Goal: Information Seeking & Learning: Learn about a topic

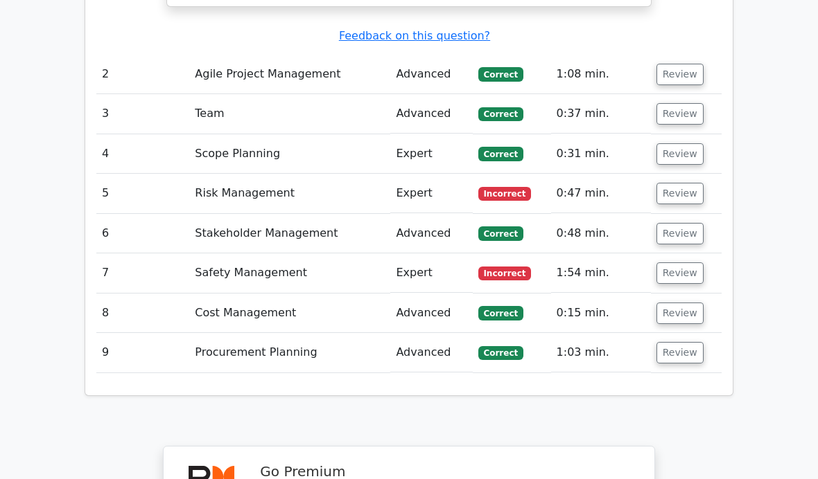
scroll to position [2363, 0]
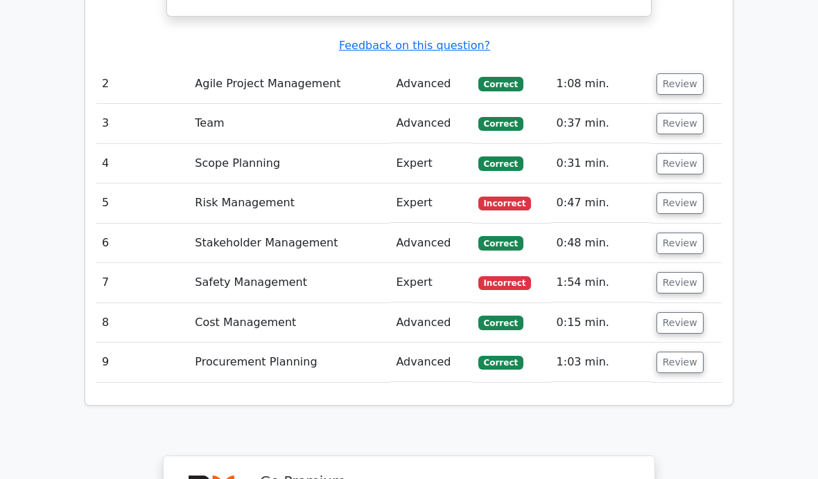
click at [678, 193] on button "Review" at bounding box center [679, 203] width 47 height 21
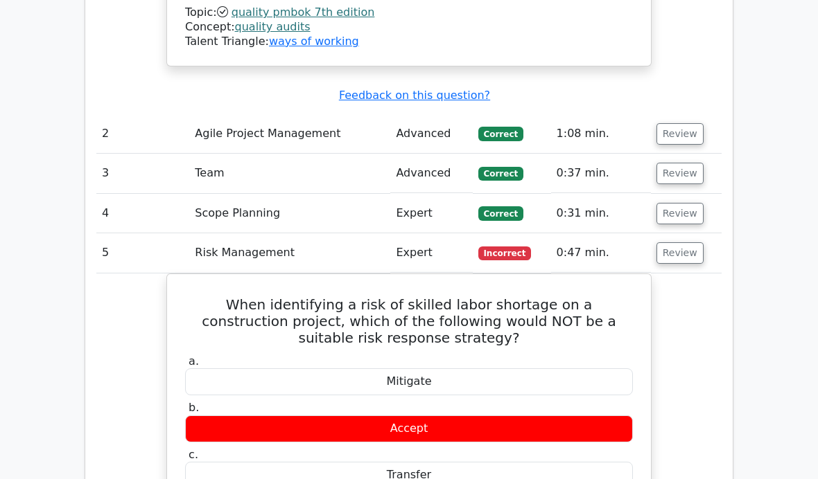
scroll to position [2314, 0]
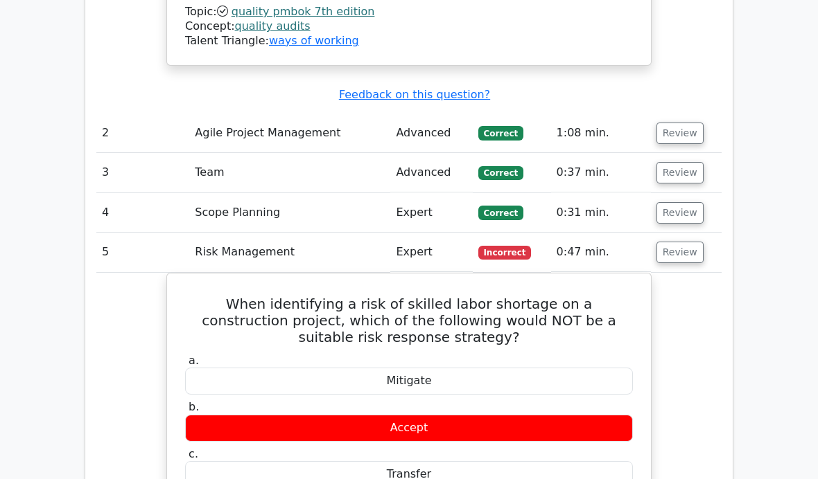
click at [685, 242] on button "Review" at bounding box center [679, 252] width 47 height 21
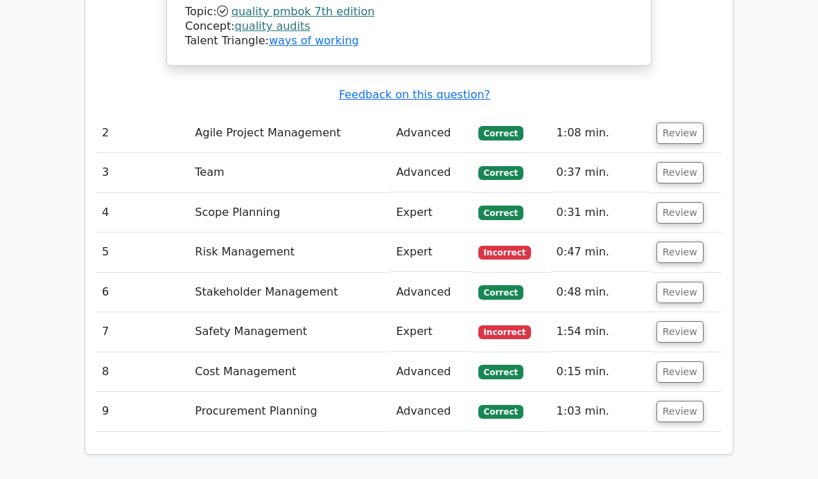
click at [685, 282] on button "Review" at bounding box center [679, 292] width 47 height 21
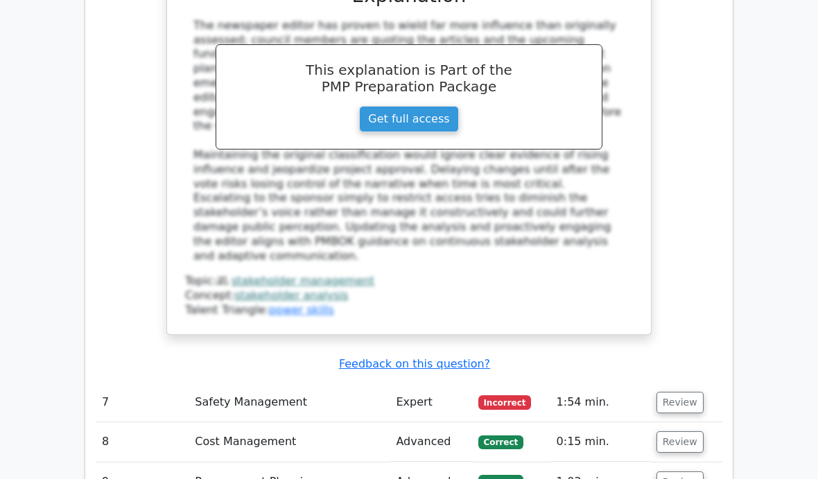
scroll to position [3069, 0]
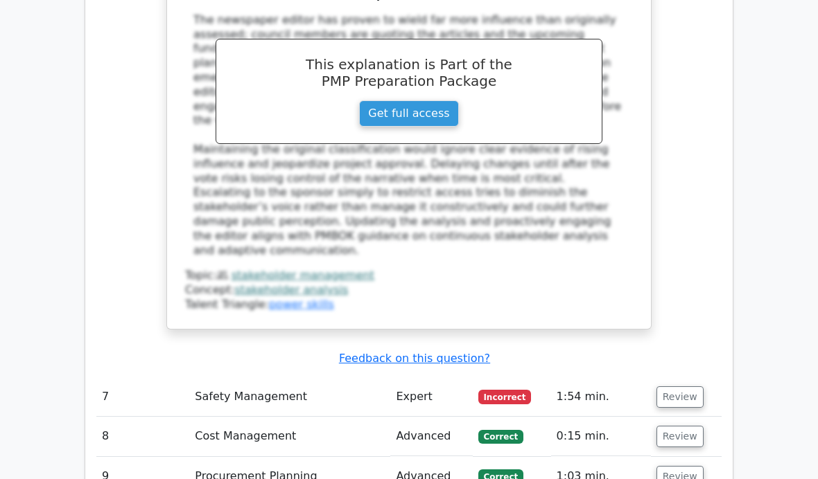
click at [686, 387] on button "Review" at bounding box center [679, 397] width 47 height 21
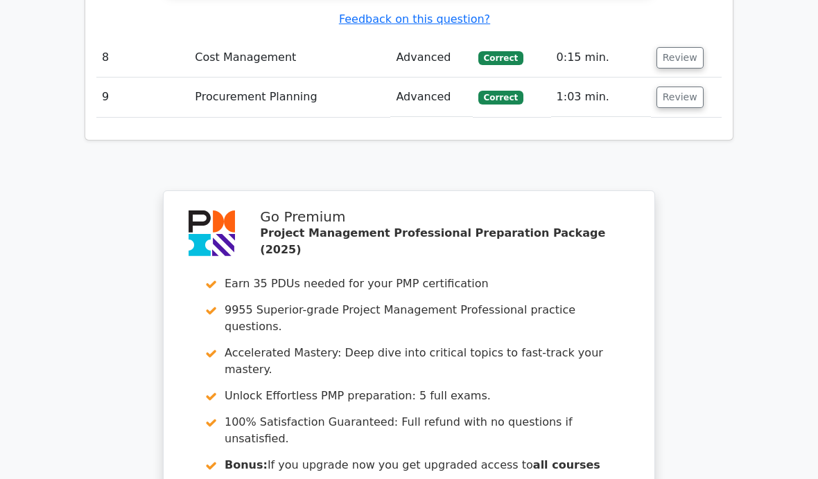
scroll to position [4384, 0]
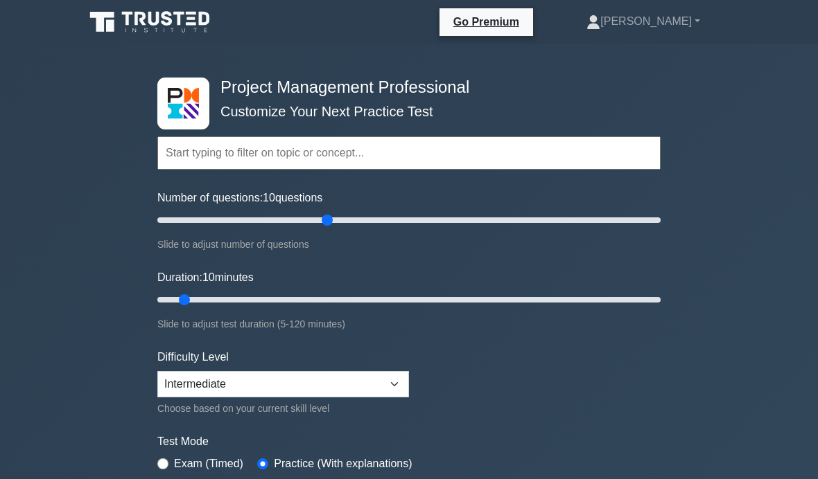
click at [329, 220] on input "Number of questions: 10 questions" at bounding box center [408, 220] width 503 height 17
click at [312, 225] on input "Number of questions: 70 questions" at bounding box center [408, 220] width 503 height 17
click at [315, 227] on div "Number of questions: 65 questions Slide to adjust number of questions" at bounding box center [408, 221] width 503 height 63
click at [289, 226] on input "Number of questions: 65 questions" at bounding box center [408, 220] width 503 height 17
type input "50"
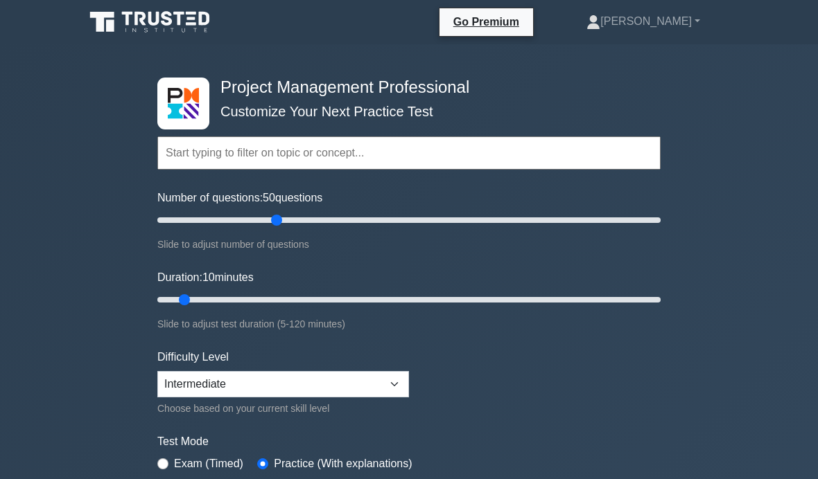
click at [273, 317] on div "Slide to adjust test duration (5-120 minutes)" at bounding box center [408, 324] width 503 height 17
click at [282, 292] on input "Duration: 10 minutes" at bounding box center [408, 300] width 503 height 17
click at [298, 296] on input "Duration: 35 minutes" at bounding box center [408, 300] width 503 height 17
click at [297, 295] on input "Duration: 35 minutes" at bounding box center [408, 300] width 503 height 17
type input "40"
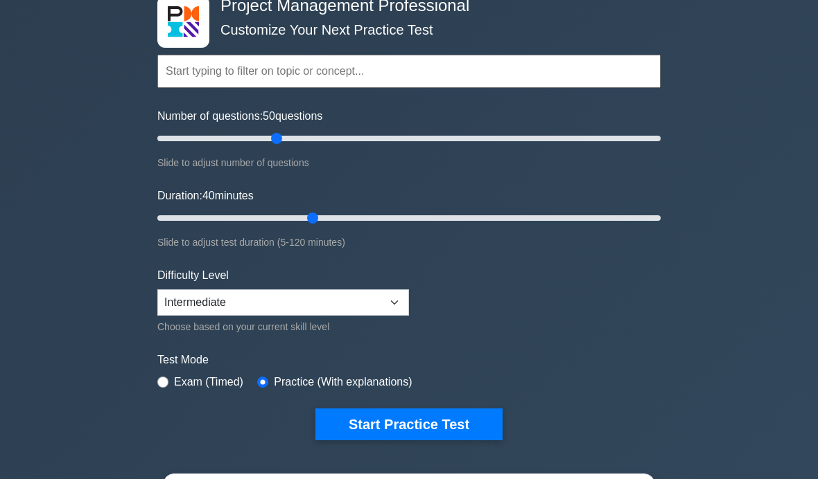
scroll to position [89, 0]
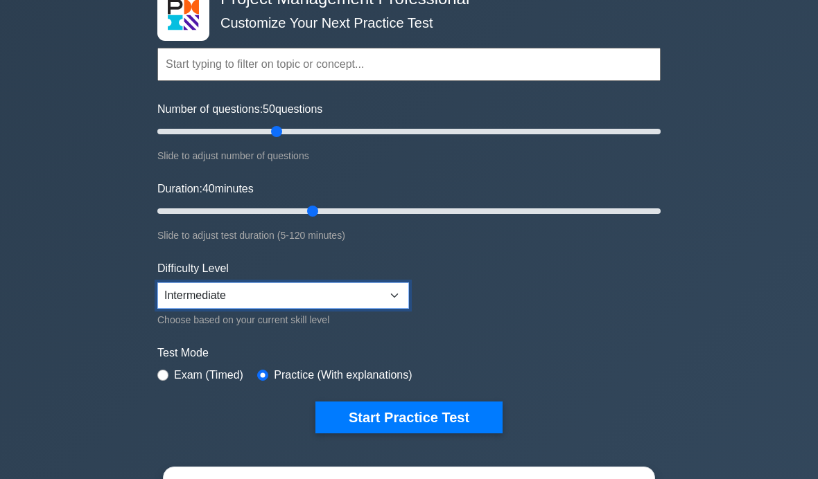
click at [386, 294] on select "Beginner Intermediate Expert" at bounding box center [283, 296] width 252 height 26
select select "beginner"
click at [462, 416] on button "Start Practice Test" at bounding box center [408, 418] width 187 height 32
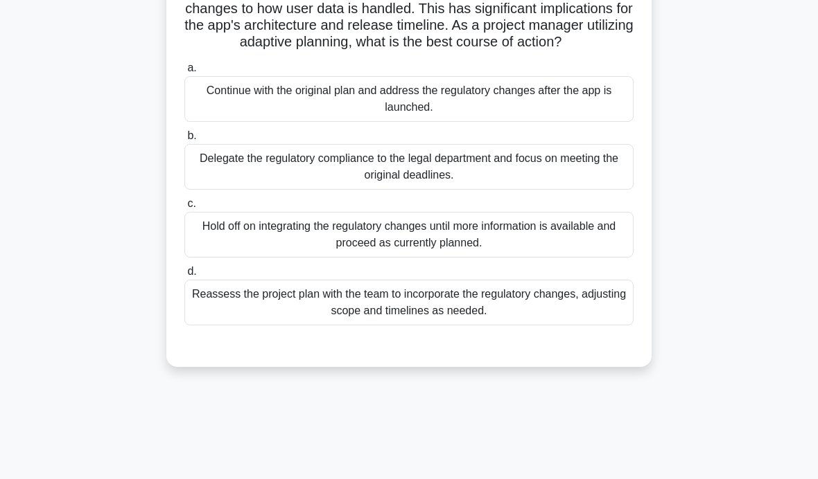
scroll to position [137, 0]
click at [243, 325] on div "Reassess the project plan with the team to incorporate the regulatory changes, …" at bounding box center [408, 302] width 449 height 46
click at [184, 276] on input "d. Reassess the project plan with the team to incorporate the regulatory change…" at bounding box center [184, 271] width 0 height 9
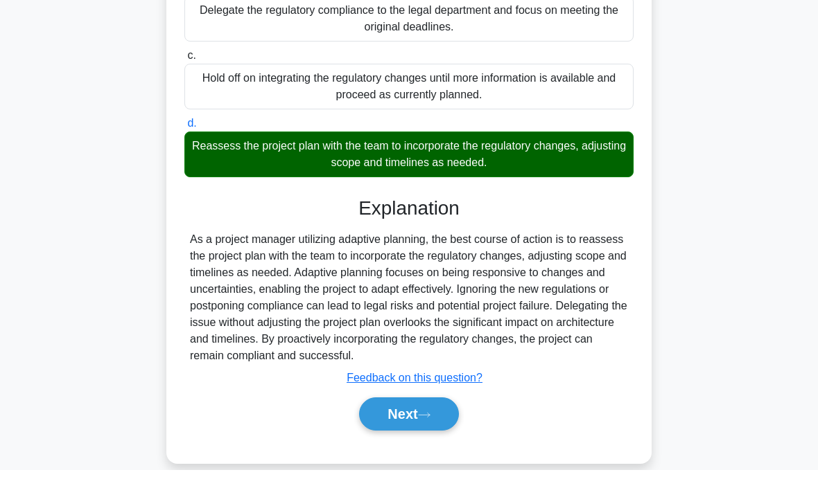
scroll to position [276, 0]
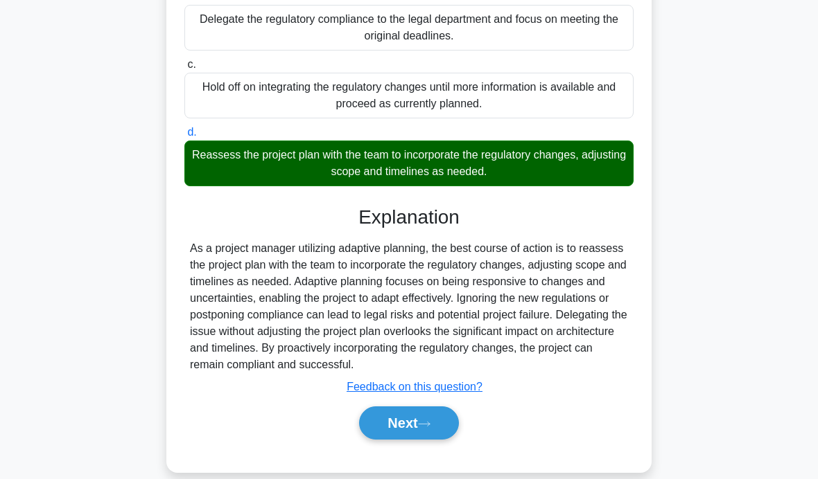
click at [395, 440] on button "Next" at bounding box center [408, 423] width 99 height 33
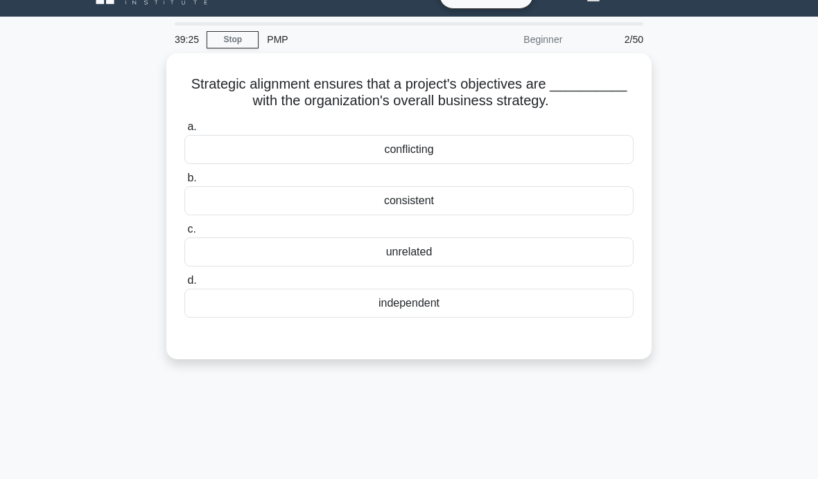
scroll to position [23, 0]
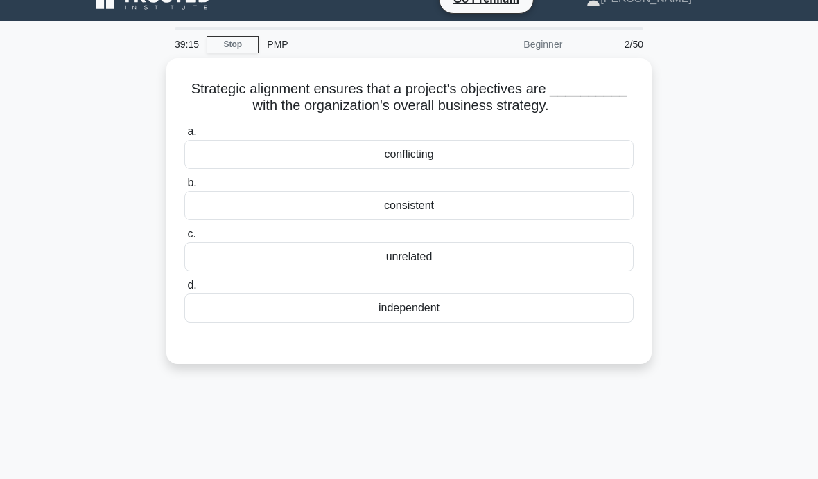
click at [493, 220] on div "consistent" at bounding box center [408, 205] width 449 height 29
click at [184, 188] on input "b. consistent" at bounding box center [184, 183] width 0 height 9
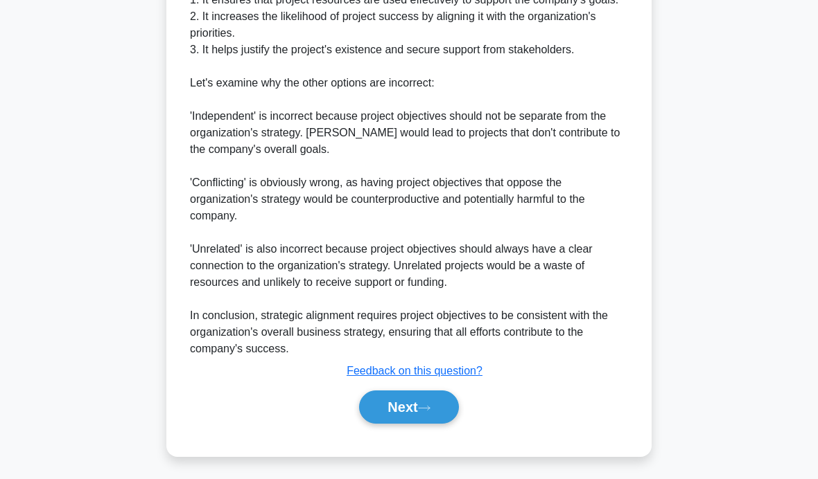
scroll to position [509, 0]
click at [382, 424] on button "Next" at bounding box center [408, 407] width 99 height 33
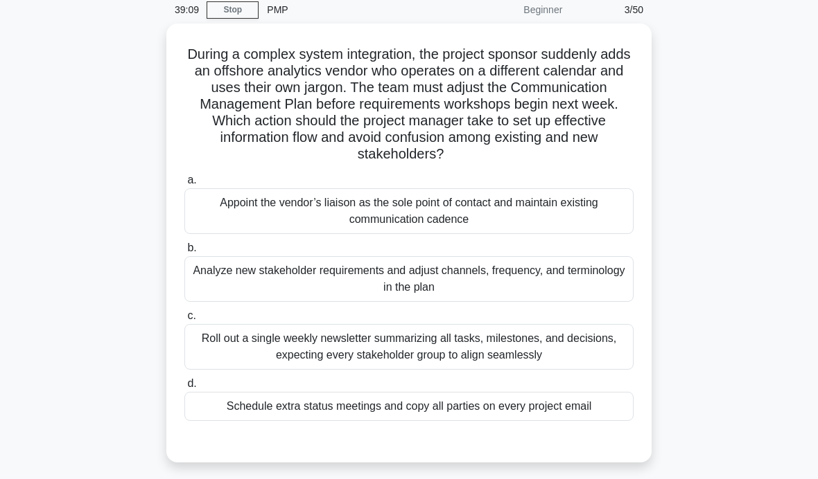
scroll to position [58, 0]
click at [311, 273] on div "Analyze new stakeholder requirements and adjust channels, frequency, and termin…" at bounding box center [408, 279] width 449 height 46
click at [184, 252] on input "b. Analyze new stakeholder requirements and adjust channels, frequency, and ter…" at bounding box center [184, 247] width 0 height 9
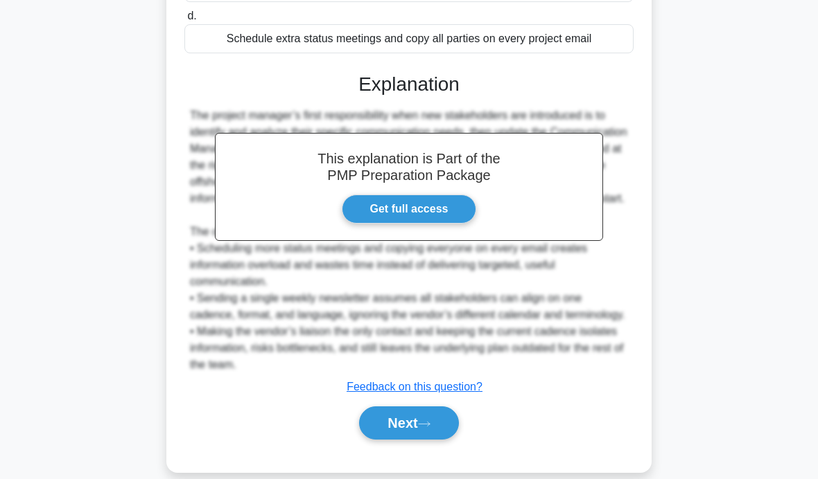
click at [394, 440] on button "Next" at bounding box center [408, 423] width 99 height 33
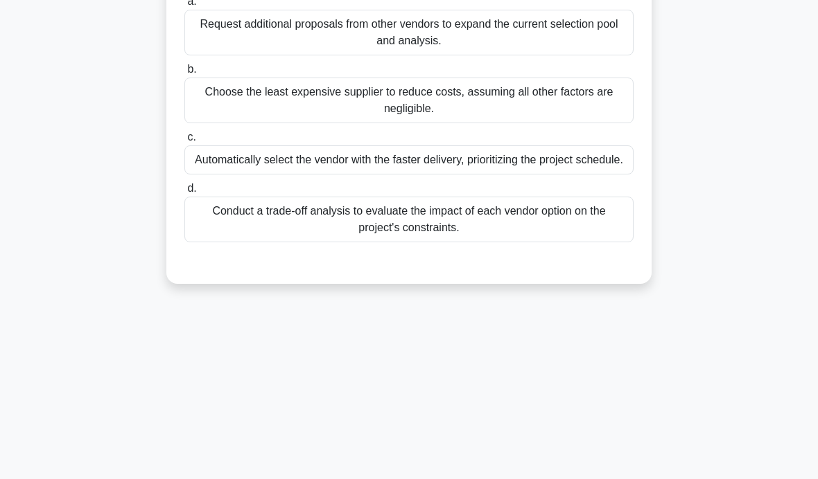
click at [368, 463] on div "38:26 Stop PMP Beginner 4/50 Your project requires an advanced software compone…" at bounding box center [408, 176] width 665 height 693
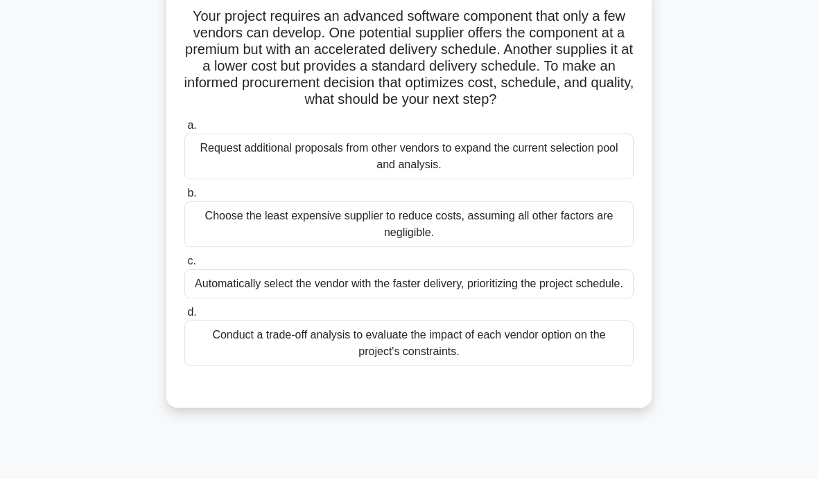
scroll to position [95, 0]
click at [272, 367] on div "Conduct a trade-off analysis to evaluate the impact of each vendor option on th…" at bounding box center [408, 344] width 449 height 46
click at [184, 318] on input "d. Conduct a trade-off analysis to evaluate the impact of each vendor option on…" at bounding box center [184, 313] width 0 height 9
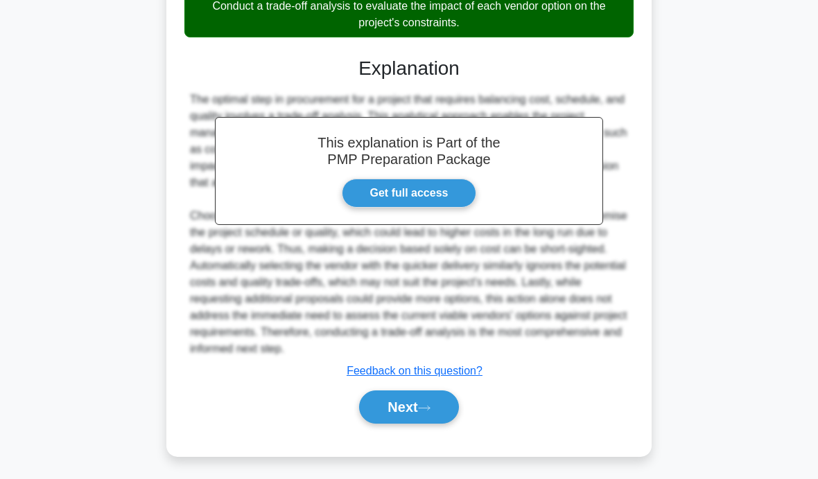
scroll to position [442, 0]
click at [418, 424] on button "Next" at bounding box center [408, 407] width 99 height 33
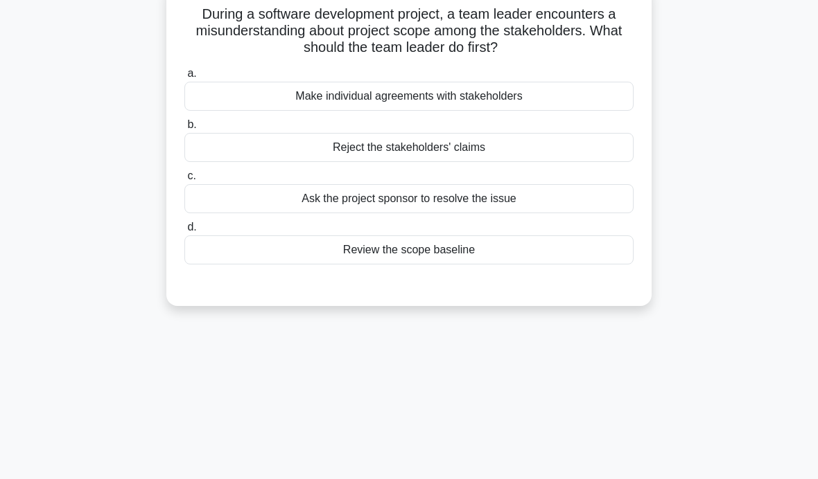
scroll to position [39, 0]
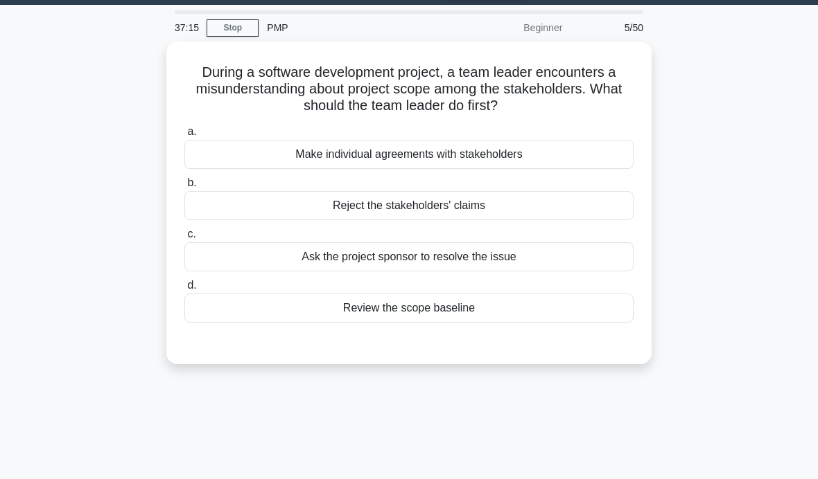
click at [425, 294] on div "Review the scope baseline" at bounding box center [408, 308] width 449 height 29
click at [184, 290] on input "d. Review the scope baseline" at bounding box center [184, 285] width 0 height 9
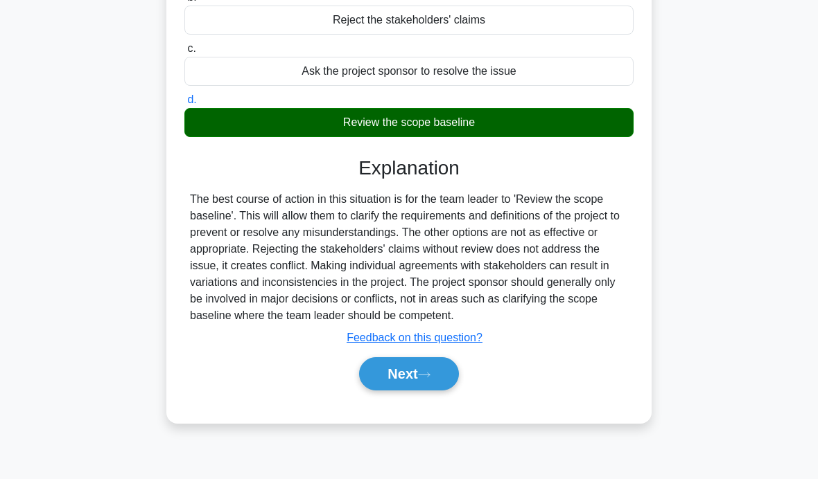
scroll to position [220, 0]
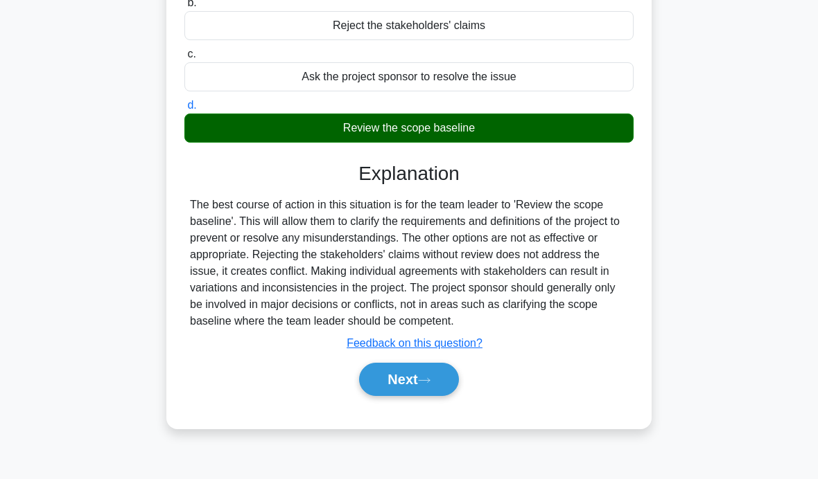
click at [407, 390] on button "Next" at bounding box center [408, 379] width 99 height 33
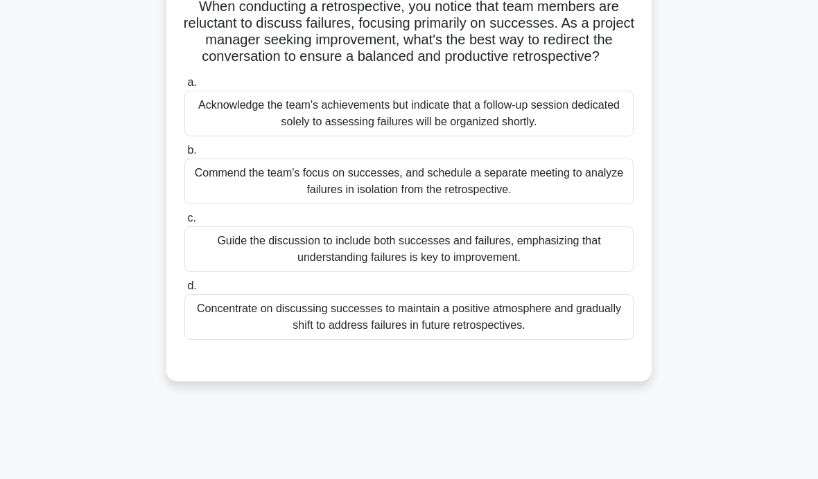
scroll to position [91, 0]
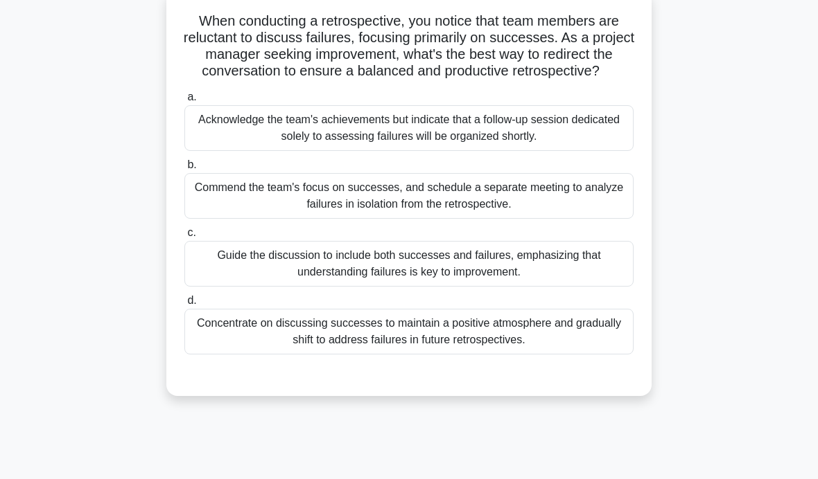
click at [243, 276] on div "Guide the discussion to include both successes and failures, emphasizing that u…" at bounding box center [408, 264] width 449 height 46
click at [184, 238] on input "c. Guide the discussion to include both successes and failures, emphasizing tha…" at bounding box center [184, 233] width 0 height 9
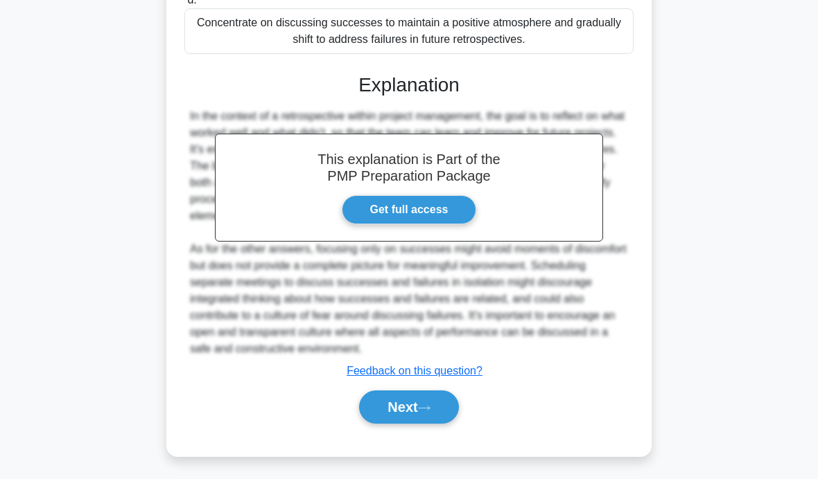
scroll to position [392, 0]
click at [385, 424] on button "Next" at bounding box center [408, 407] width 99 height 33
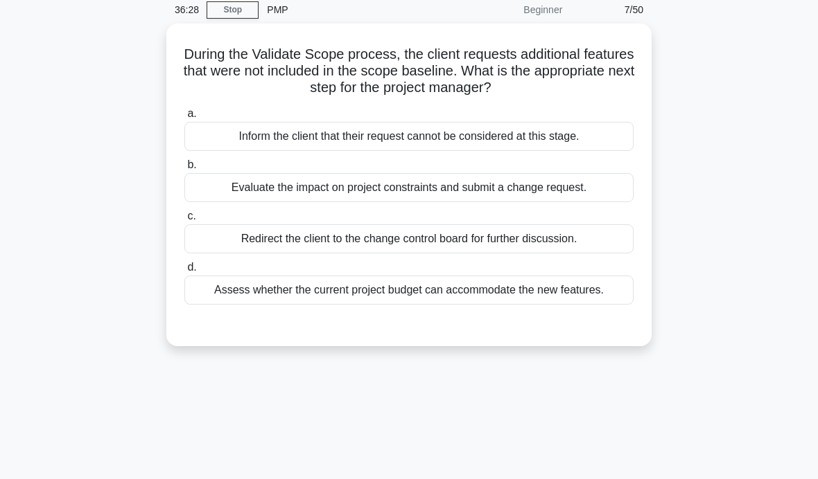
scroll to position [51, 0]
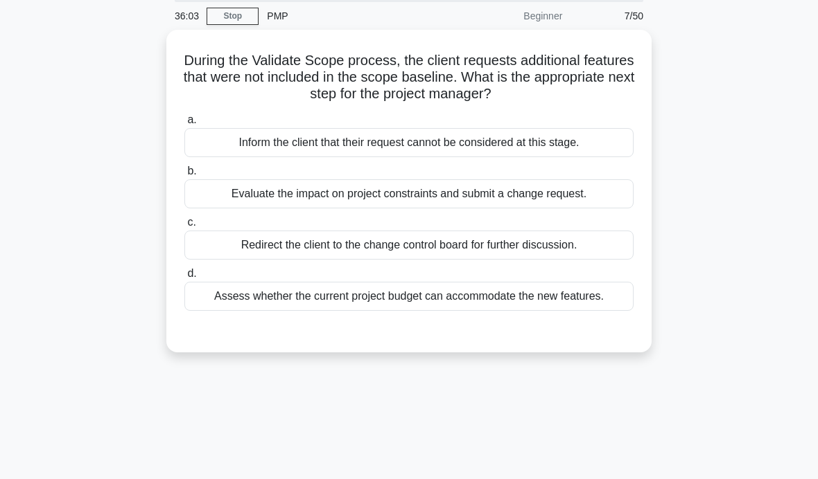
click at [578, 204] on div "Evaluate the impact on project constraints and submit a change request." at bounding box center [408, 193] width 449 height 29
click at [184, 176] on input "b. Evaluate the impact on project constraints and submit a change request." at bounding box center [184, 171] width 0 height 9
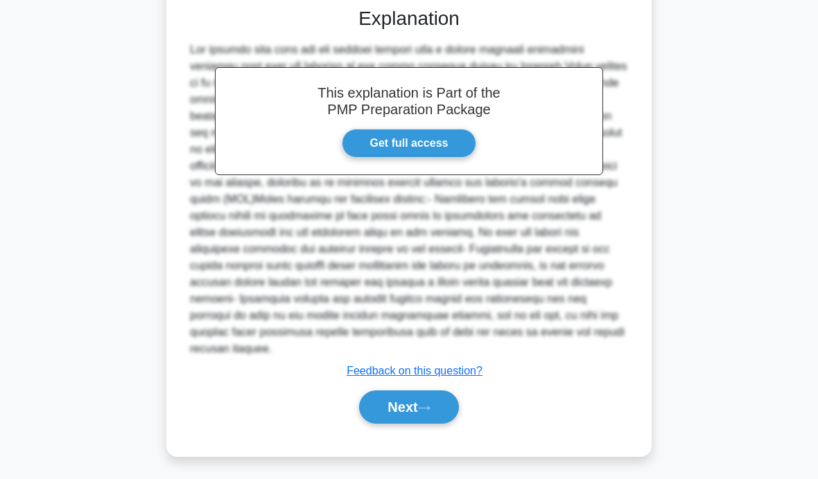
scroll to position [376, 0]
click at [387, 424] on button "Next" at bounding box center [408, 407] width 99 height 33
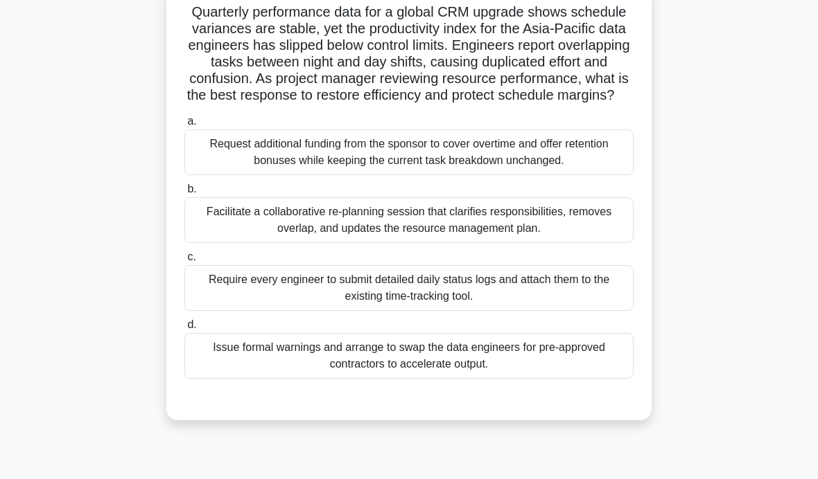
scroll to position [84, 0]
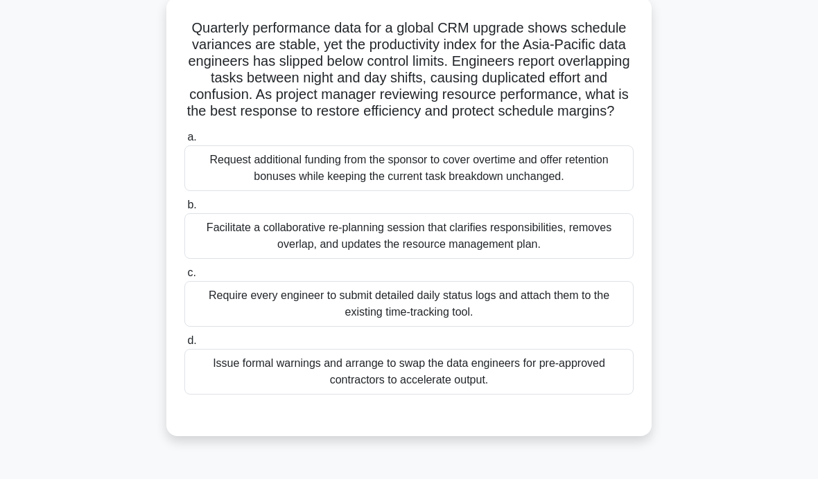
click at [373, 252] on div "Facilitate a collaborative re-planning session that clarifies responsibilities,…" at bounding box center [408, 236] width 449 height 46
click at [184, 210] on input "b. Facilitate a collaborative re-planning session that clarifies responsibiliti…" at bounding box center [184, 205] width 0 height 9
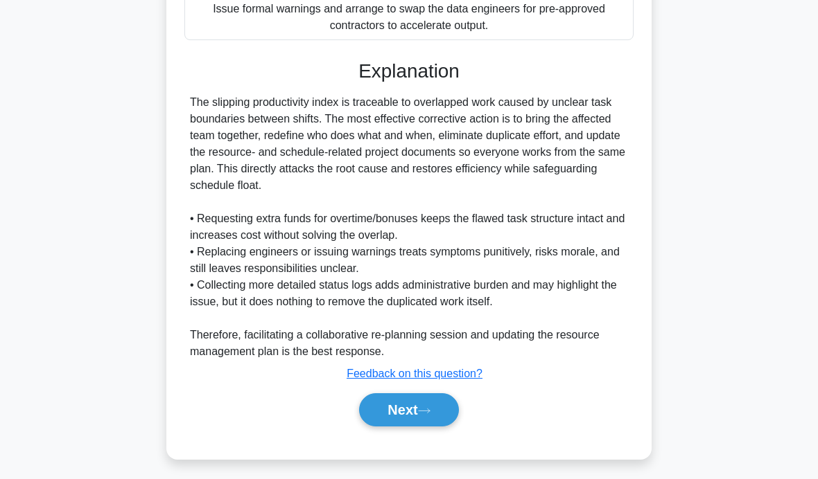
scroll to position [425, 0]
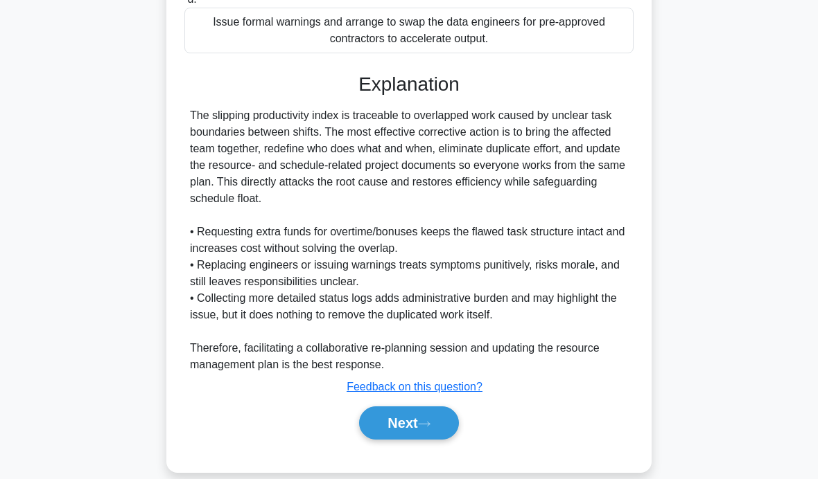
click at [397, 440] on button "Next" at bounding box center [408, 423] width 99 height 33
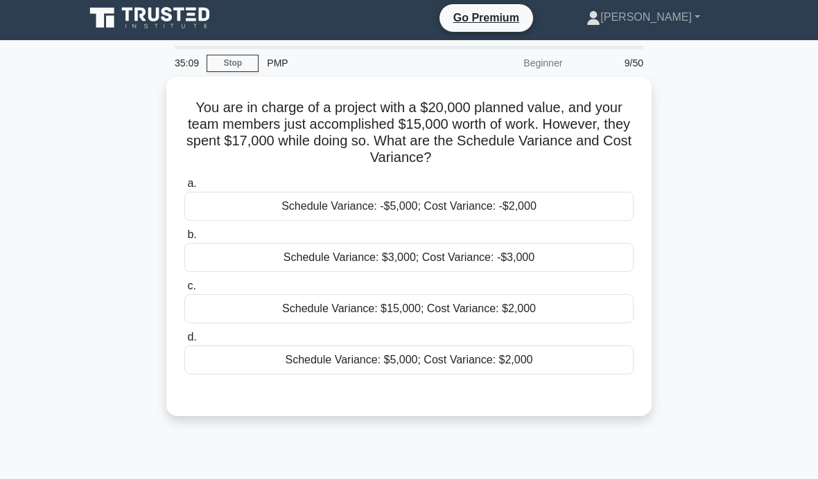
scroll to position [0, 0]
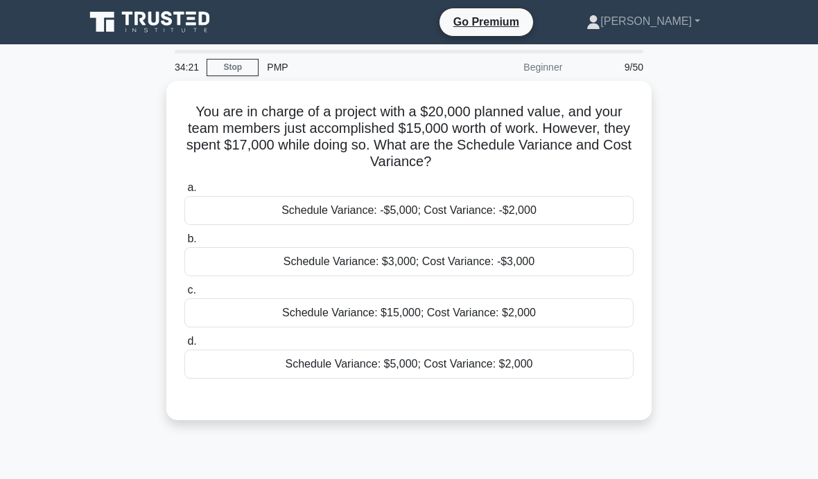
click at [275, 198] on div "Schedule Variance: -$5,000; Cost Variance: -$2,000" at bounding box center [408, 210] width 449 height 29
click at [184, 193] on input "a. Schedule Variance: -$5,000; Cost Variance: -$2,000" at bounding box center [184, 188] width 0 height 9
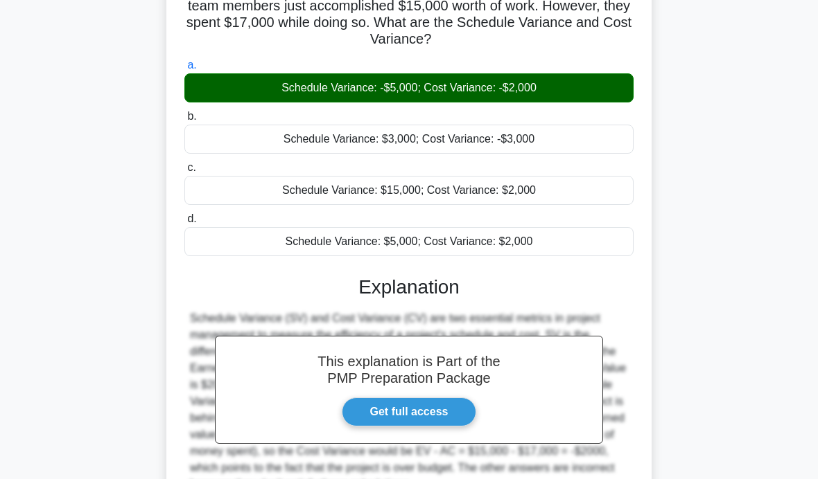
scroll to position [132, 0]
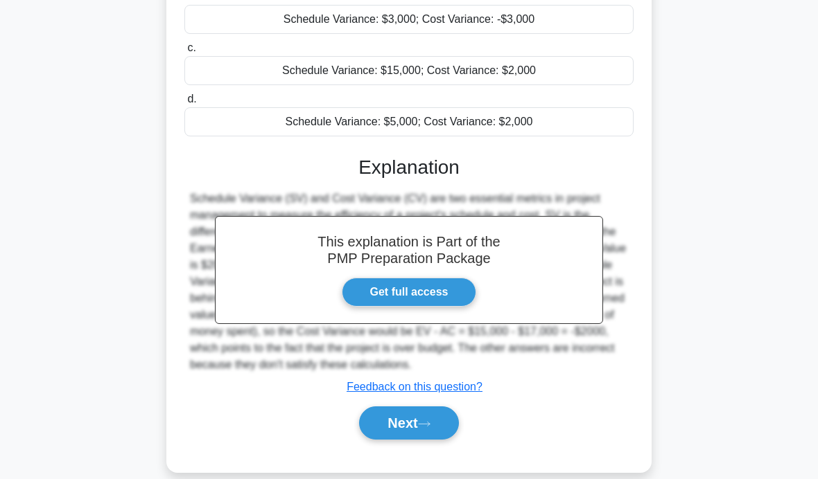
click at [420, 440] on button "Next" at bounding box center [408, 423] width 99 height 33
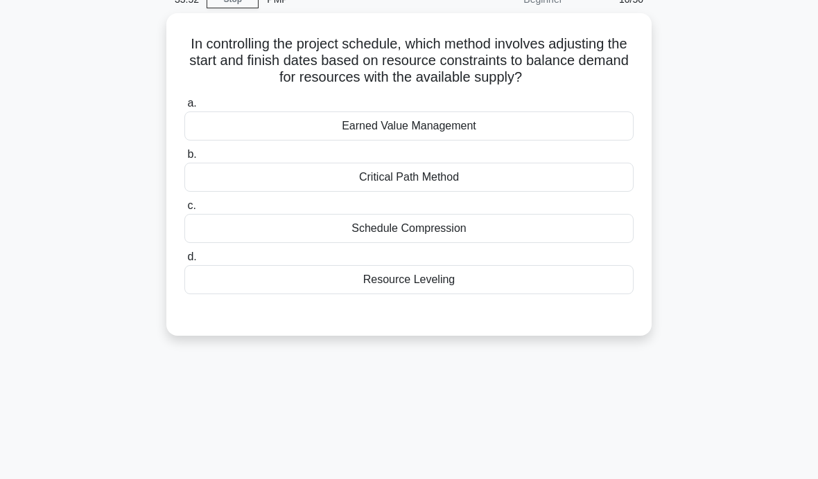
scroll to position [66, 0]
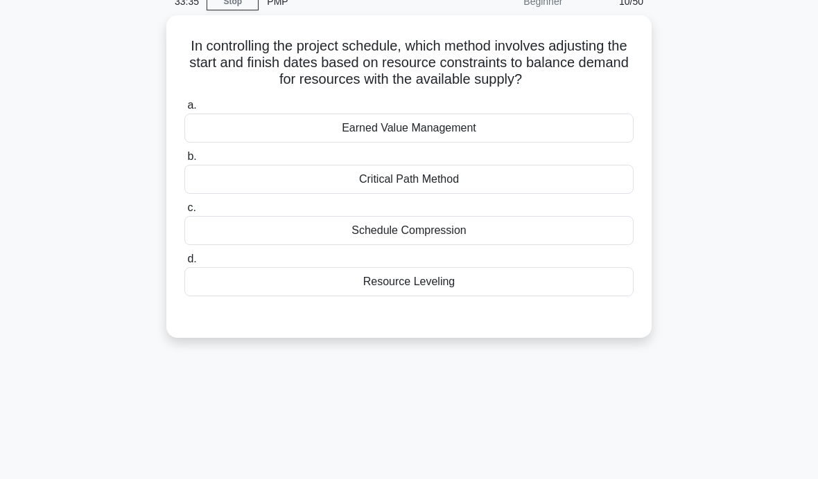
click at [503, 194] on div "Critical Path Method" at bounding box center [408, 179] width 449 height 29
click at [184, 161] on input "b. Critical Path Method" at bounding box center [184, 156] width 0 height 9
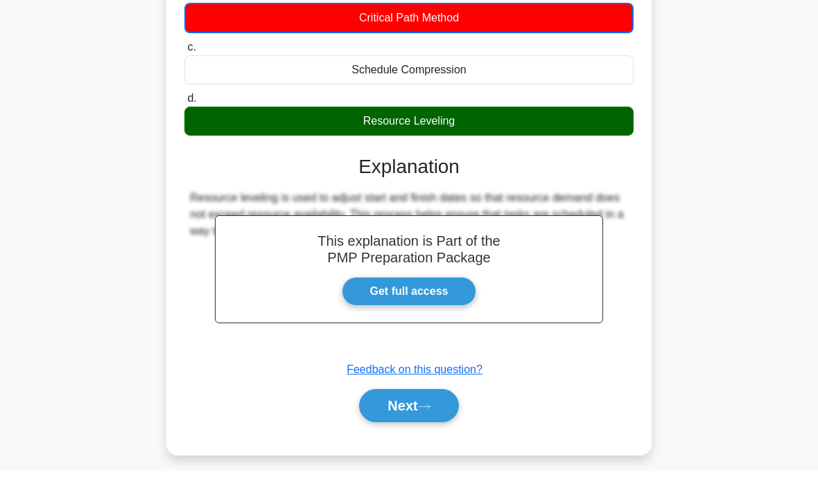
scroll to position [220, 0]
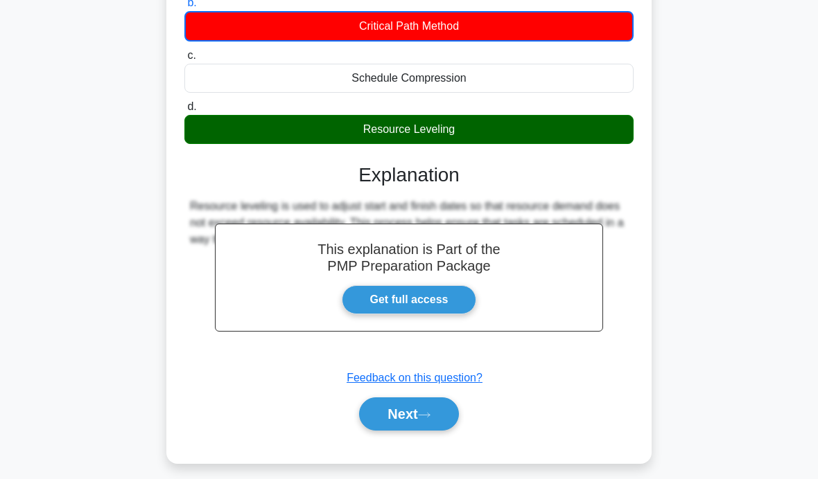
click at [412, 431] on button "Next" at bounding box center [408, 414] width 99 height 33
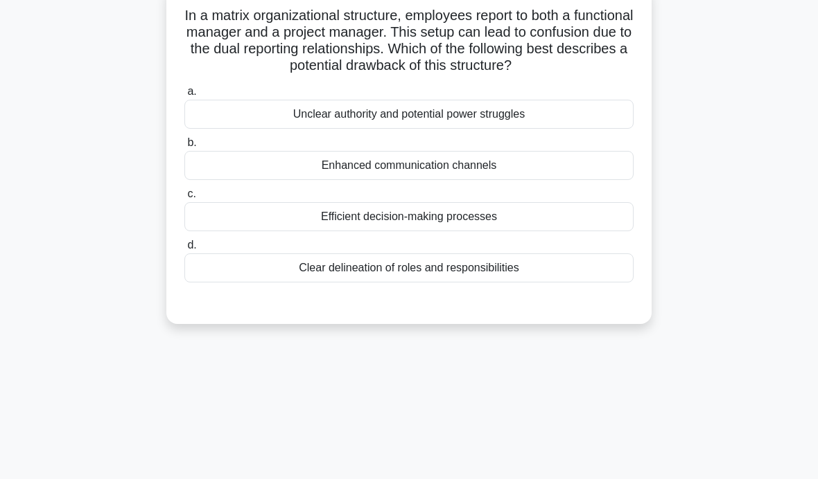
scroll to position [81, 0]
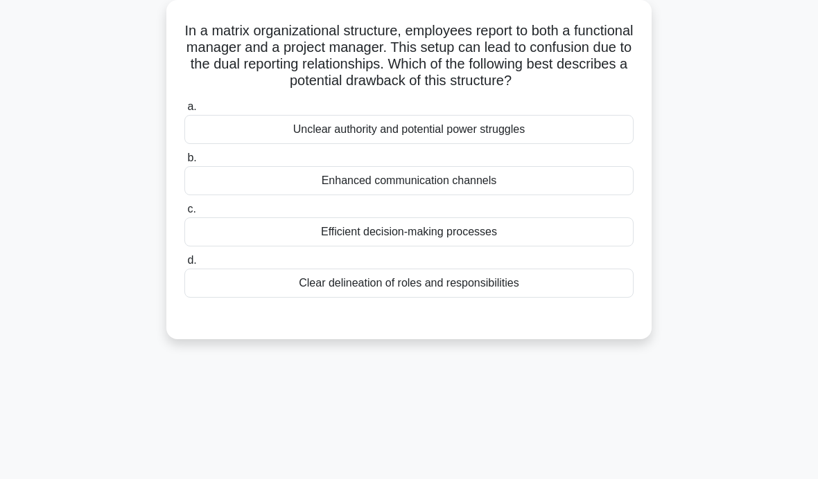
click at [811, 358] on main "33:05 Stop PMP Beginner 11/50 In a matrix organizational structure, employees r…" at bounding box center [409, 315] width 818 height 704
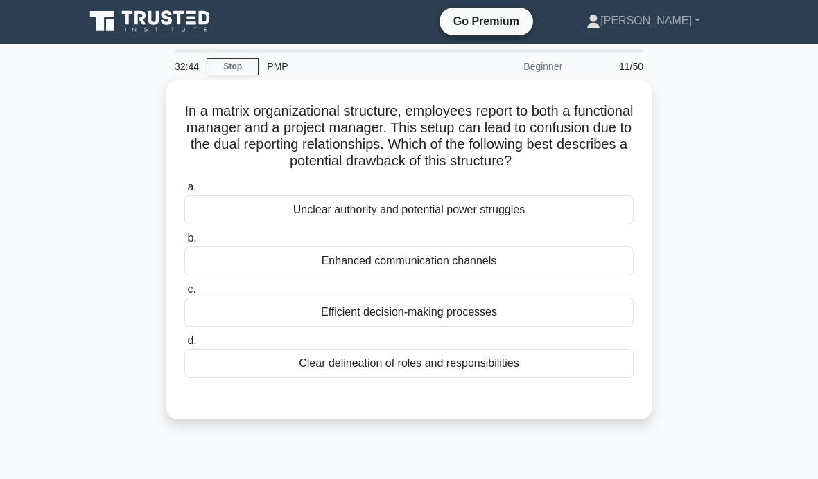
scroll to position [0, 0]
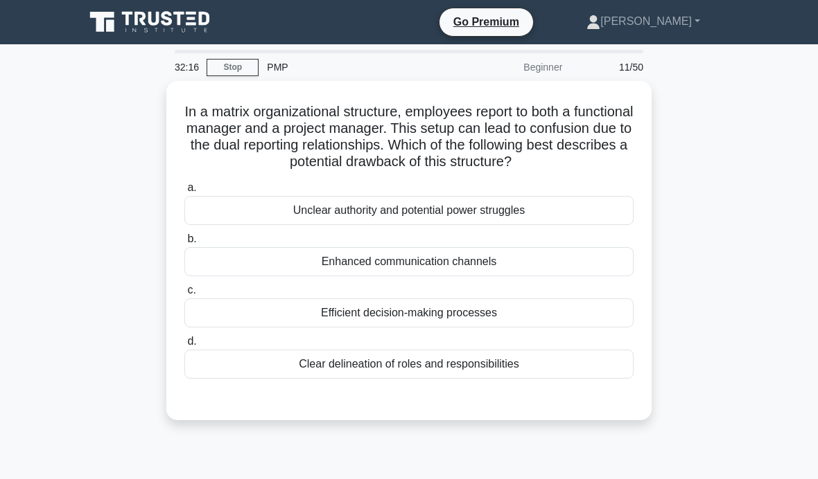
click at [531, 275] on div "Enhanced communication channels" at bounding box center [408, 261] width 449 height 29
click at [184, 244] on input "b. Enhanced communication channels" at bounding box center [184, 239] width 0 height 9
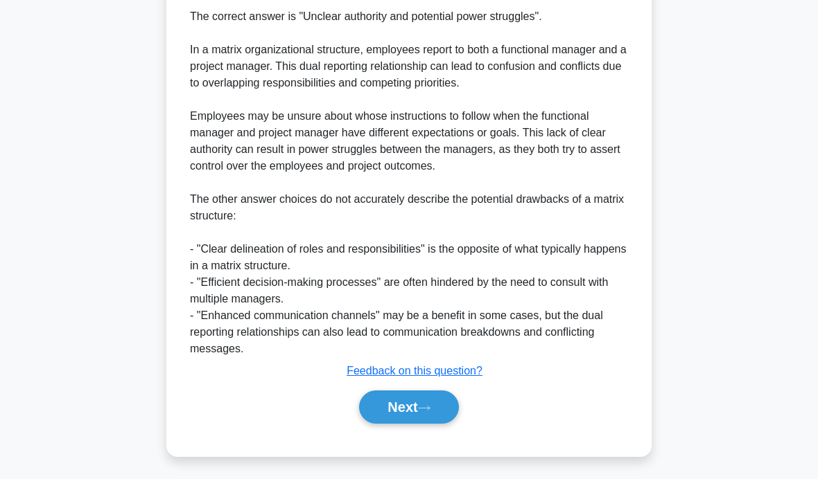
scroll to position [427, 0]
click at [417, 424] on button "Next" at bounding box center [408, 407] width 99 height 33
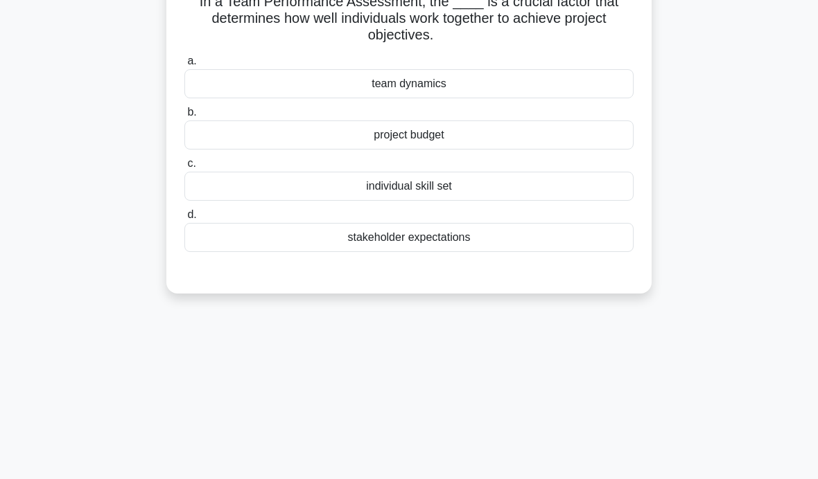
scroll to position [0, 0]
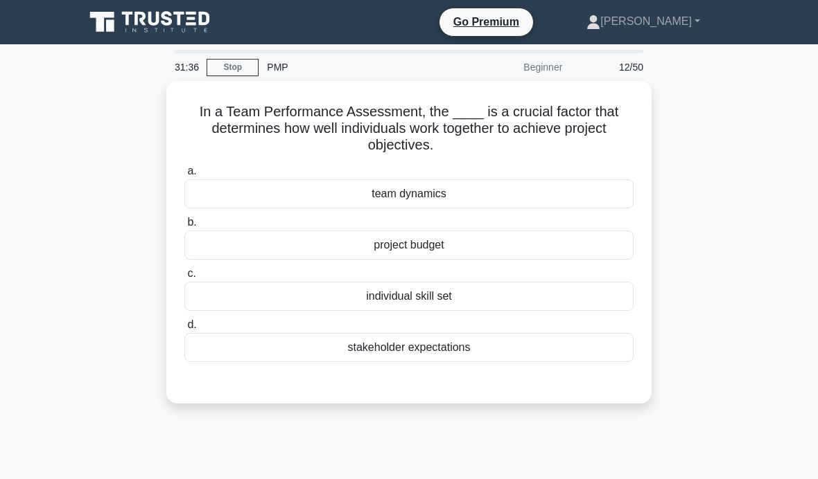
click at [541, 191] on div "team dynamics" at bounding box center [408, 193] width 449 height 29
click at [184, 176] on input "a. team dynamics" at bounding box center [184, 171] width 0 height 9
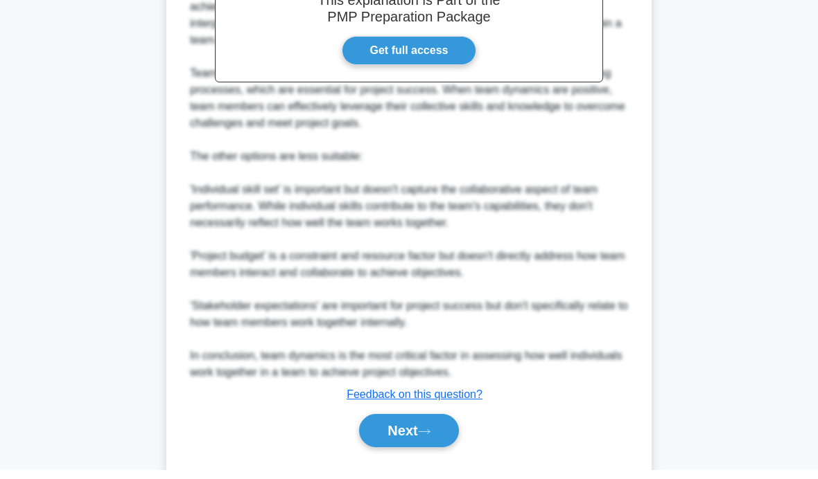
scroll to position [459, 0]
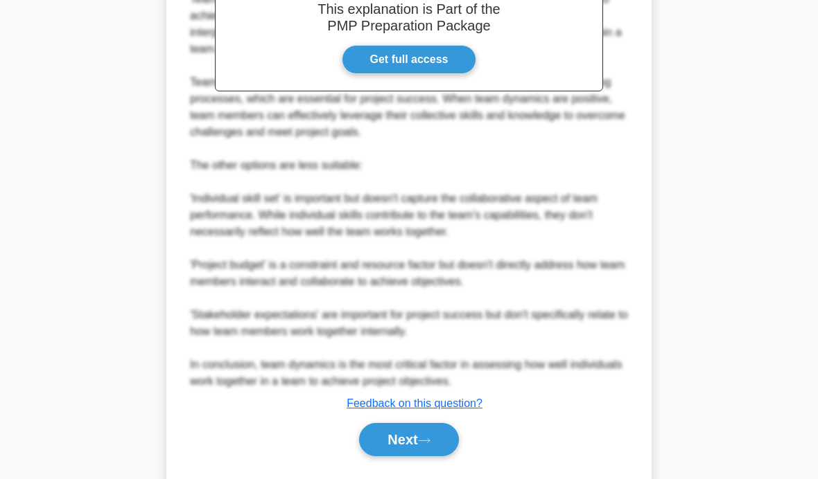
click at [413, 448] on button "Next" at bounding box center [408, 439] width 99 height 33
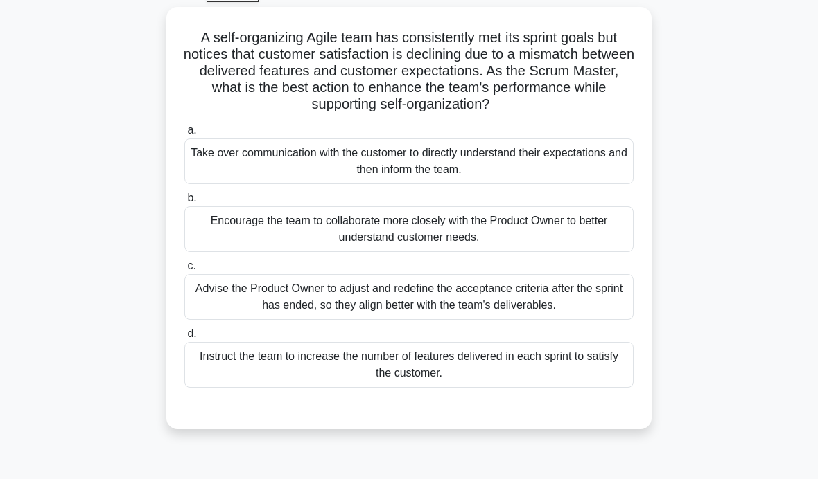
scroll to position [75, 0]
click at [250, 240] on div "Encourage the team to collaborate more closely with the Product Owner to better…" at bounding box center [408, 229] width 449 height 46
click at [184, 202] on input "b. Encourage the team to collaborate more closely with the Product Owner to bet…" at bounding box center [184, 197] width 0 height 9
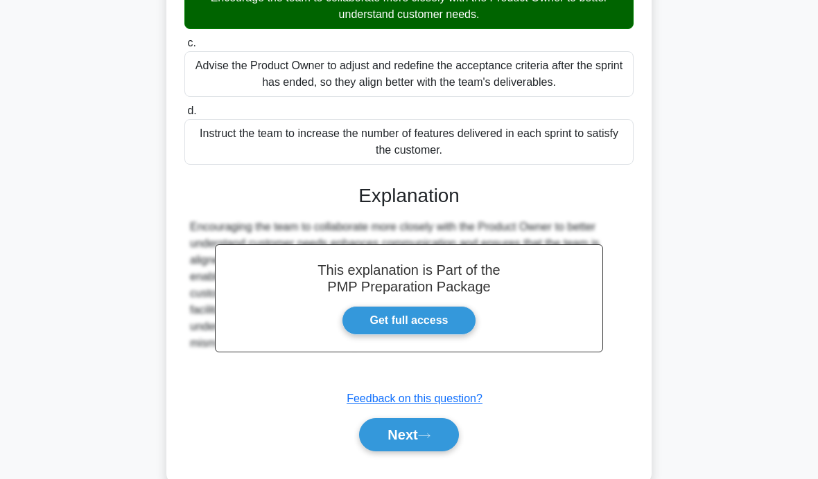
scroll to position [292, 0]
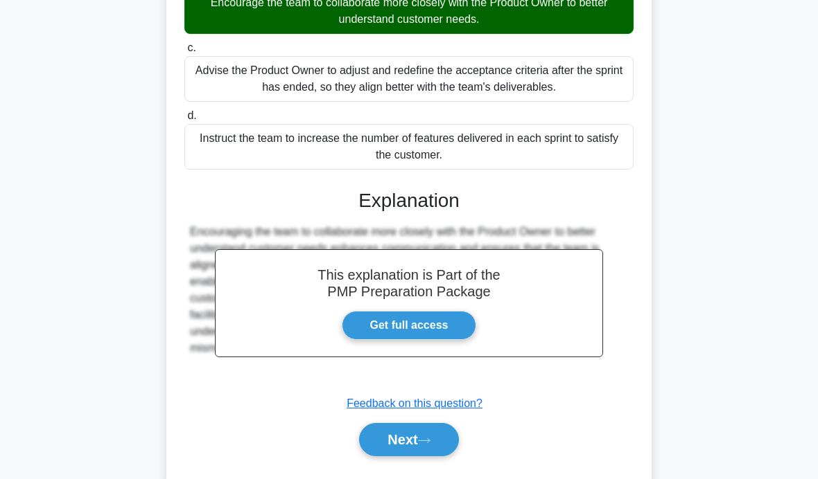
click at [414, 453] on button "Next" at bounding box center [408, 439] width 99 height 33
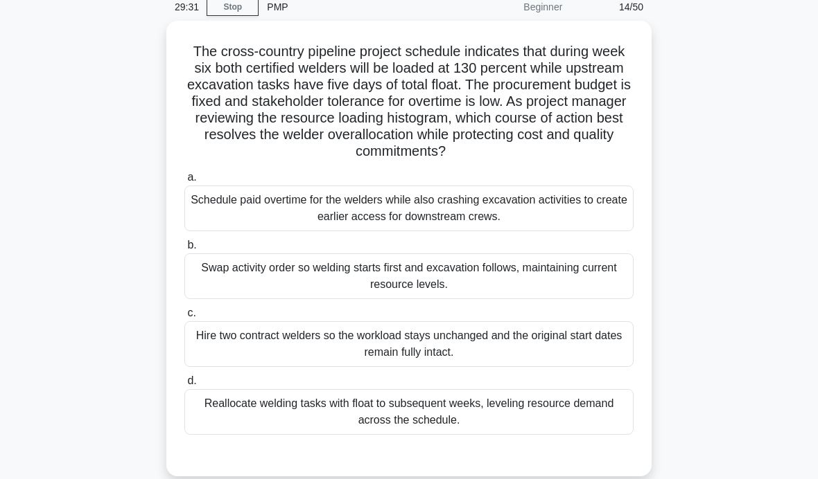
scroll to position [58, 0]
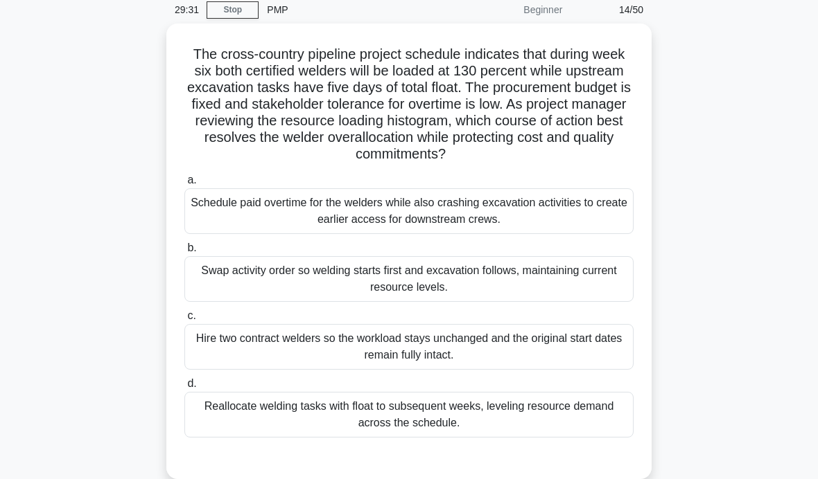
click at [477, 438] on div "Reallocate welding tasks with float to subsequent weeks, leveling resource dema…" at bounding box center [408, 415] width 449 height 46
click at [184, 389] on input "d. Reallocate welding tasks with float to subsequent weeks, leveling resource d…" at bounding box center [184, 384] width 0 height 9
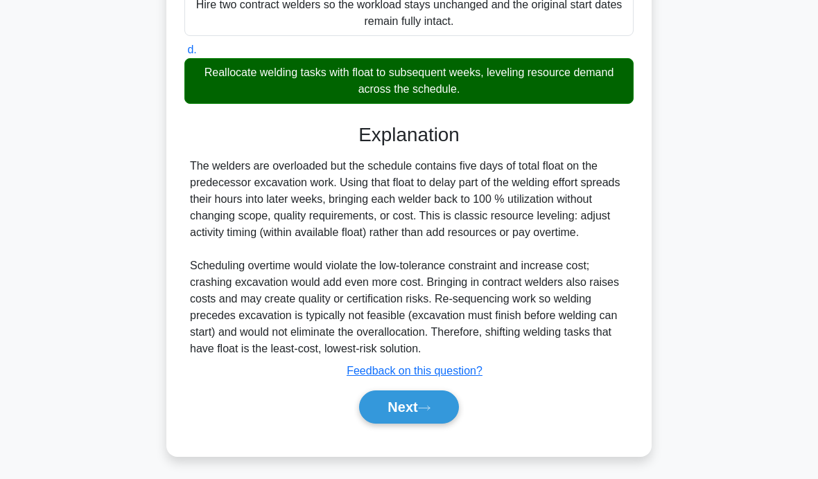
click at [418, 424] on button "Next" at bounding box center [408, 407] width 99 height 33
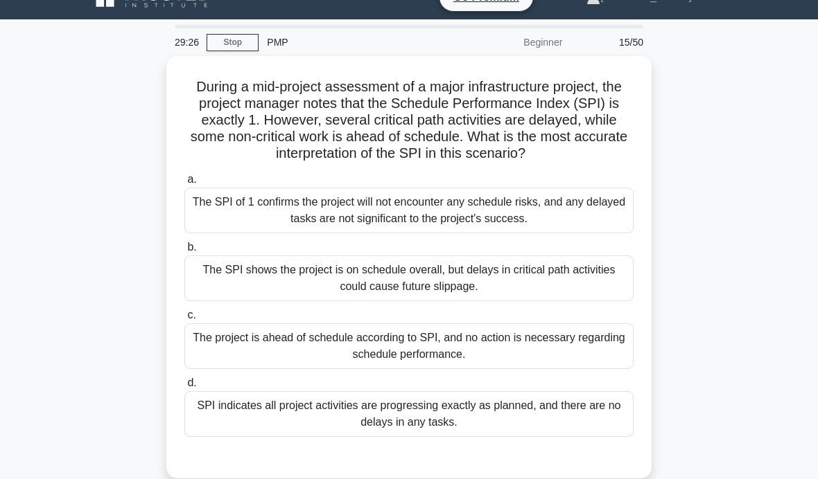
scroll to position [29, 0]
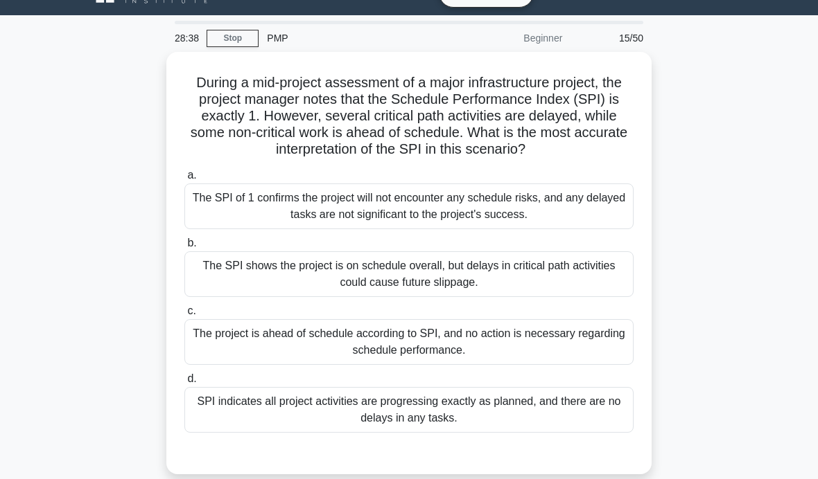
click at [600, 288] on div "The SPI shows the project is on schedule overall, but delays in critical path a…" at bounding box center [408, 275] width 449 height 46
click at [184, 248] on input "b. The SPI shows the project is on schedule overall, but delays in critical pat…" at bounding box center [184, 243] width 0 height 9
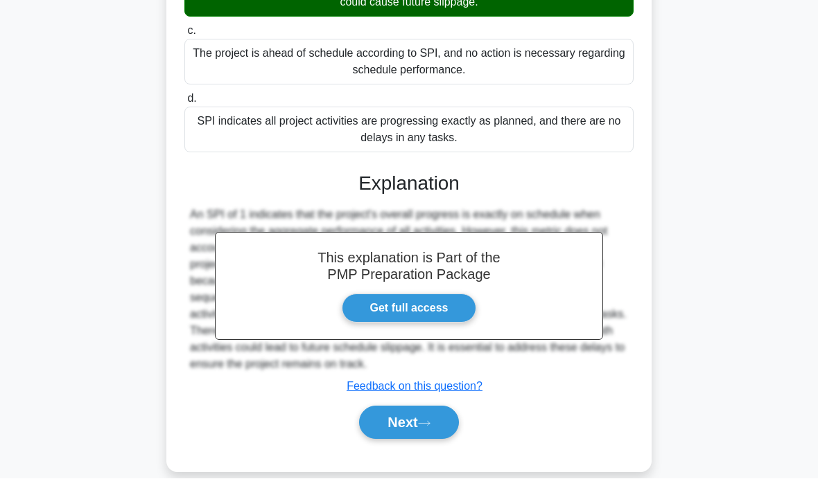
click at [408, 440] on button "Next" at bounding box center [408, 423] width 99 height 33
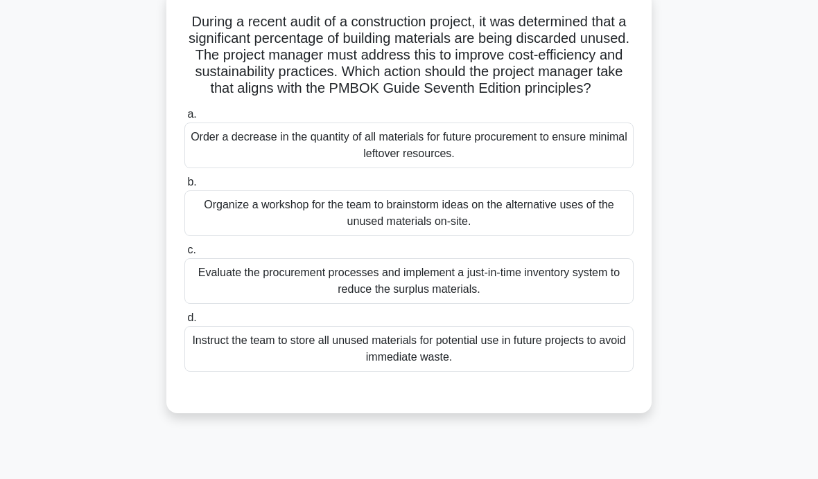
scroll to position [91, 0]
click at [571, 233] on div "Organize a workshop for the team to brainstorm ideas on the alternative uses of…" at bounding box center [408, 213] width 449 height 46
click at [184, 186] on input "b. Organize a workshop for the team to brainstorm ideas on the alternative uses…" at bounding box center [184, 181] width 0 height 9
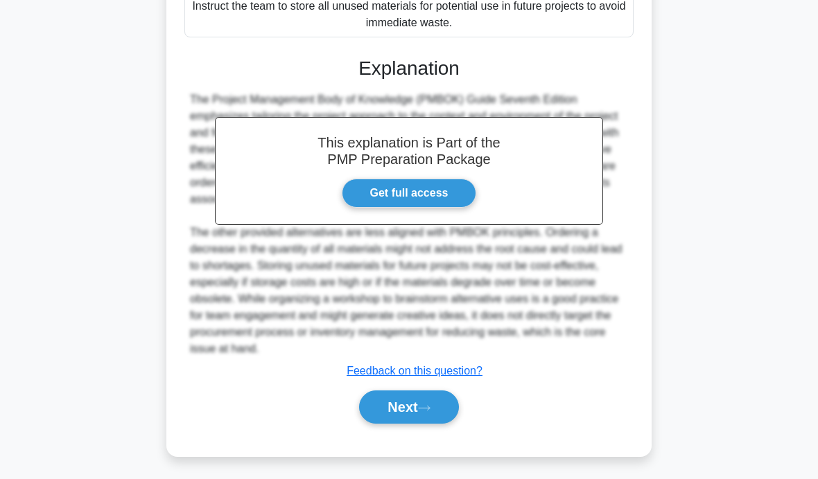
scroll to position [427, 0]
click at [417, 424] on button "Next" at bounding box center [408, 407] width 99 height 33
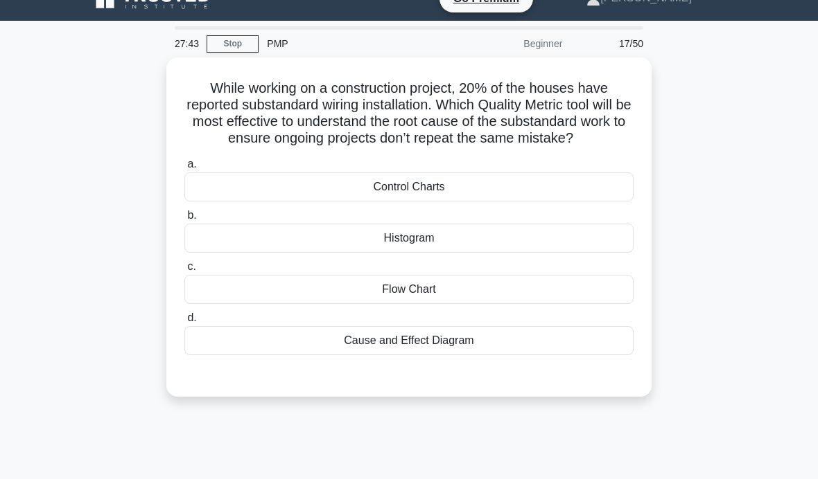
scroll to position [21, 0]
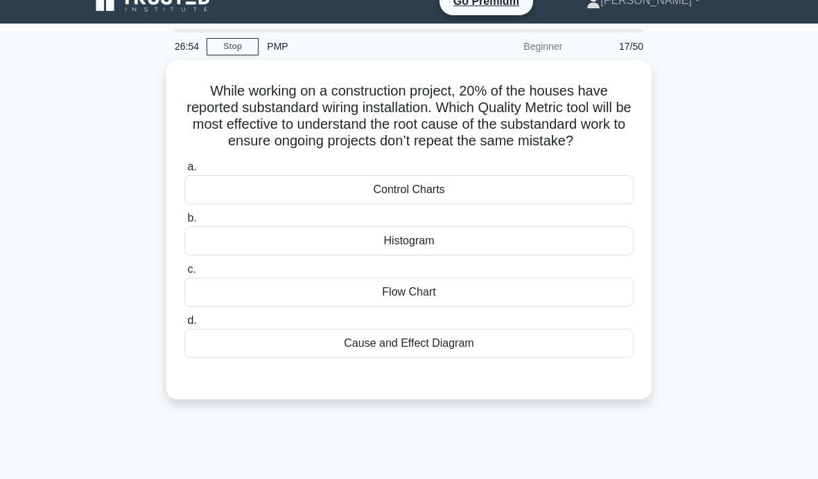
click at [507, 358] on div "Cause and Effect Diagram" at bounding box center [408, 343] width 449 height 29
click at [184, 326] on input "d. Cause and Effect Diagram" at bounding box center [184, 321] width 0 height 9
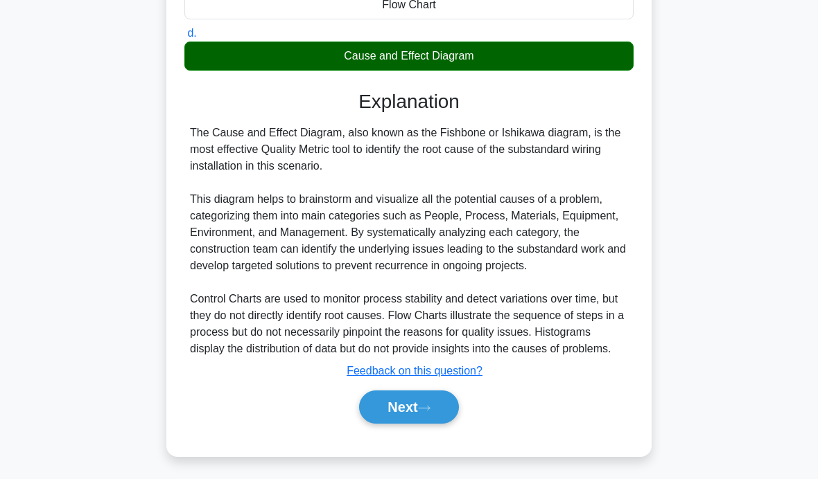
scroll to position [309, 0]
click at [429, 412] on icon at bounding box center [424, 409] width 12 height 8
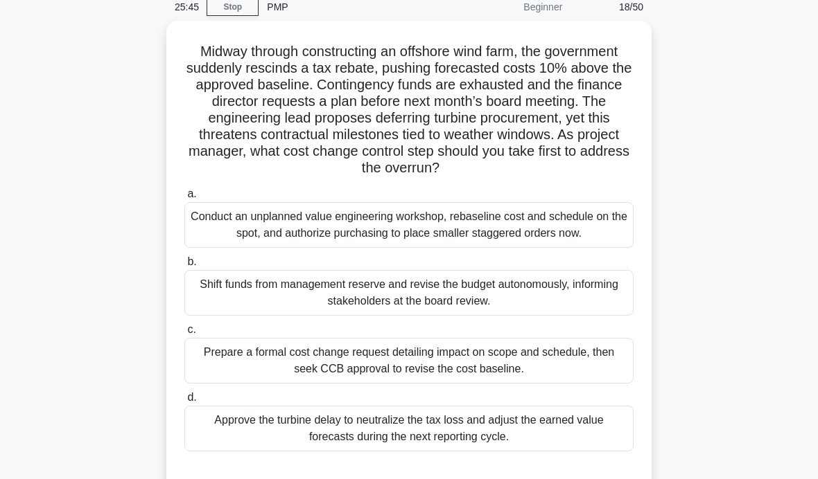
scroll to position [74, 0]
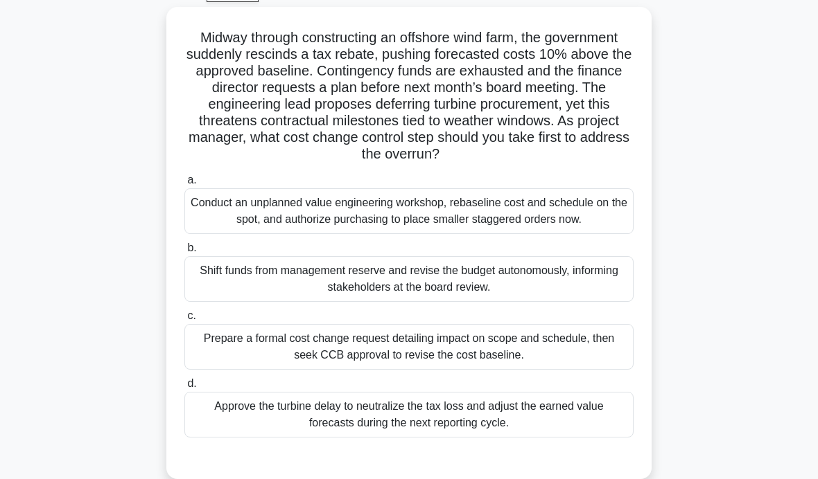
click at [549, 229] on div "Conduct an unplanned value engineering workshop, rebaseline cost and schedule o…" at bounding box center [408, 211] width 449 height 46
click at [184, 185] on input "a. Conduct an unplanned value engineering workshop, rebaseline cost and schedul…" at bounding box center [184, 180] width 0 height 9
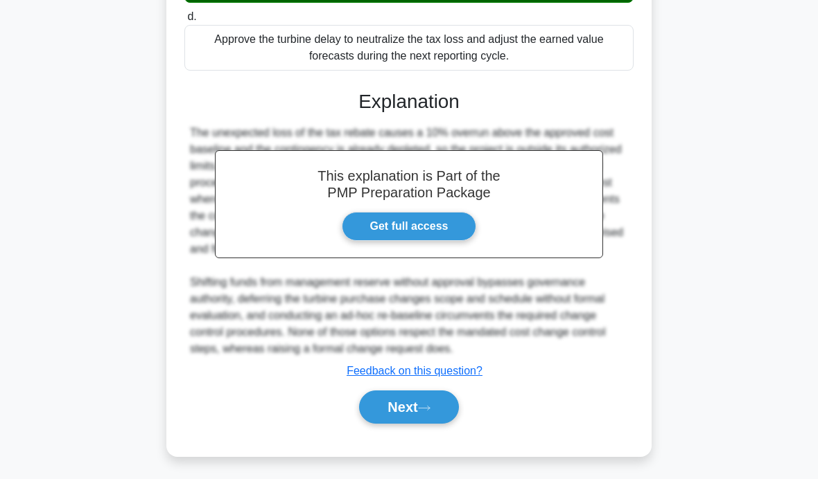
scroll to position [460, 0]
click at [423, 424] on button "Next" at bounding box center [408, 407] width 99 height 33
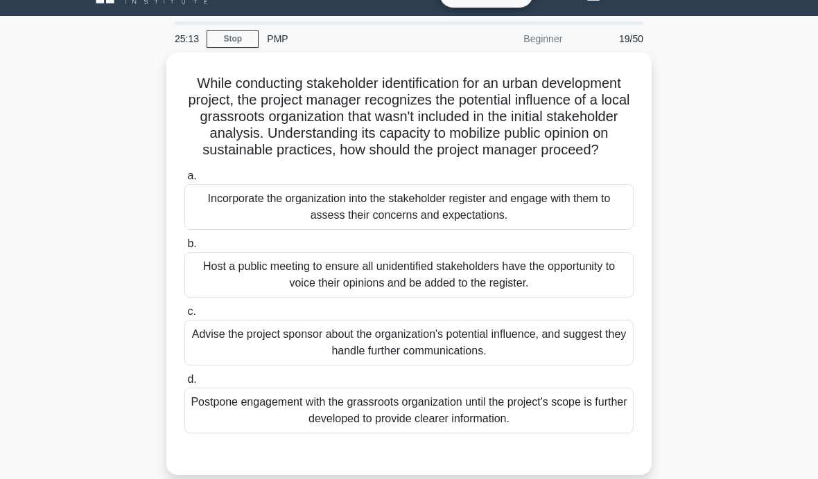
scroll to position [28, 0]
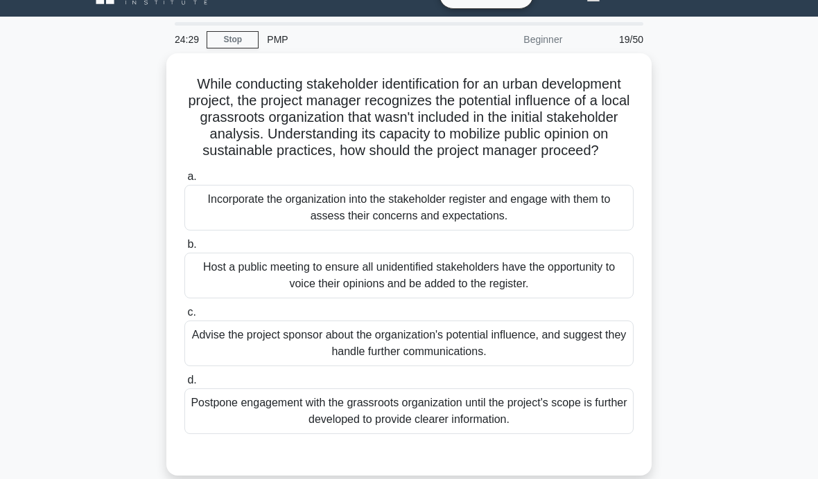
click at [577, 286] on div "Host a public meeting to ensure all unidentified stakeholders have the opportun…" at bounding box center [408, 276] width 449 height 46
click at [184, 249] on input "b. Host a public meeting to ensure all unidentified stakeholders have the oppor…" at bounding box center [184, 244] width 0 height 9
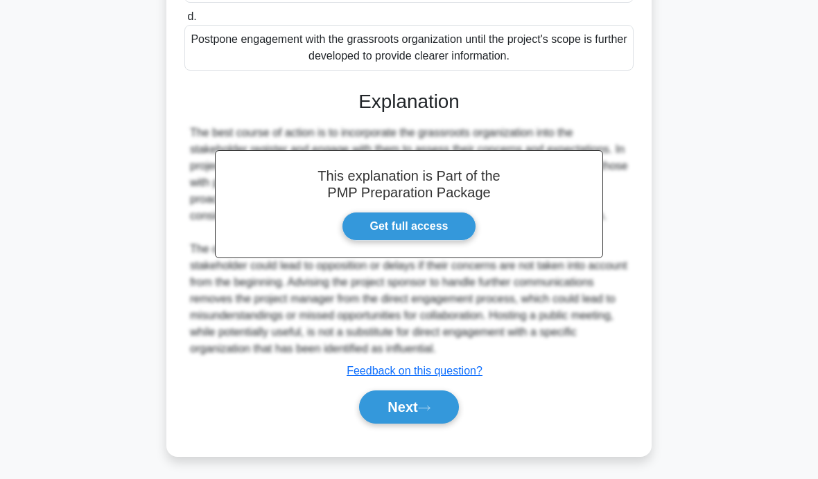
scroll to position [394, 0]
click at [425, 412] on icon at bounding box center [424, 409] width 12 height 8
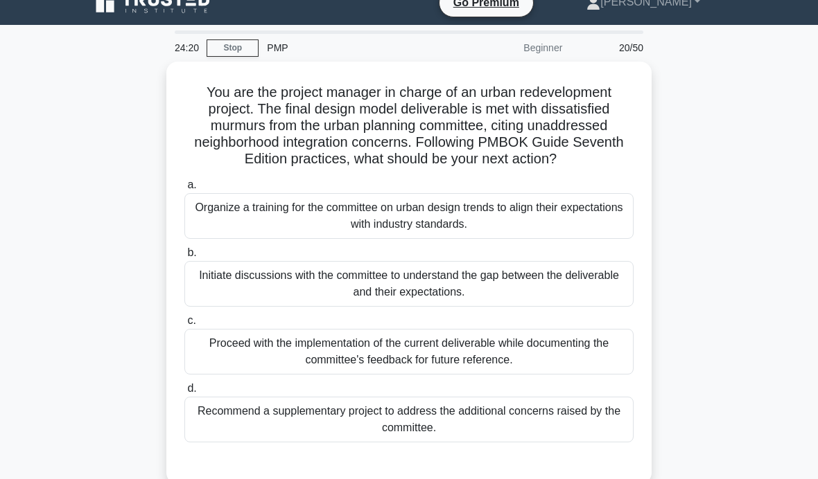
scroll to position [20, 0]
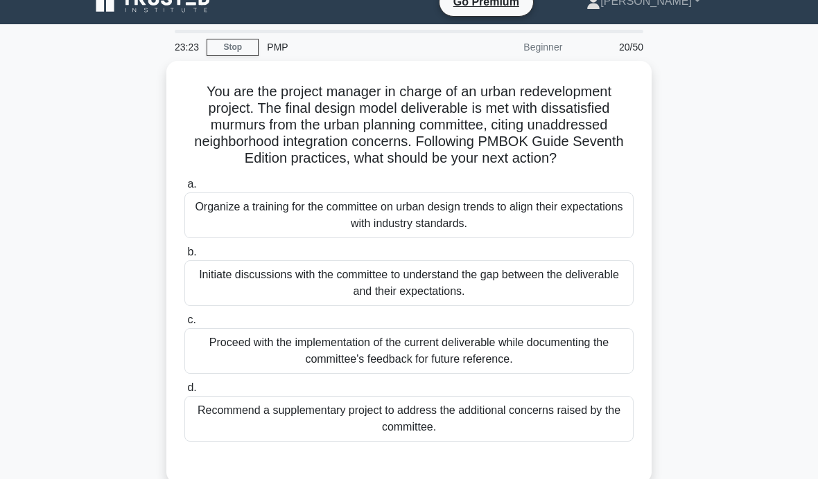
click at [568, 306] on div "Initiate discussions with the committee to understand the gap between the deliv…" at bounding box center [408, 284] width 449 height 46
click at [184, 257] on input "b. Initiate discussions with the committee to understand the gap between the de…" at bounding box center [184, 252] width 0 height 9
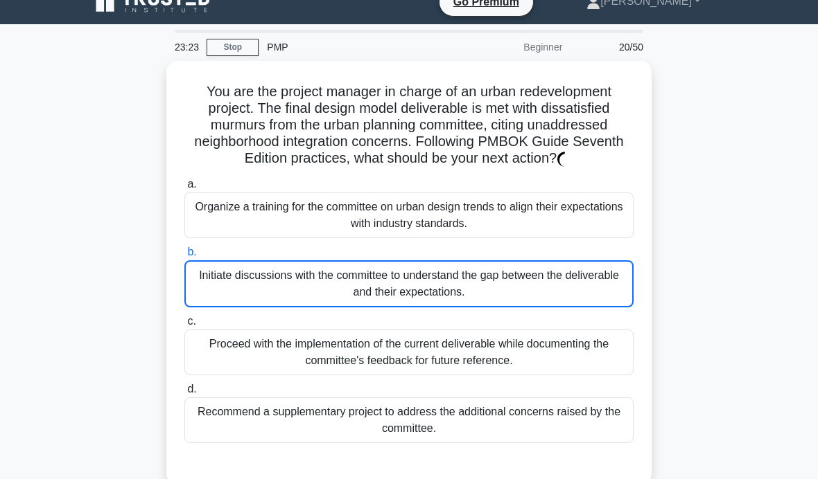
click at [574, 306] on div "Initiate discussions with the committee to understand the gap between the deliv…" at bounding box center [408, 284] width 449 height 47
click at [184, 257] on input "b. Initiate discussions with the committee to understand the gap between the de…" at bounding box center [184, 252] width 0 height 9
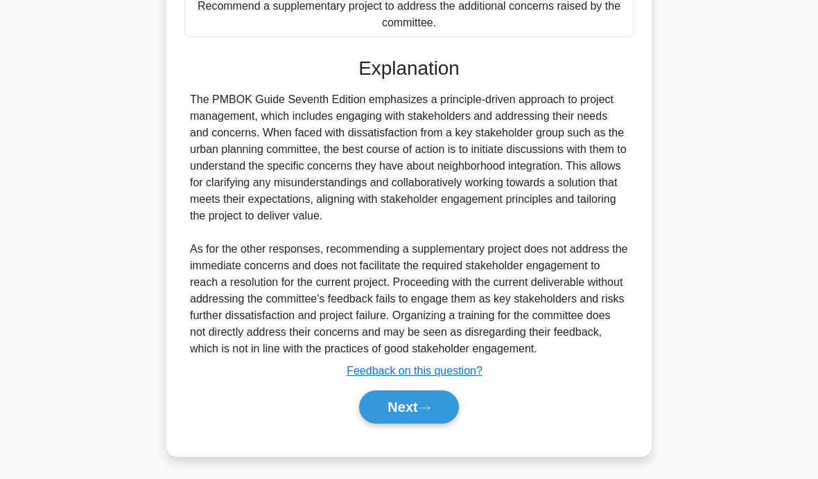
scroll to position [440, 0]
click at [423, 424] on button "Next" at bounding box center [408, 407] width 99 height 33
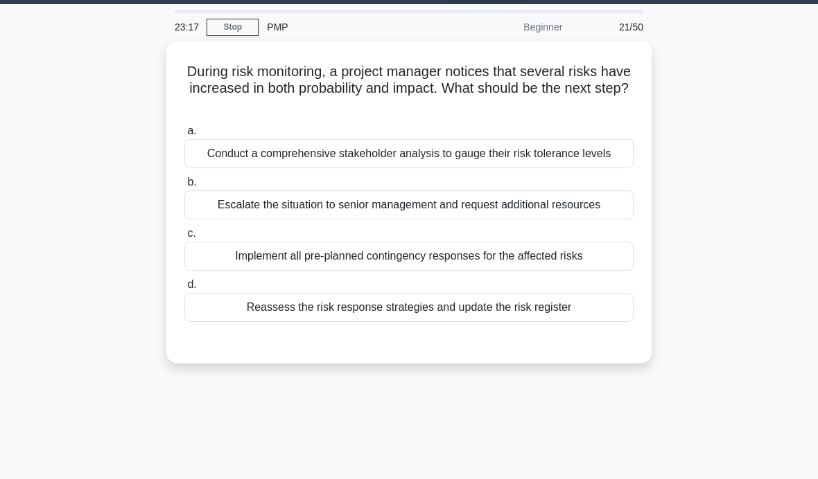
scroll to position [0, 0]
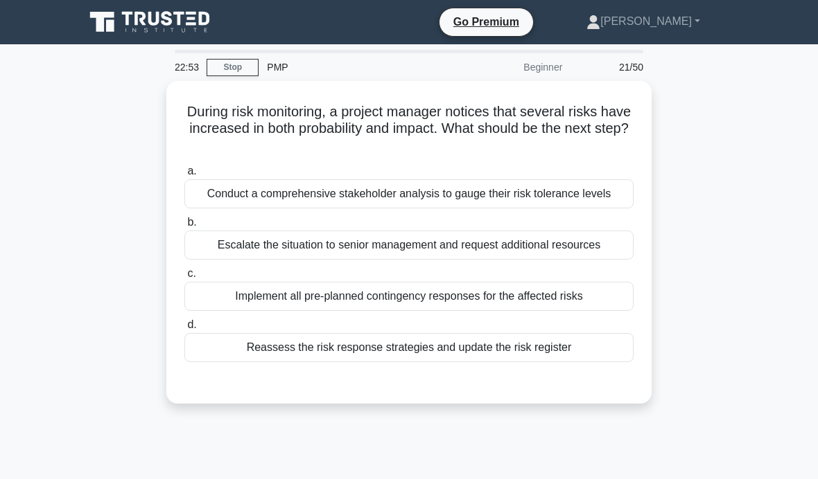
click at [528, 362] on div "Reassess the risk response strategies and update the risk register" at bounding box center [408, 347] width 449 height 29
click at [184, 330] on input "d. Reassess the risk response strategies and update the risk register" at bounding box center [184, 325] width 0 height 9
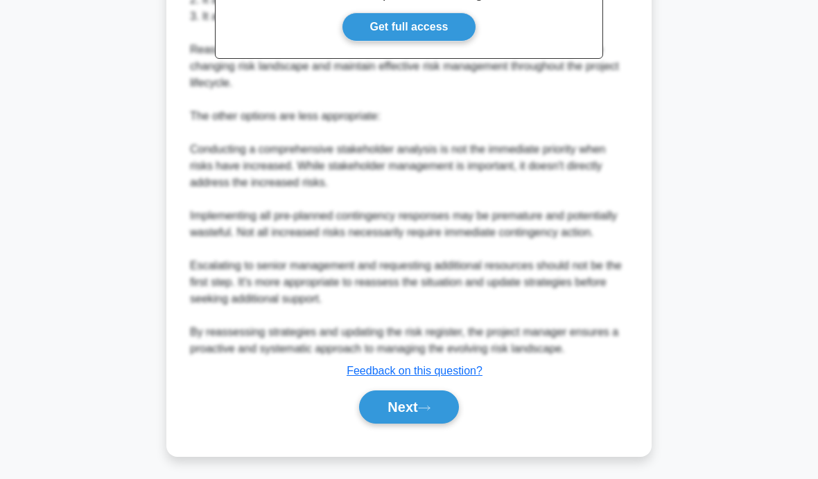
scroll to position [509, 0]
click at [424, 412] on icon at bounding box center [424, 409] width 12 height 8
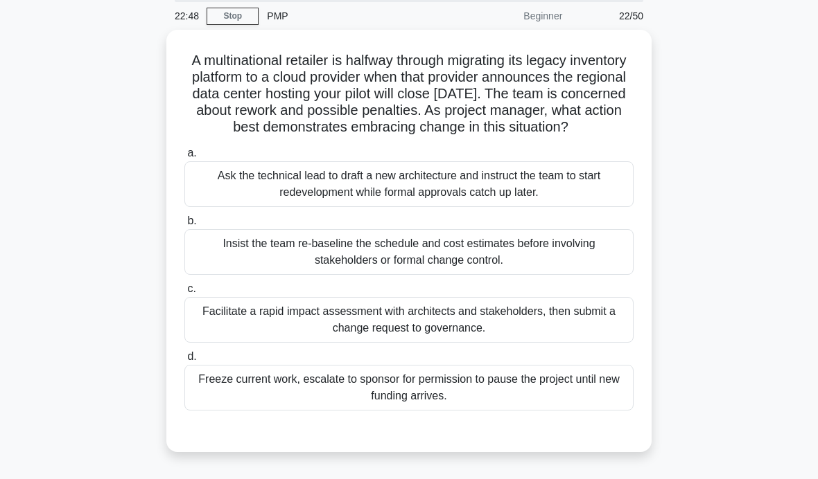
scroll to position [51, 0]
click at [597, 344] on div "Facilitate a rapid impact assessment with architects and stakeholders, then sub…" at bounding box center [408, 321] width 449 height 46
click at [184, 294] on input "c. Facilitate a rapid impact assessment with architects and stakeholders, then …" at bounding box center [184, 289] width 0 height 9
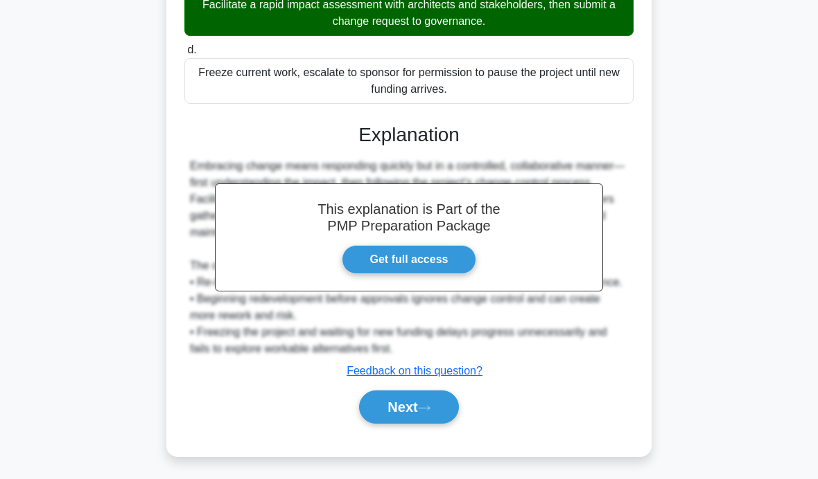
click at [426, 412] on icon at bounding box center [424, 409] width 12 height 8
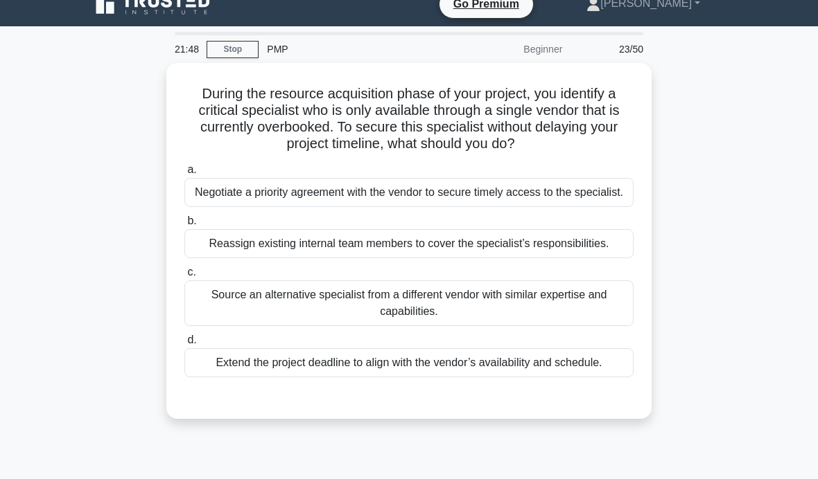
scroll to position [19, 0]
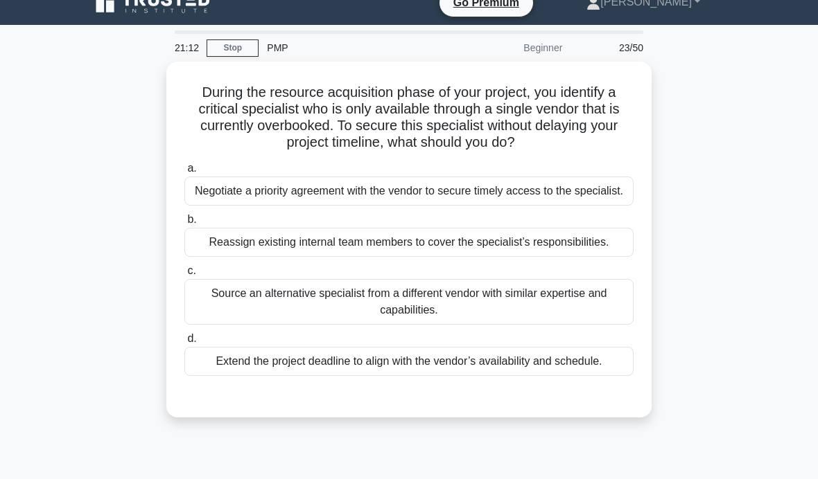
click at [541, 325] on div "Source an alternative specialist from a different vendor with similar expertise…" at bounding box center [408, 302] width 449 height 46
click at [184, 276] on input "c. Source an alternative specialist from a different vendor with similar expert…" at bounding box center [184, 271] width 0 height 9
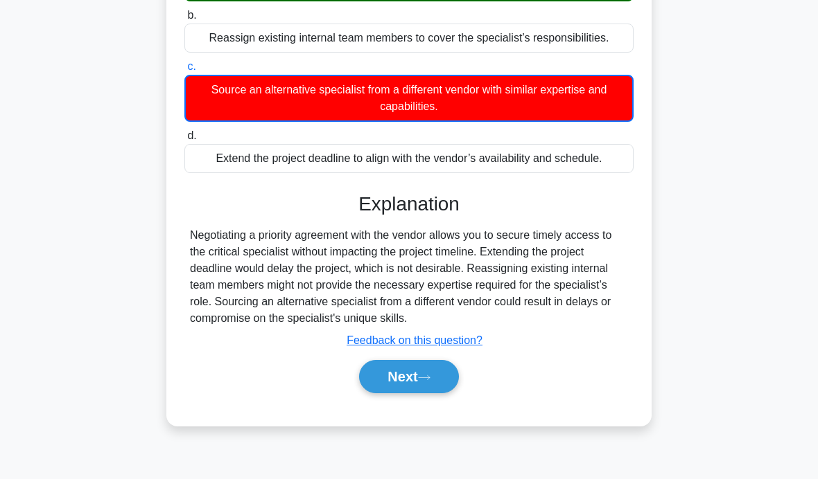
scroll to position [220, 0]
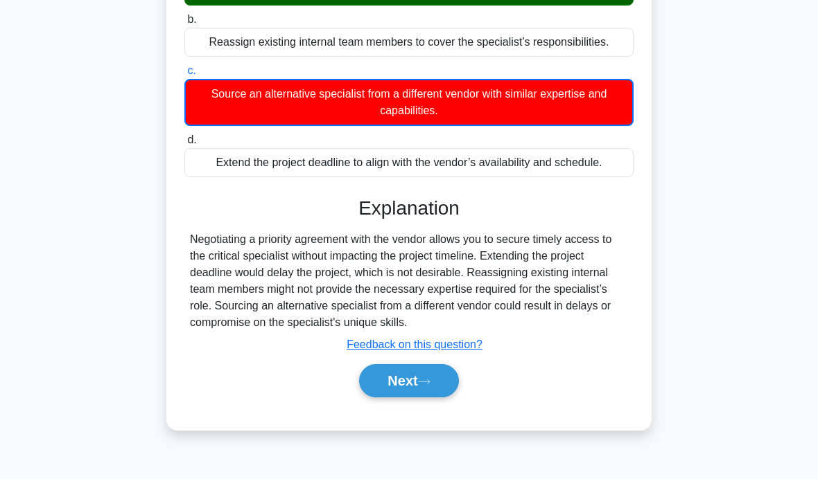
click at [442, 398] on button "Next" at bounding box center [408, 380] width 99 height 33
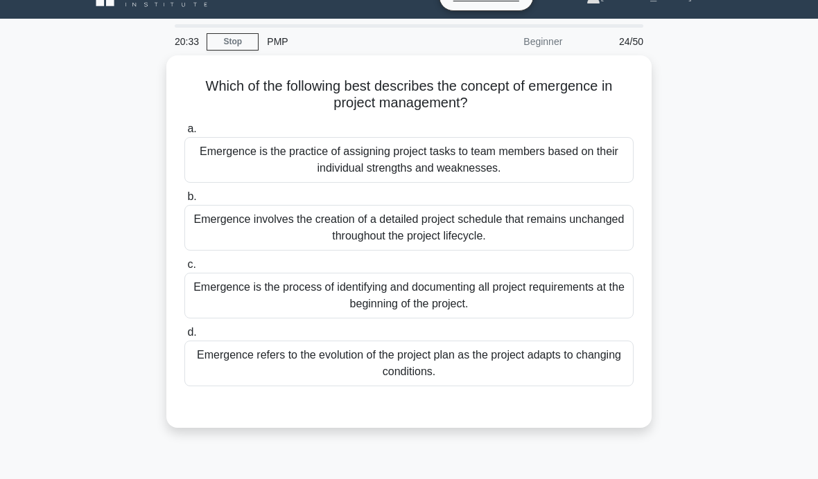
scroll to position [30, 0]
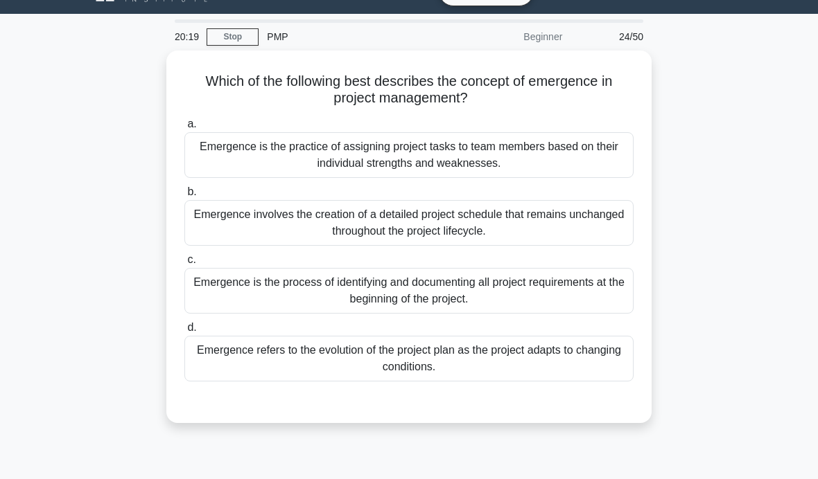
click at [799, 165] on main "20:19 Stop PMP Beginner 24/50 Which of the following best describes the concept…" at bounding box center [409, 366] width 818 height 704
click at [583, 355] on div "Emergence refers to the evolution of the project plan as the project adapts to …" at bounding box center [408, 359] width 449 height 46
click at [184, 333] on input "d. Emergence refers to the evolution of the project plan as the project adapts …" at bounding box center [184, 328] width 0 height 9
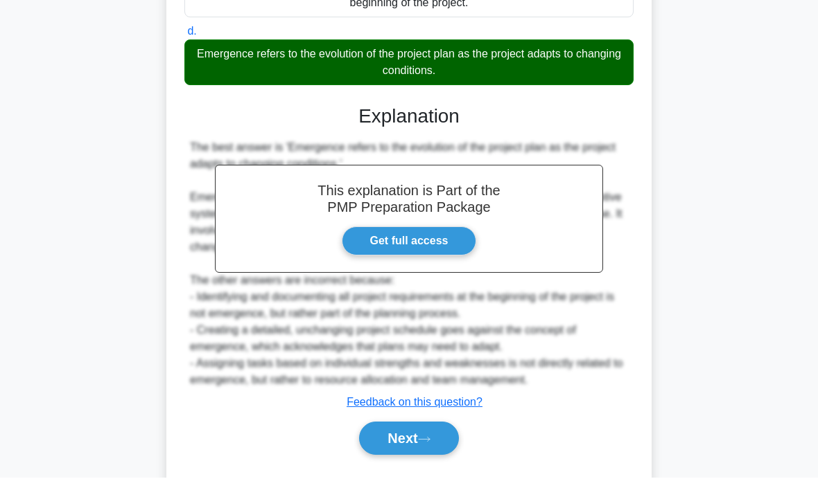
scroll to position [326, 0]
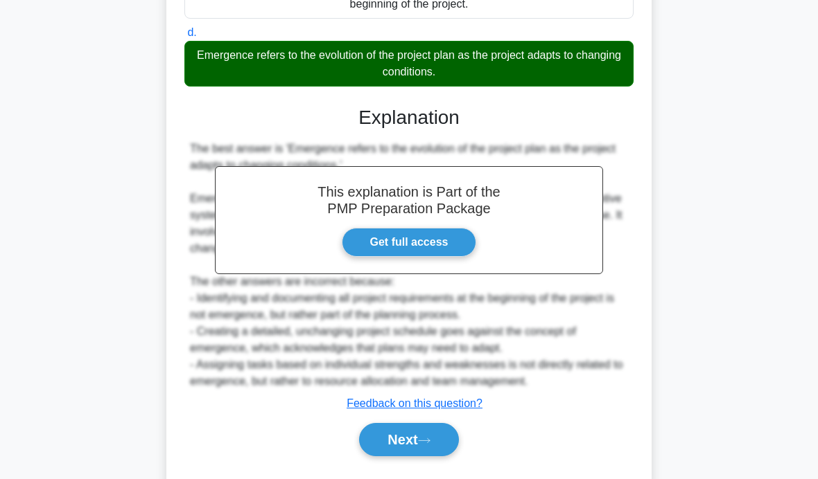
click at [424, 457] on button "Next" at bounding box center [408, 439] width 99 height 33
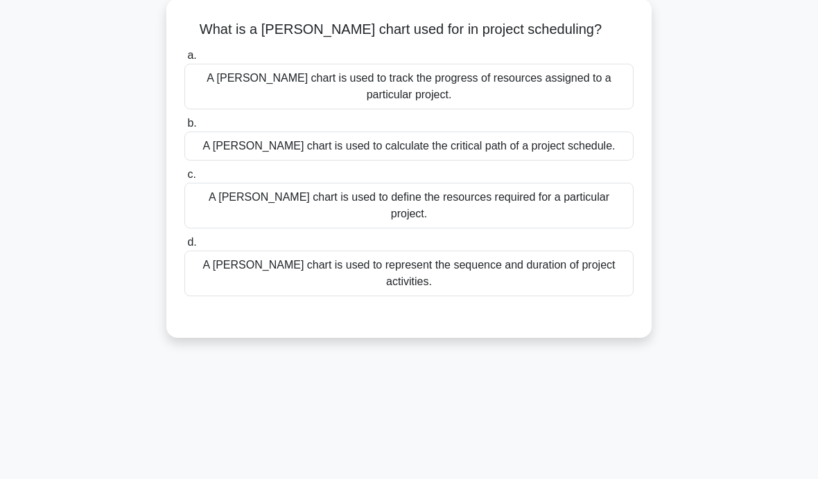
scroll to position [87, 0]
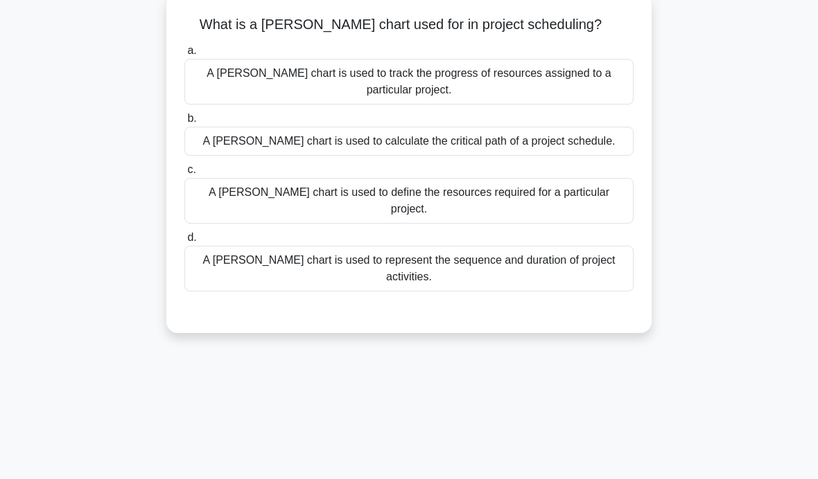
click at [590, 257] on div "A Gantt chart is used to represent the sequence and duration of project activit…" at bounding box center [408, 269] width 449 height 46
click at [184, 242] on input "d. A Gantt chart is used to represent the sequence and duration of project acti…" at bounding box center [184, 237] width 0 height 9
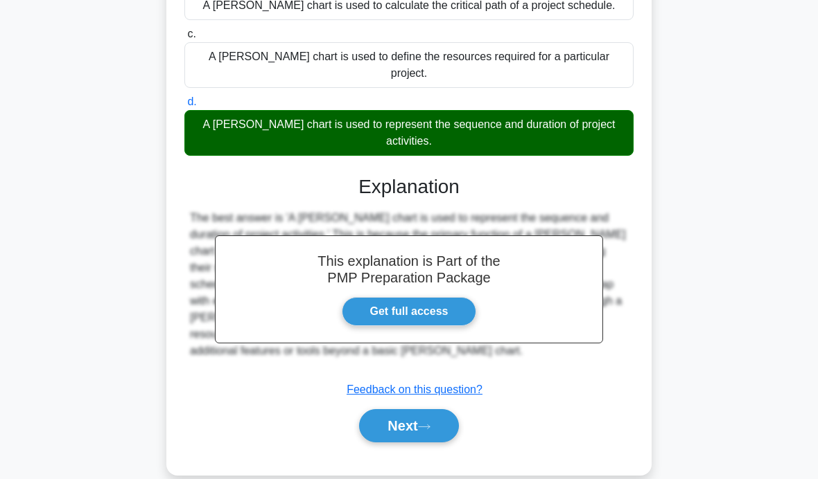
scroll to position [220, 0]
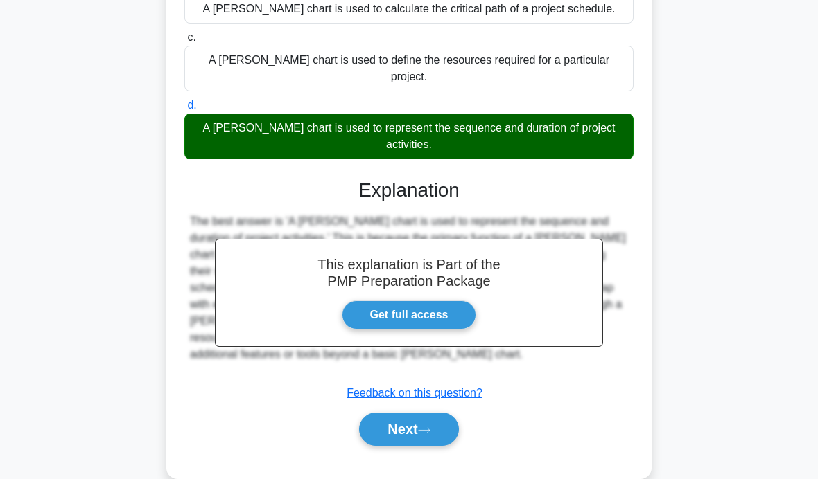
click at [434, 413] on button "Next" at bounding box center [408, 429] width 99 height 33
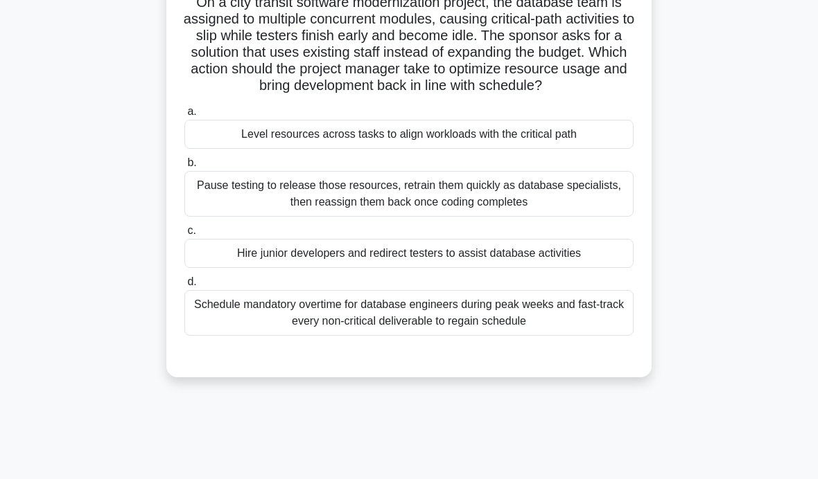
scroll to position [108, 0]
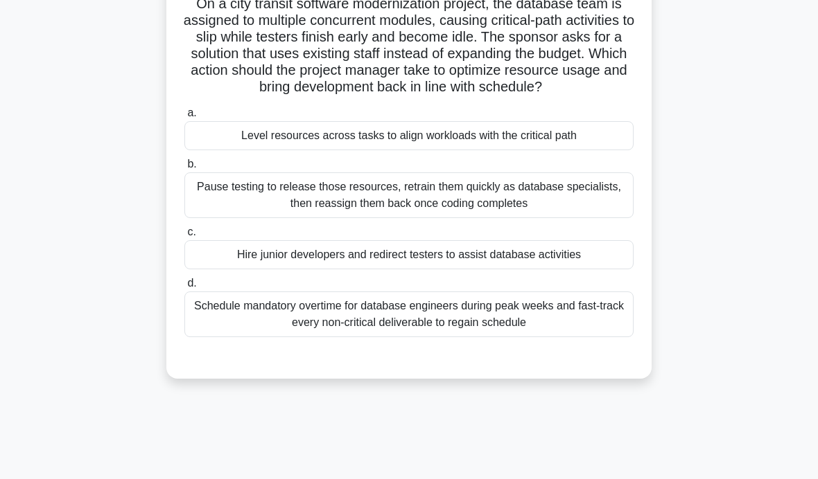
click at [615, 150] on div "Level resources across tasks to align workloads with the critical path" at bounding box center [408, 135] width 449 height 29
click at [184, 118] on input "a. Level resources across tasks to align workloads with the critical path" at bounding box center [184, 113] width 0 height 9
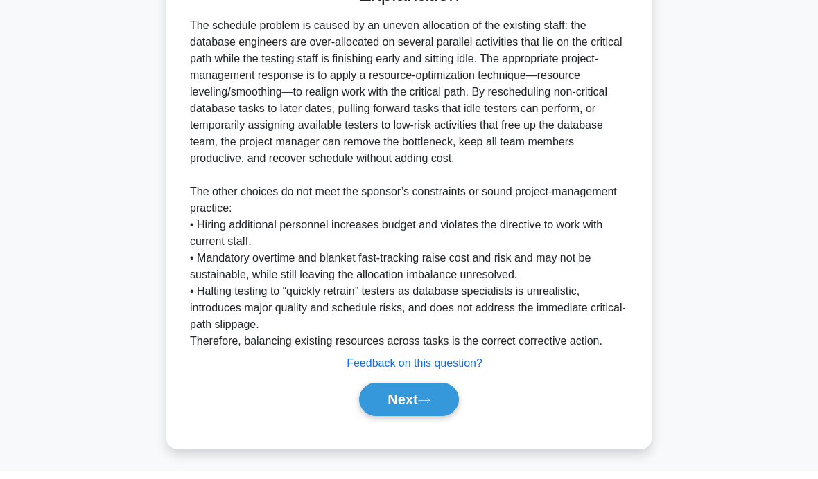
scroll to position [475, 0]
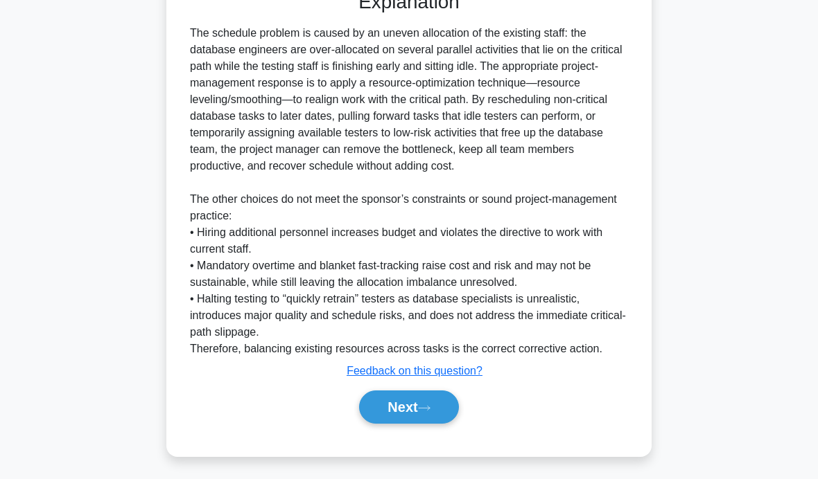
click at [431, 424] on button "Next" at bounding box center [408, 407] width 99 height 33
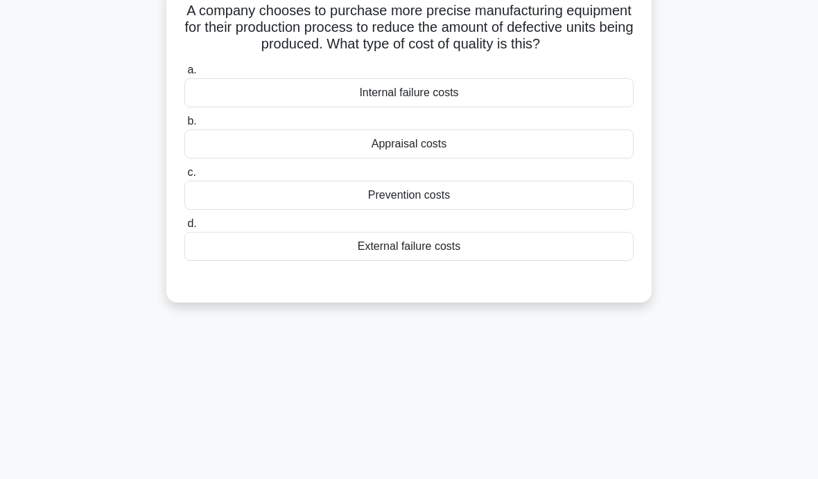
scroll to position [0, 0]
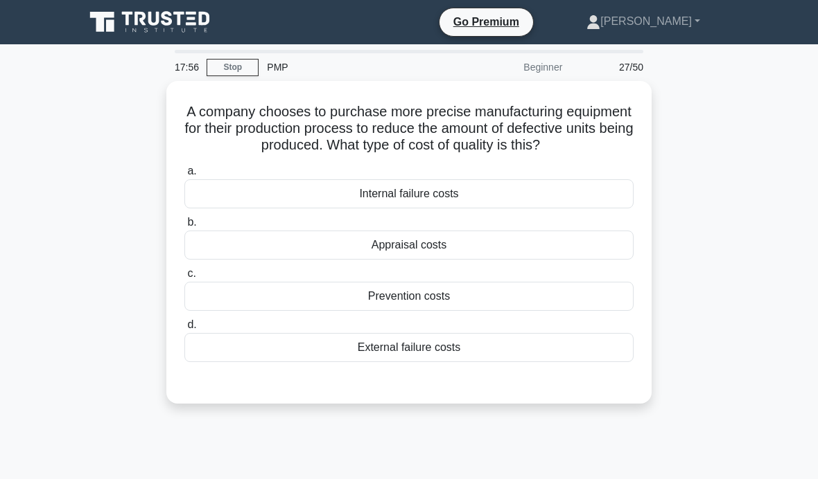
click at [453, 311] on div "Prevention costs" at bounding box center [408, 296] width 449 height 29
click at [184, 279] on input "c. Prevention costs" at bounding box center [184, 274] width 0 height 9
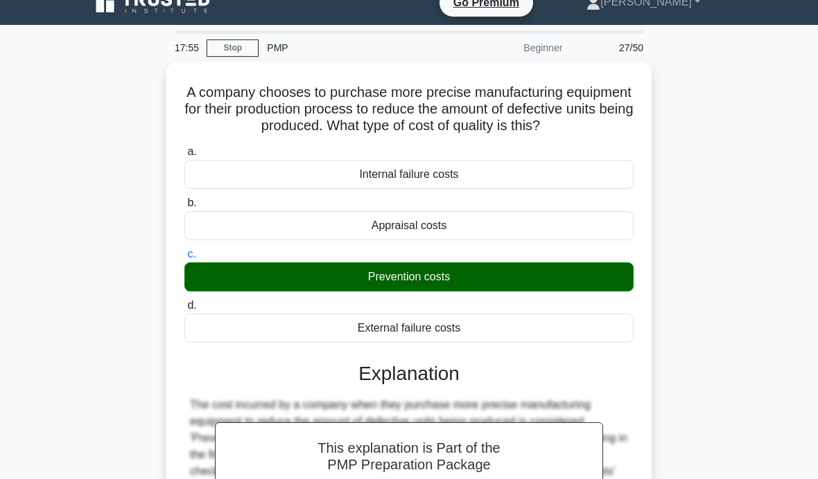
scroll to position [220, 0]
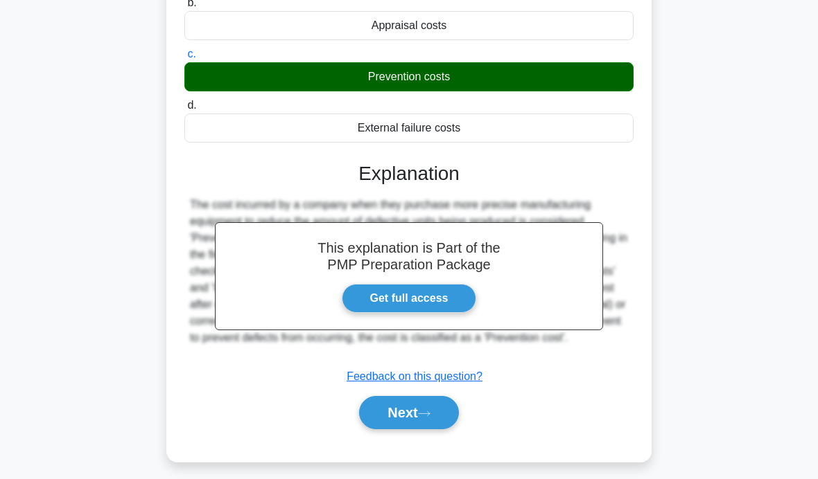
click at [426, 418] on icon at bounding box center [424, 414] width 12 height 8
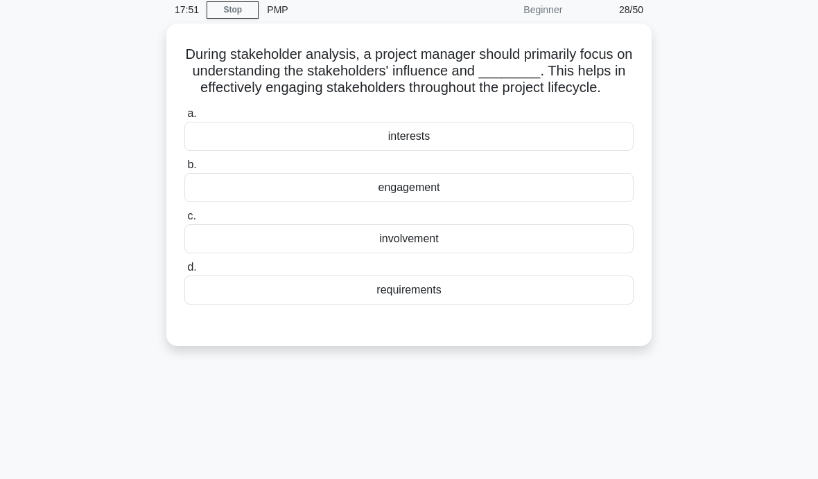
scroll to position [58, 0]
click at [528, 202] on div "engagement" at bounding box center [408, 187] width 449 height 29
click at [184, 169] on input "b. engagement" at bounding box center [184, 164] width 0 height 9
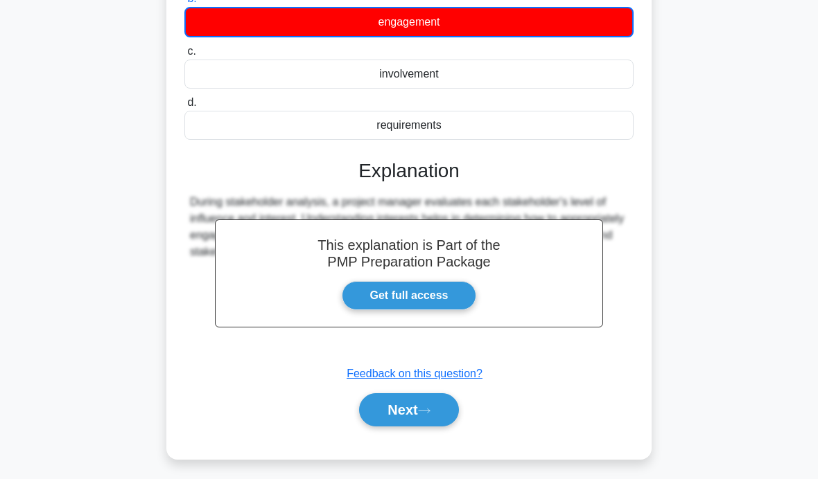
scroll to position [220, 0]
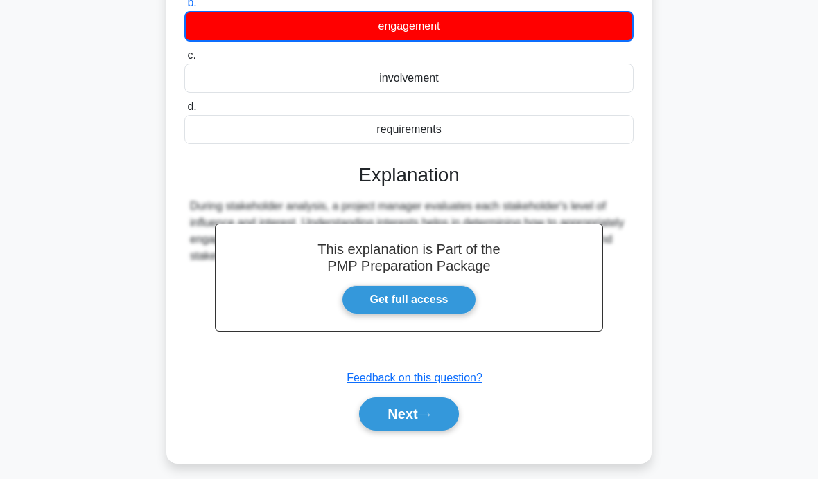
click at [425, 419] on icon at bounding box center [424, 416] width 12 height 8
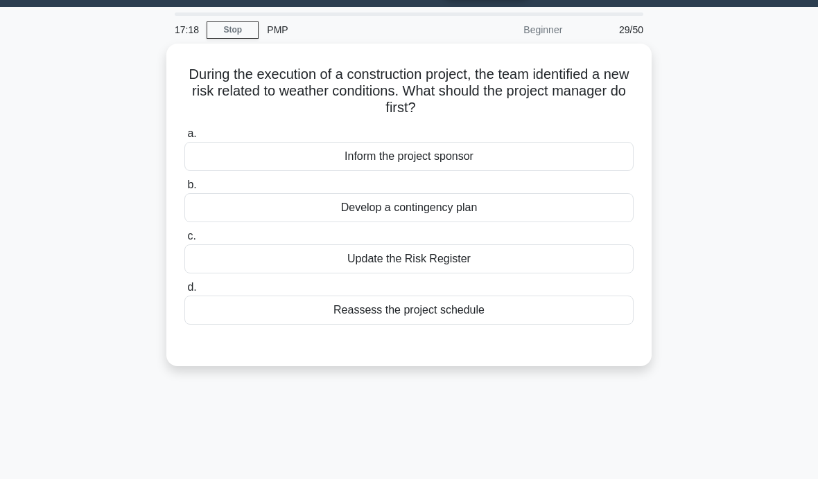
scroll to position [37, 0]
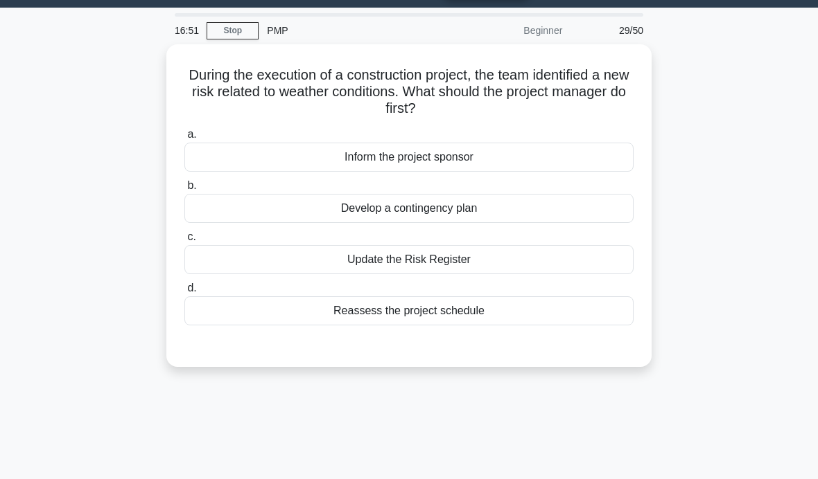
click at [493, 218] on div "Develop a contingency plan" at bounding box center [408, 208] width 449 height 29
click at [184, 191] on input "b. Develop a contingency plan" at bounding box center [184, 186] width 0 height 9
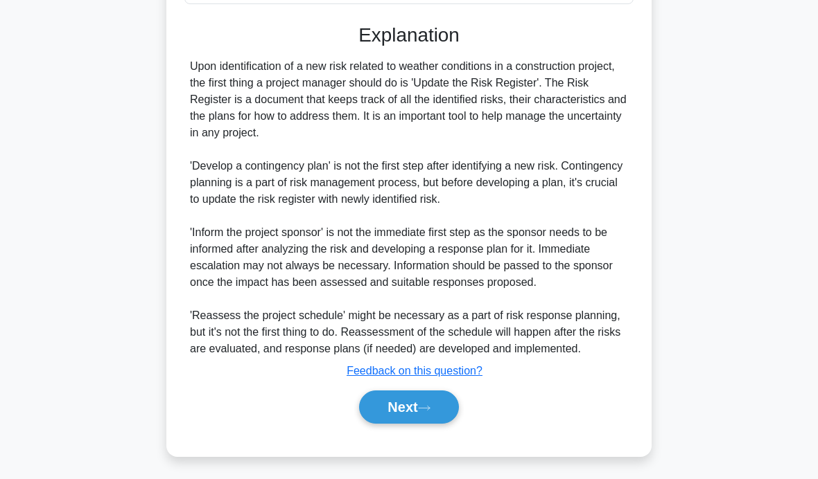
scroll to position [360, 0]
click at [429, 424] on button "Next" at bounding box center [408, 407] width 99 height 33
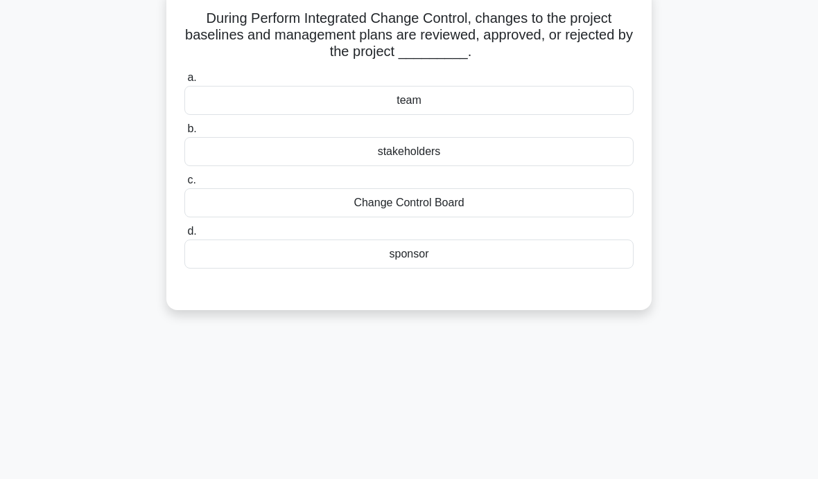
scroll to position [72, 0]
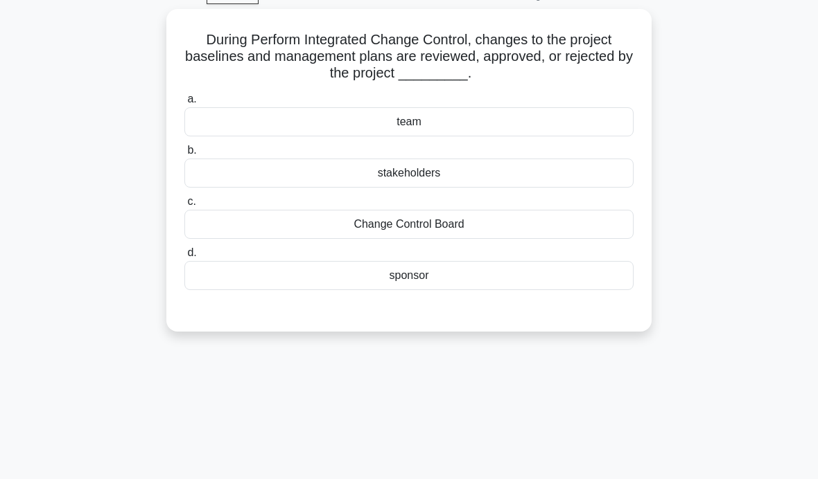
click at [493, 168] on div "stakeholders" at bounding box center [408, 173] width 449 height 29
click at [184, 155] on input "b. stakeholders" at bounding box center [184, 150] width 0 height 9
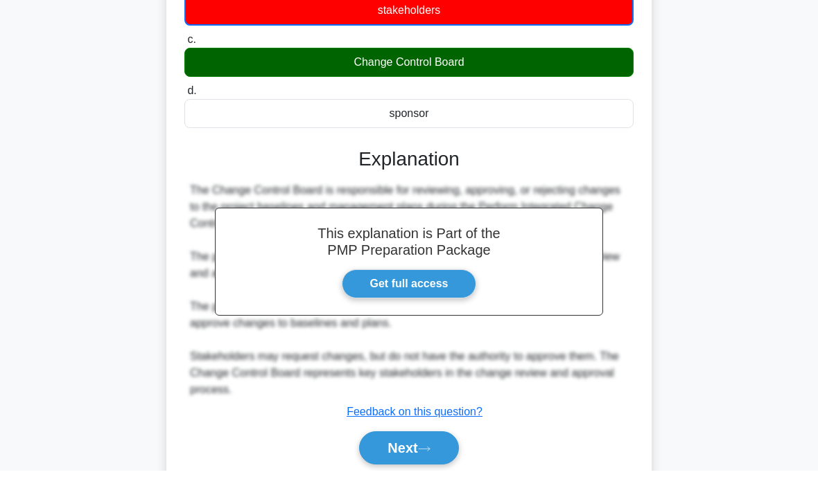
scroll to position [227, 0]
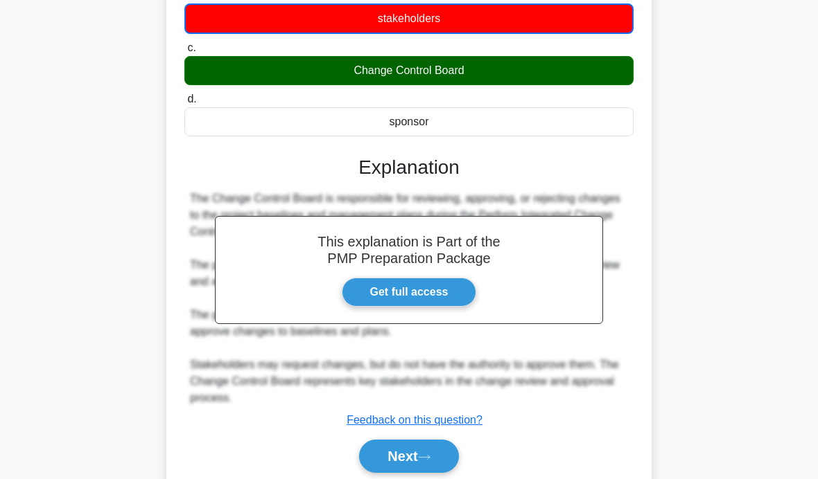
click at [434, 459] on button "Next" at bounding box center [408, 456] width 99 height 33
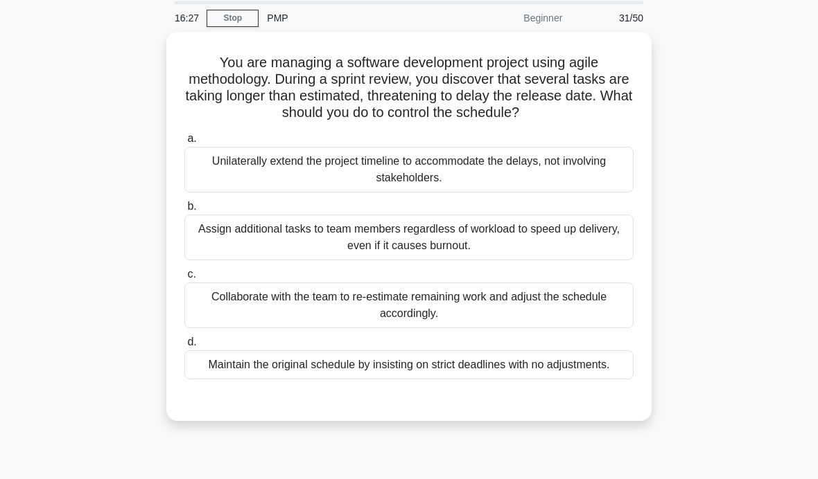
scroll to position [48, 0]
click at [534, 308] on div "Collaborate with the team to re-estimate remaining work and adjust the schedule…" at bounding box center [408, 306] width 449 height 46
click at [184, 280] on input "c. Collaborate with the team to re-estimate remaining work and adjust the sched…" at bounding box center [184, 275] width 0 height 9
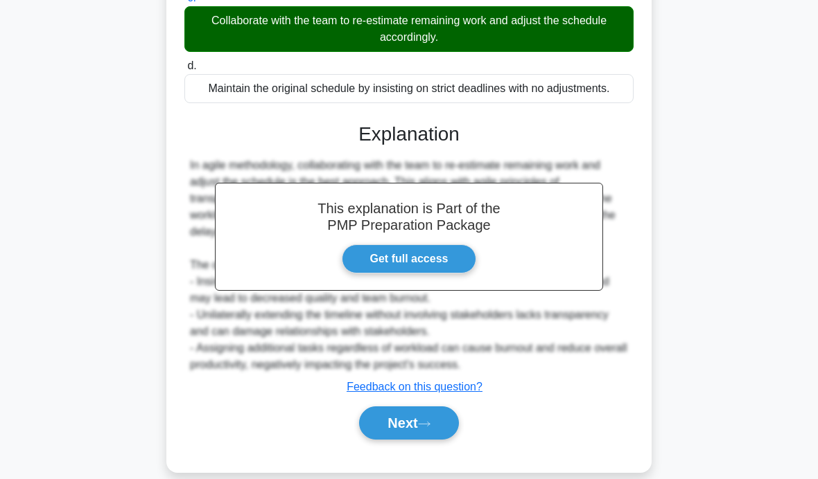
click at [429, 428] on icon at bounding box center [424, 425] width 12 height 8
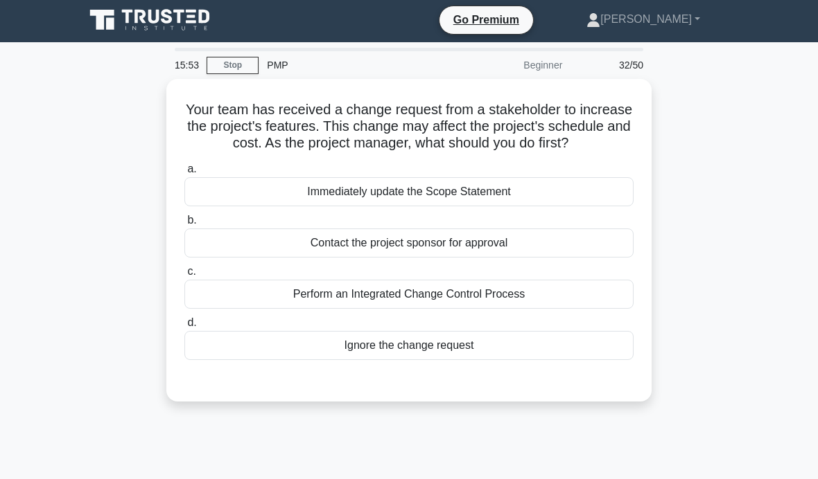
scroll to position [0, 0]
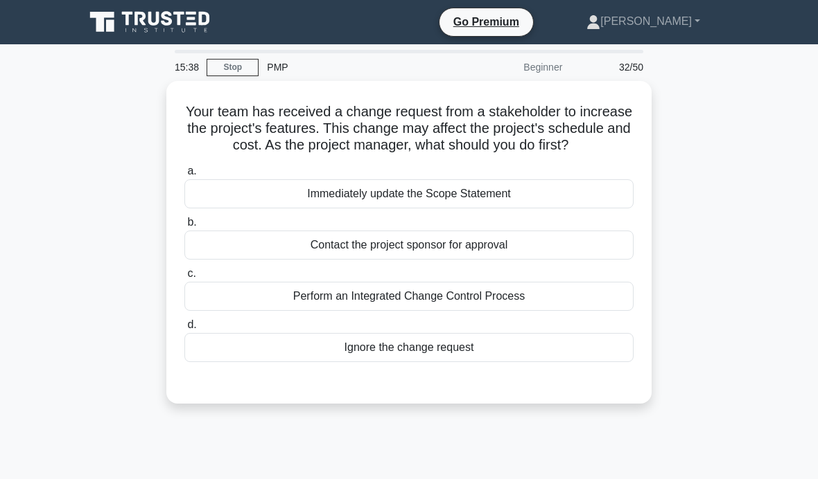
click at [437, 311] on div "Perform an Integrated Change Control Process" at bounding box center [408, 296] width 449 height 29
click at [184, 279] on input "c. Perform an Integrated Change Control Process" at bounding box center [184, 274] width 0 height 9
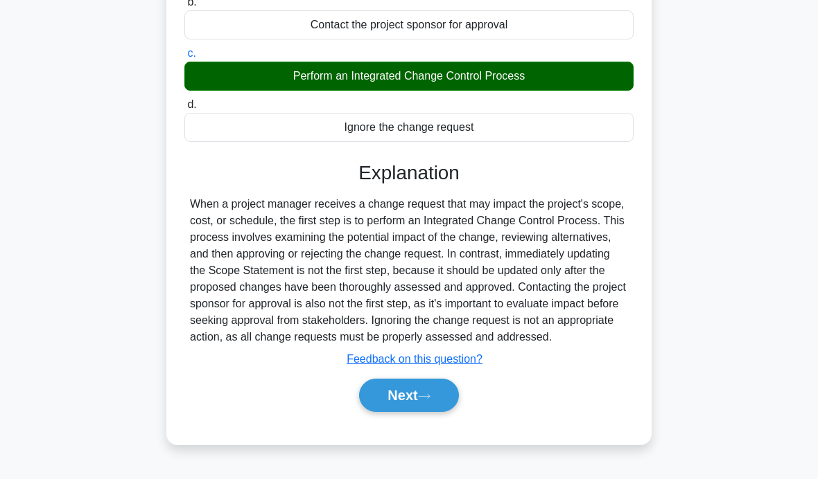
scroll to position [220, 0]
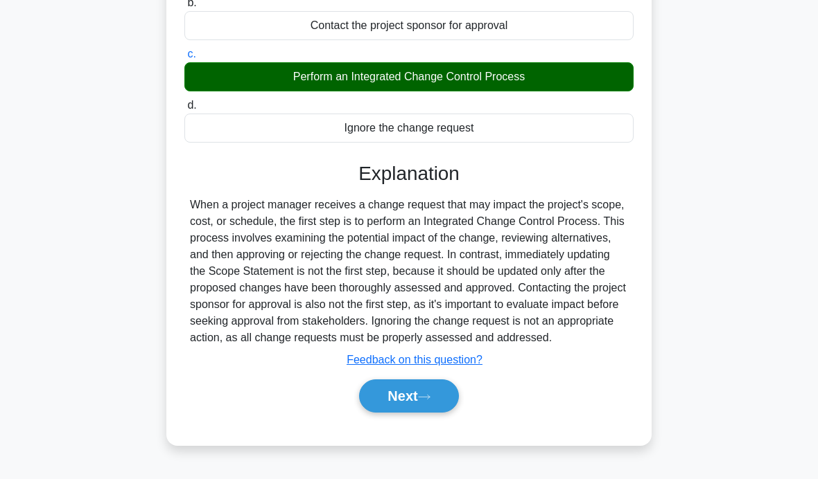
click at [428, 401] on icon at bounding box center [424, 398] width 12 height 8
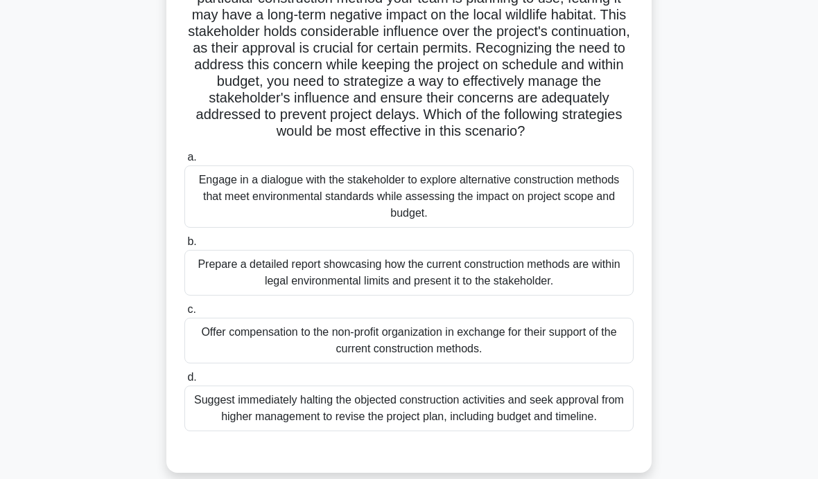
scroll to position [214, 0]
click at [580, 227] on div "Engage in a dialogue with the stakeholder to explore alternative construction m…" at bounding box center [408, 196] width 449 height 62
click at [184, 161] on input "a. Engage in a dialogue with the stakeholder to explore alternative constructio…" at bounding box center [184, 156] width 0 height 9
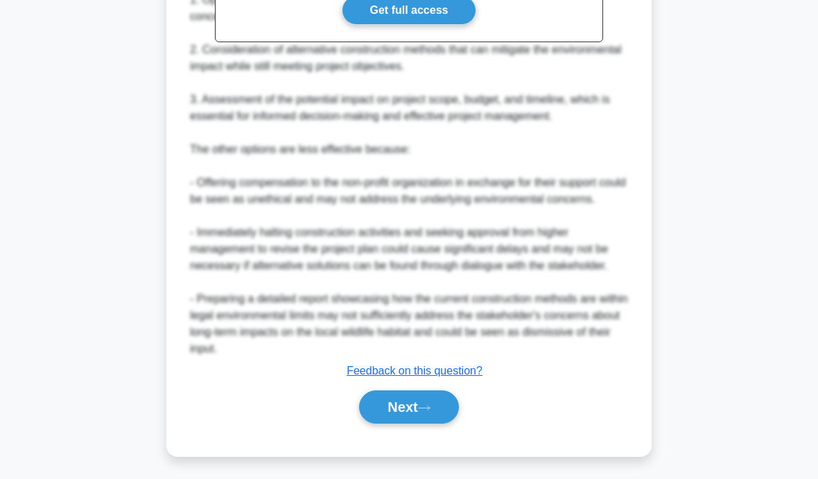
scroll to position [841, 0]
click at [408, 424] on button "Next" at bounding box center [408, 407] width 99 height 33
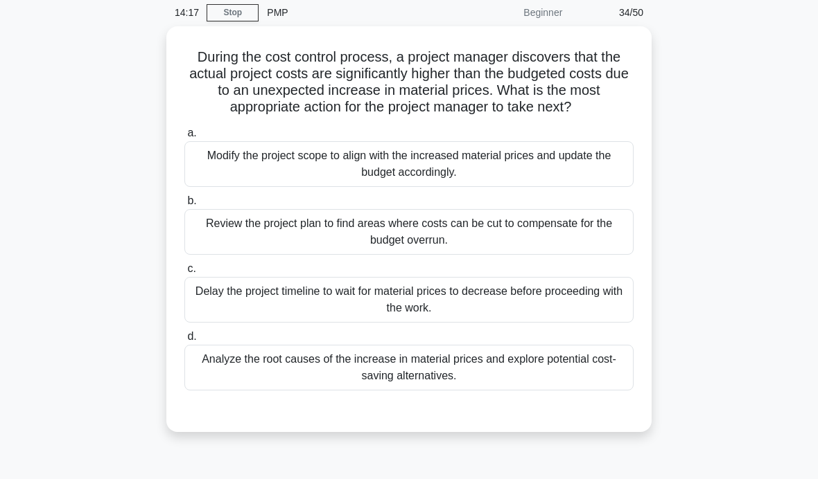
scroll to position [57, 0]
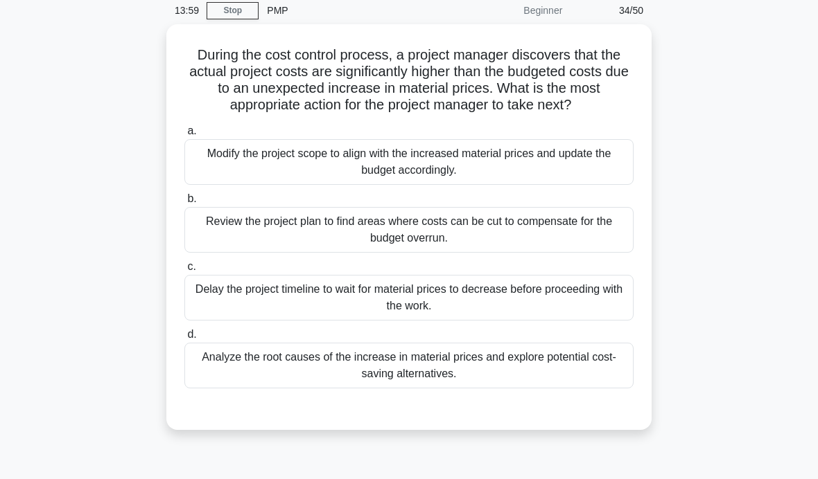
click at [777, 122] on main "13:59 Stop PMP Beginner 34/50 During the cost control process, a project manage…" at bounding box center [409, 340] width 818 height 704
click at [539, 384] on div "Analyze the root causes of the increase in material prices and explore potentia…" at bounding box center [408, 366] width 449 height 46
click at [184, 339] on input "d. Analyze the root causes of the increase in material prices and explore poten…" at bounding box center [184, 334] width 0 height 9
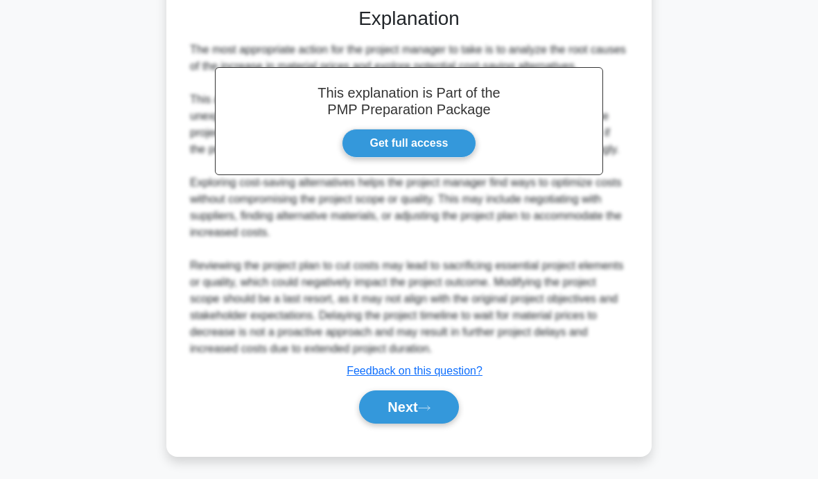
click at [418, 424] on button "Next" at bounding box center [408, 407] width 99 height 33
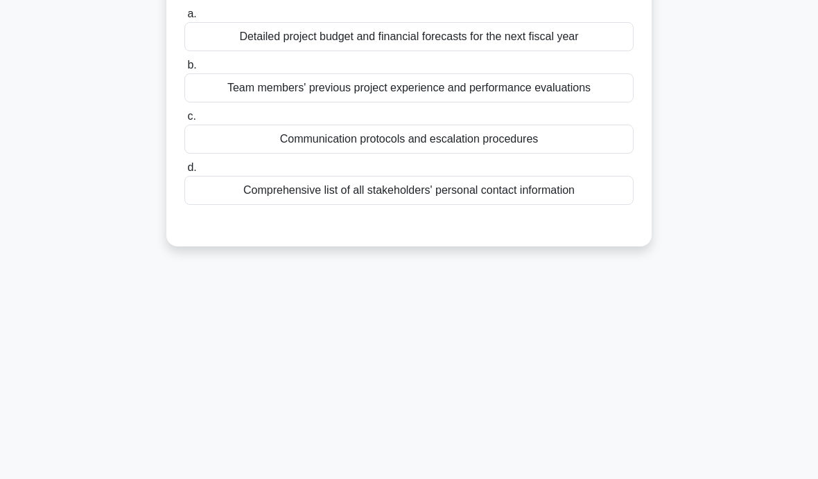
scroll to position [0, 0]
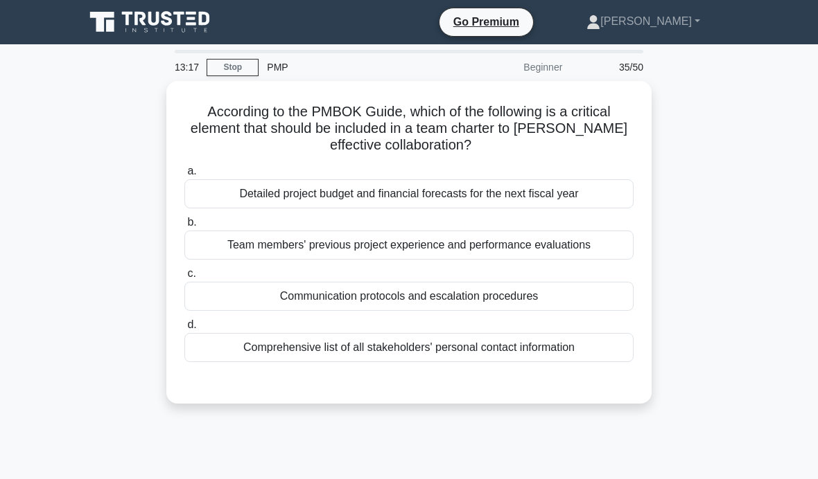
click at [552, 287] on div "Communication protocols and escalation procedures" at bounding box center [408, 296] width 449 height 29
click at [184, 279] on input "c. Communication protocols and escalation procedures" at bounding box center [184, 274] width 0 height 9
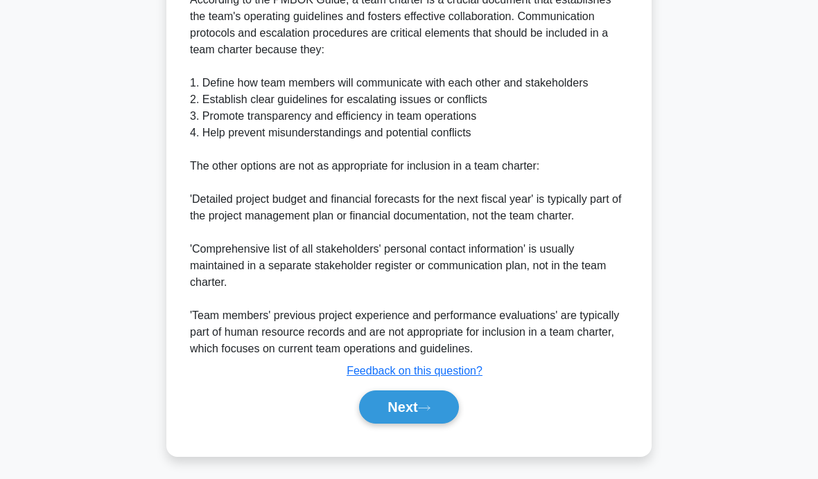
scroll to position [459, 0]
click at [429, 412] on icon at bounding box center [424, 409] width 12 height 8
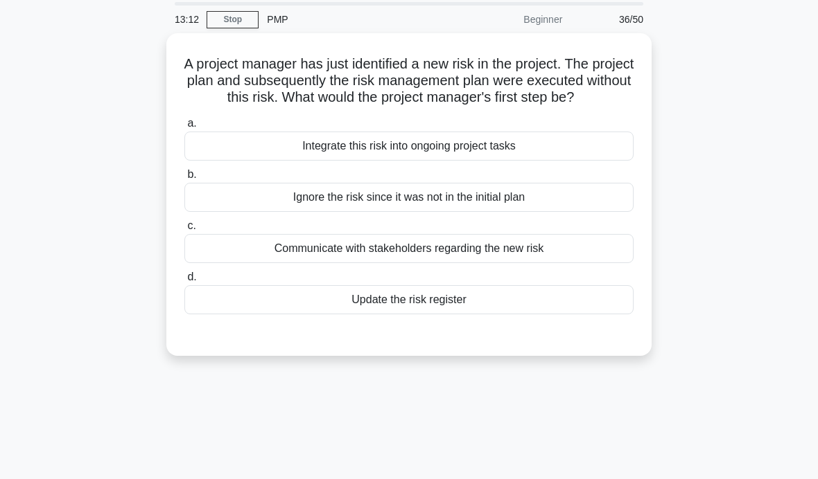
scroll to position [39, 0]
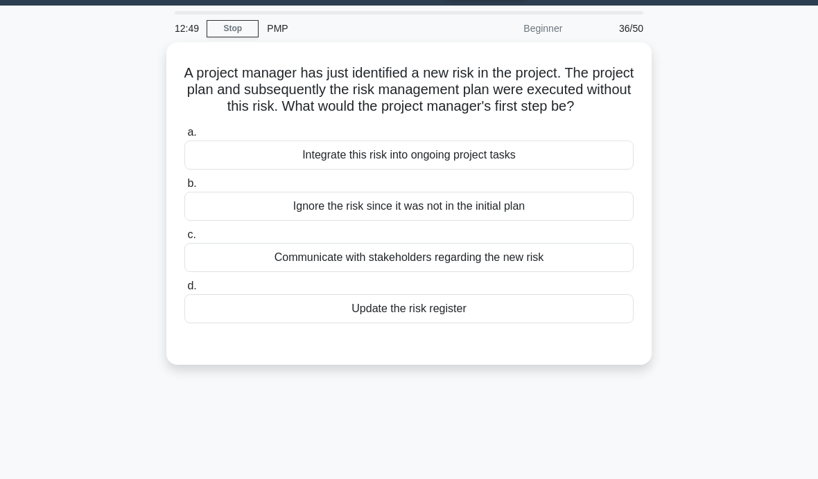
click at [561, 324] on div "Update the risk register" at bounding box center [408, 308] width 449 height 29
click at [184, 291] on input "d. Update the risk register" at bounding box center [184, 286] width 0 height 9
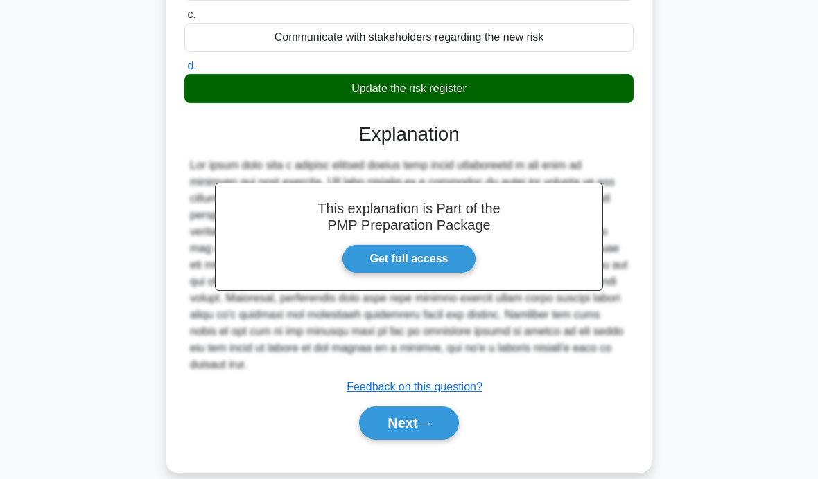
click at [423, 440] on button "Next" at bounding box center [408, 423] width 99 height 33
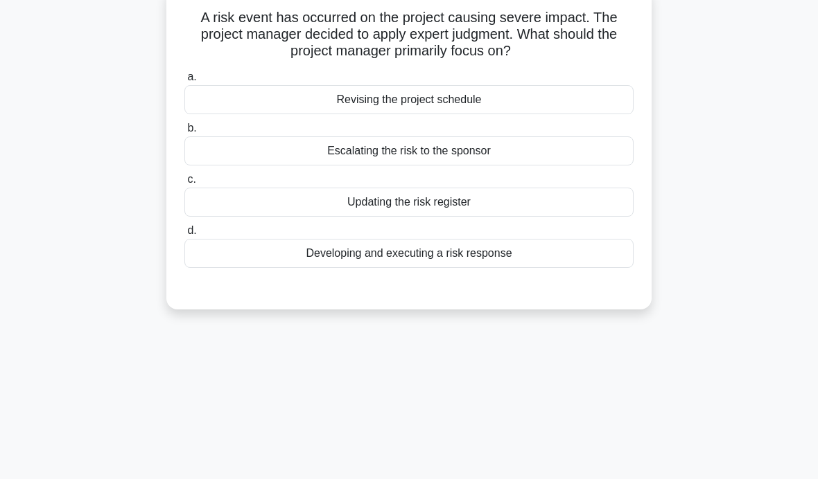
scroll to position [80, 0]
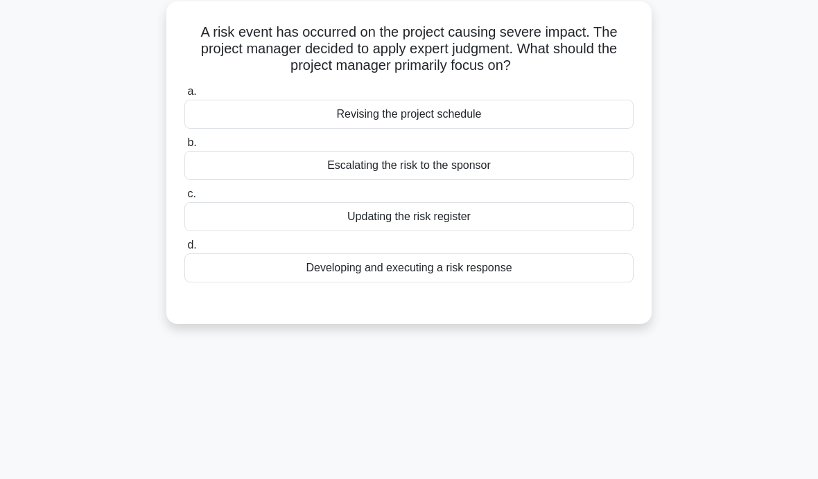
click at [604, 258] on div "Developing and executing a risk response" at bounding box center [408, 268] width 449 height 29
click at [184, 250] on input "d. Developing and executing a risk response" at bounding box center [184, 245] width 0 height 9
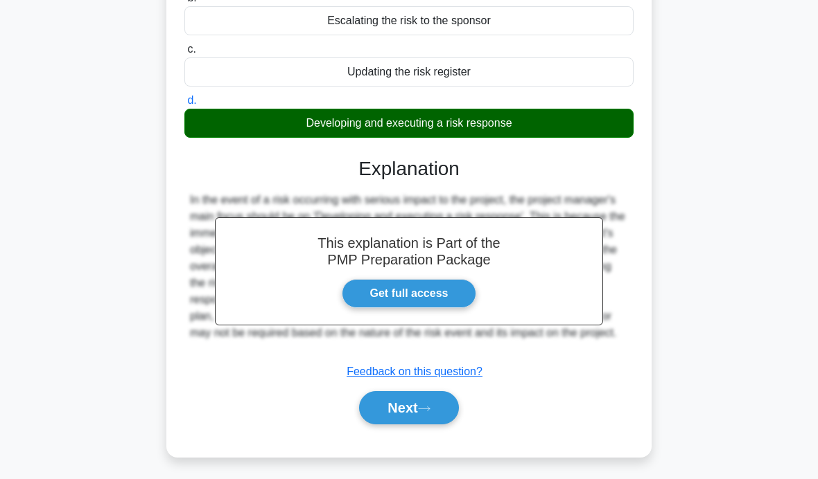
scroll to position [220, 0]
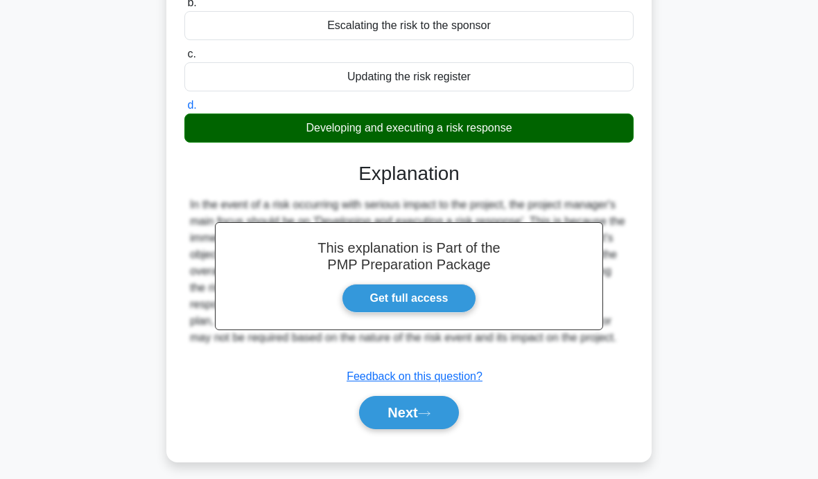
click at [436, 430] on button "Next" at bounding box center [408, 412] width 99 height 33
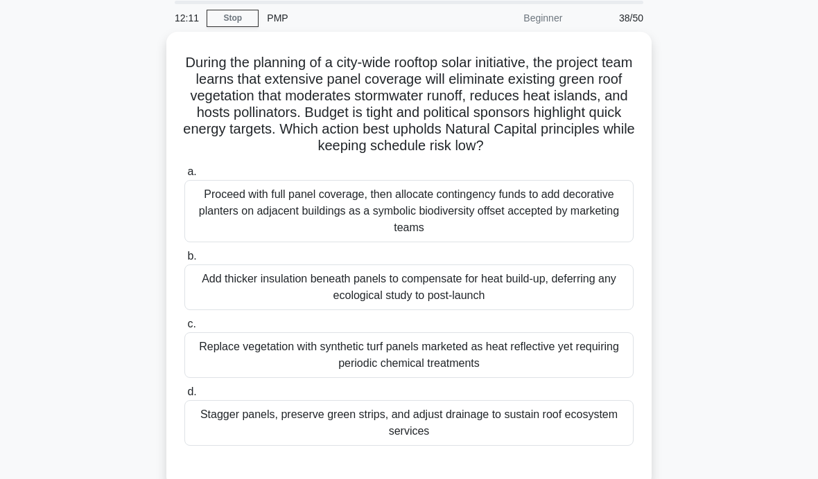
scroll to position [50, 0]
click at [810, 97] on main "11:40 Stop PMP Beginner 38/50 During the planning of a city-wide rooftop solar …" at bounding box center [409, 346] width 818 height 704
click at [779, 172] on main "11:28 Stop PMP Beginner 38/50 During the planning of a city-wide rooftop solar …" at bounding box center [409, 346] width 818 height 704
click at [576, 215] on div "Proceed with full panel coverage, then allocate contingency funds to add decora…" at bounding box center [408, 210] width 449 height 62
click at [184, 176] on input "a. Proceed with full panel coverage, then allocate contingency funds to add dec…" at bounding box center [184, 171] width 0 height 9
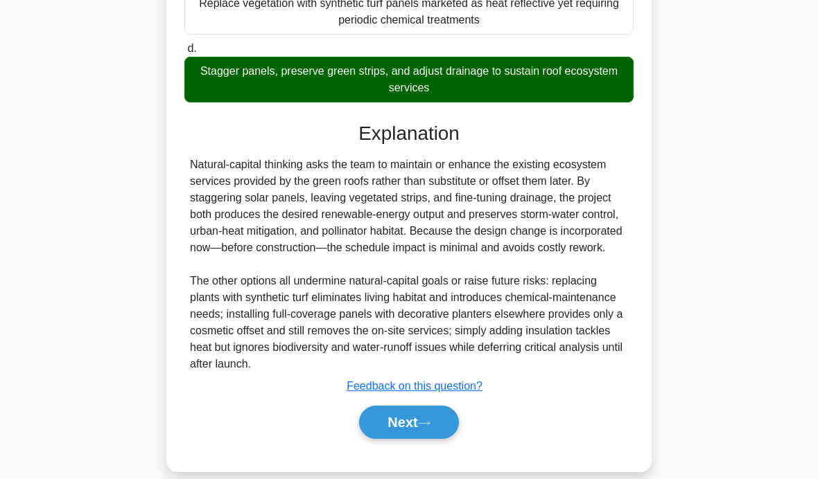
scroll to position [394, 0]
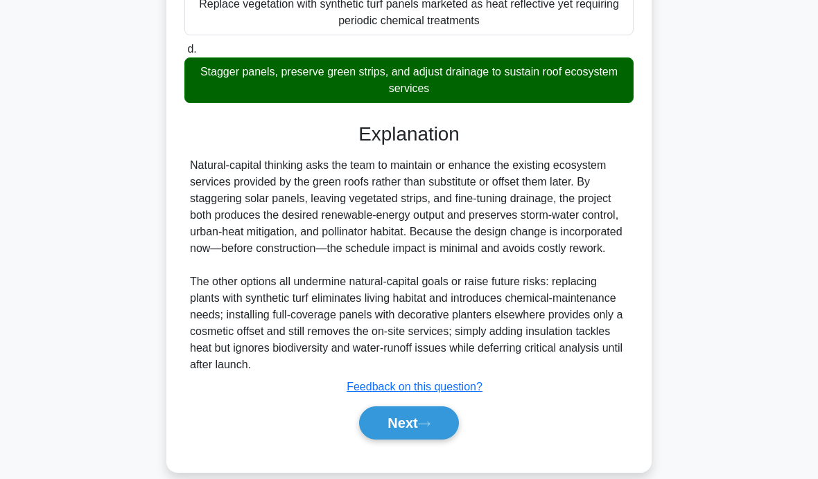
click at [417, 440] on button "Next" at bounding box center [408, 423] width 99 height 33
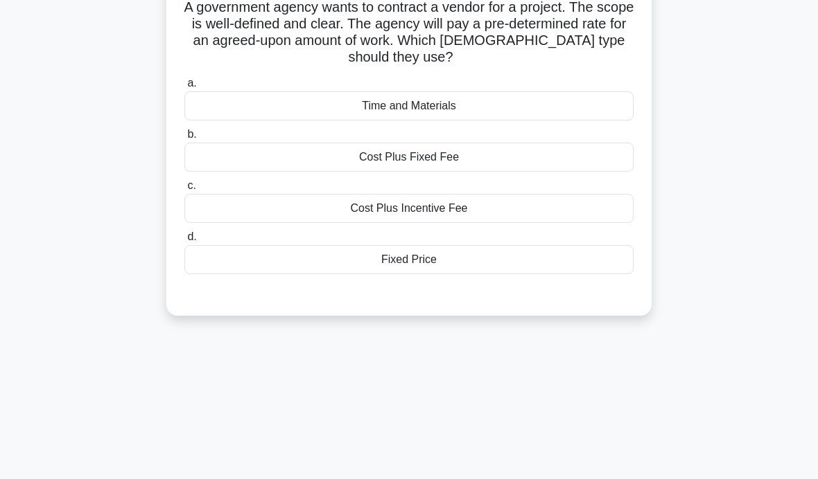
scroll to position [79, 0]
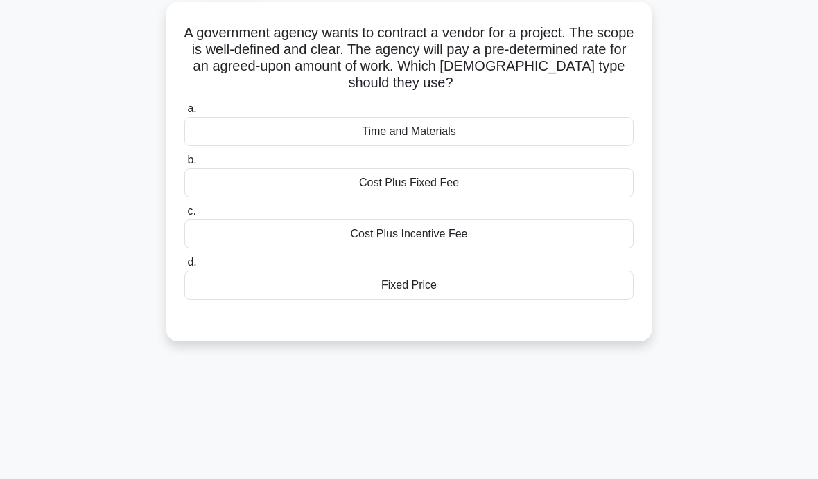
click at [506, 184] on div "Cost Plus Fixed Fee" at bounding box center [408, 182] width 449 height 29
click at [184, 165] on input "b. Cost Plus Fixed Fee" at bounding box center [184, 160] width 0 height 9
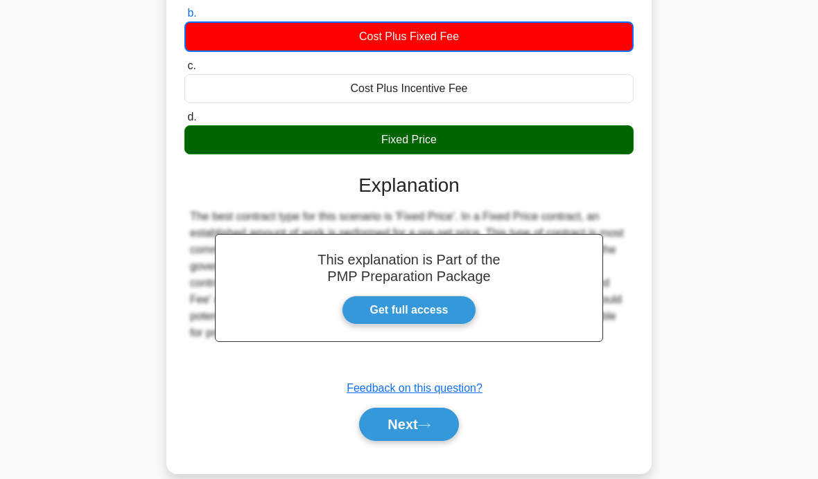
scroll to position [220, 0]
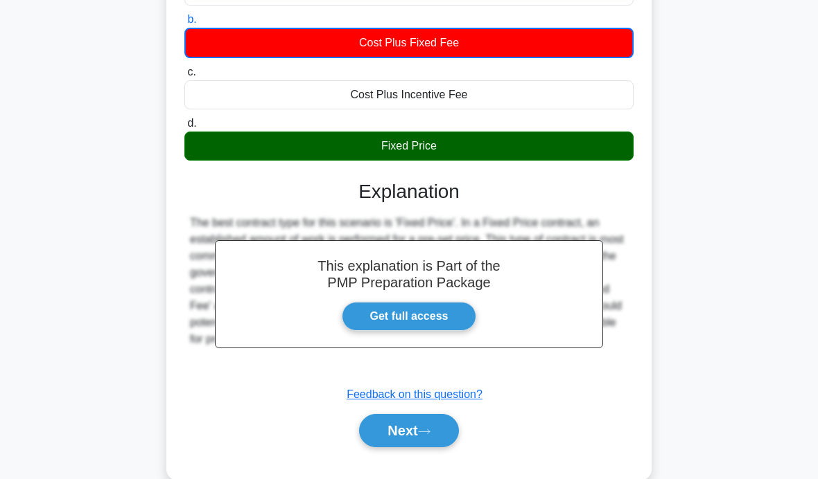
click at [410, 425] on button "Next" at bounding box center [408, 430] width 99 height 33
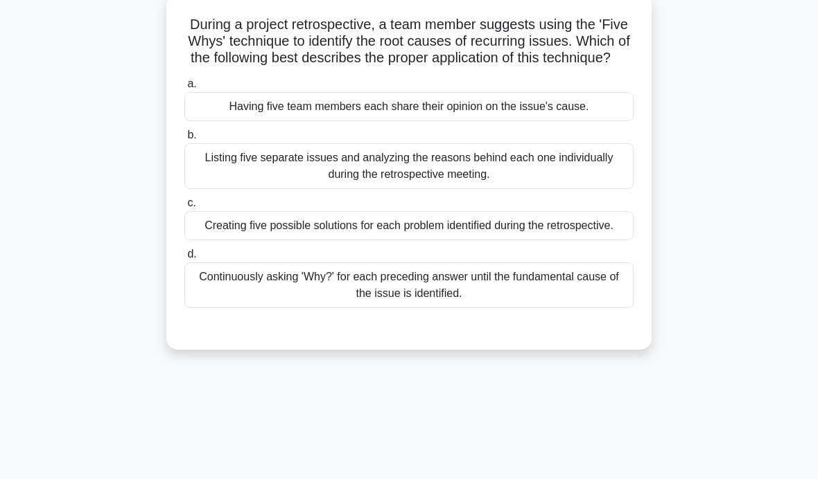
scroll to position [77, 0]
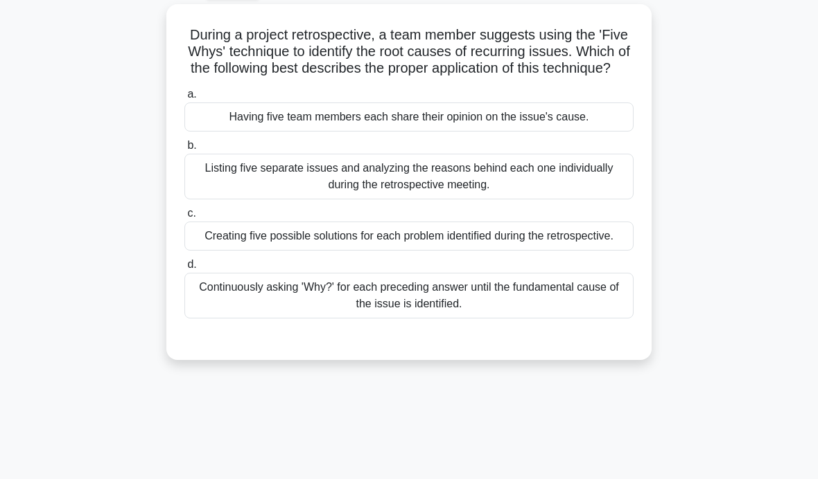
click at [423, 194] on div "Listing five separate issues and analyzing the reasons behind each one individu…" at bounding box center [408, 177] width 449 height 46
click at [184, 150] on input "b. Listing five separate issues and analyzing the reasons behind each one indiv…" at bounding box center [184, 145] width 0 height 9
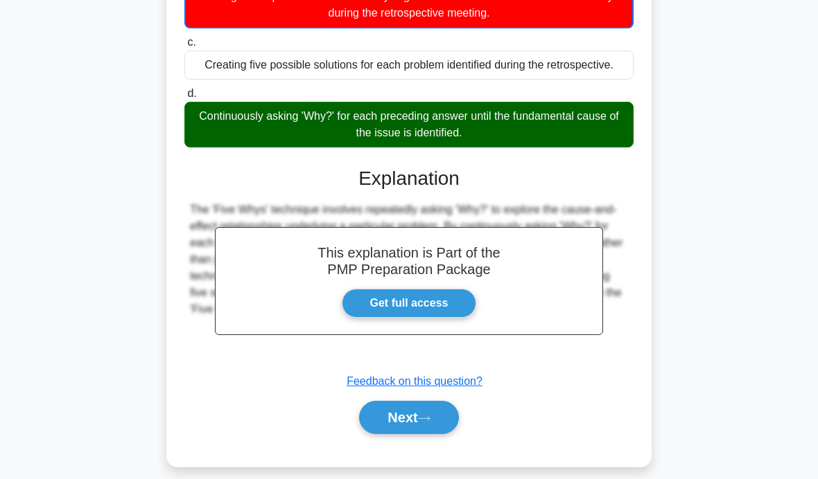
scroll to position [244, 0]
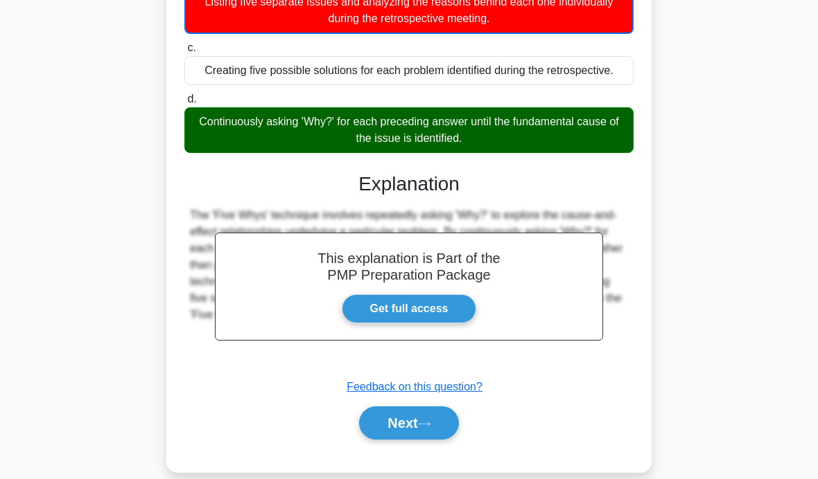
click at [416, 440] on button "Next" at bounding box center [408, 423] width 99 height 33
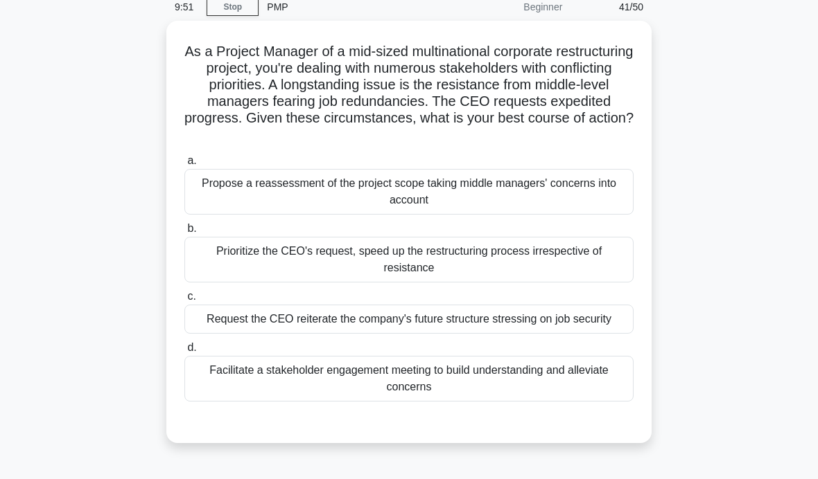
scroll to position [57, 0]
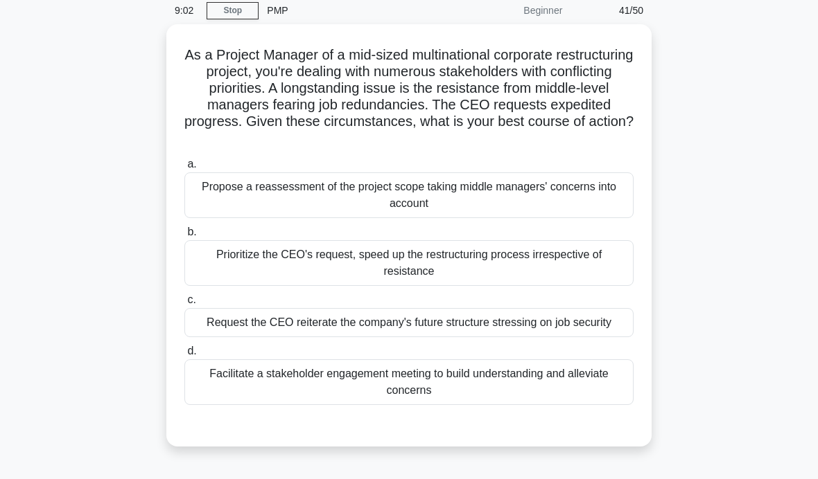
click at [293, 405] on div "Facilitate a stakeholder engagement meeting to build understanding and alleviat…" at bounding box center [408, 383] width 449 height 46
click at [184, 356] on input "d. Facilitate a stakeholder engagement meeting to build understanding and allev…" at bounding box center [184, 351] width 0 height 9
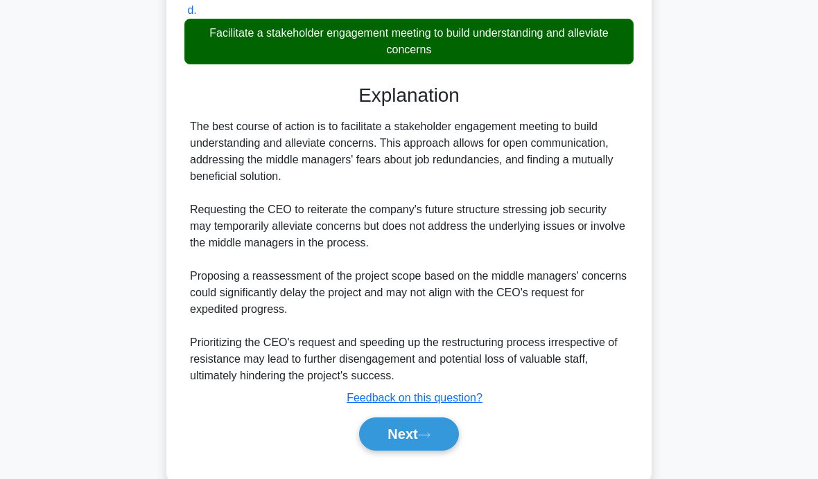
scroll to position [392, 0]
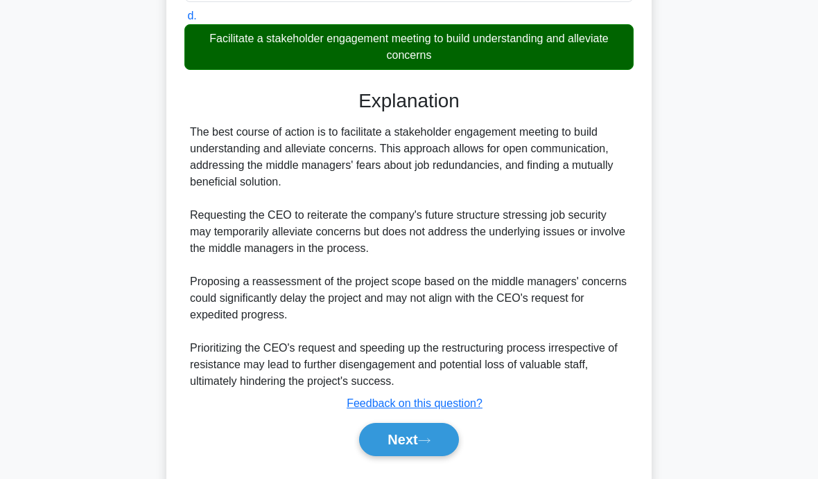
click at [409, 457] on button "Next" at bounding box center [408, 439] width 99 height 33
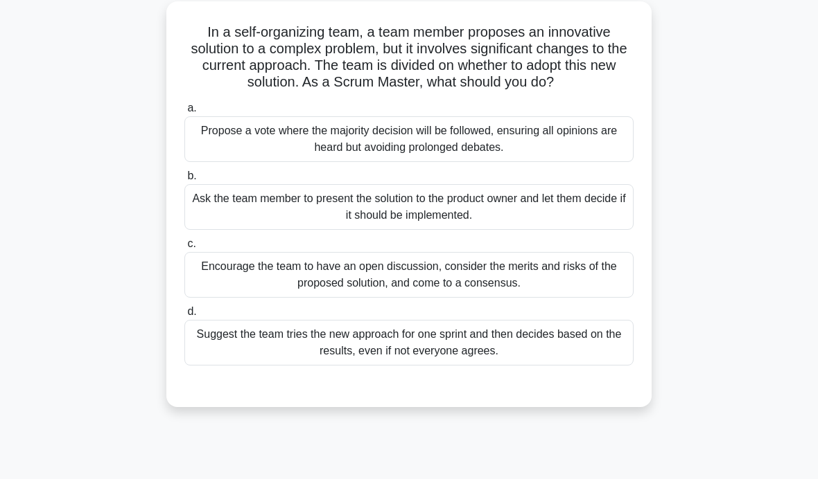
scroll to position [80, 0]
click at [423, 292] on div "Encourage the team to have an open discussion, consider the merits and risks of…" at bounding box center [408, 275] width 449 height 46
click at [184, 248] on input "c. Encourage the team to have an open discussion, consider the merits and risks…" at bounding box center [184, 243] width 0 height 9
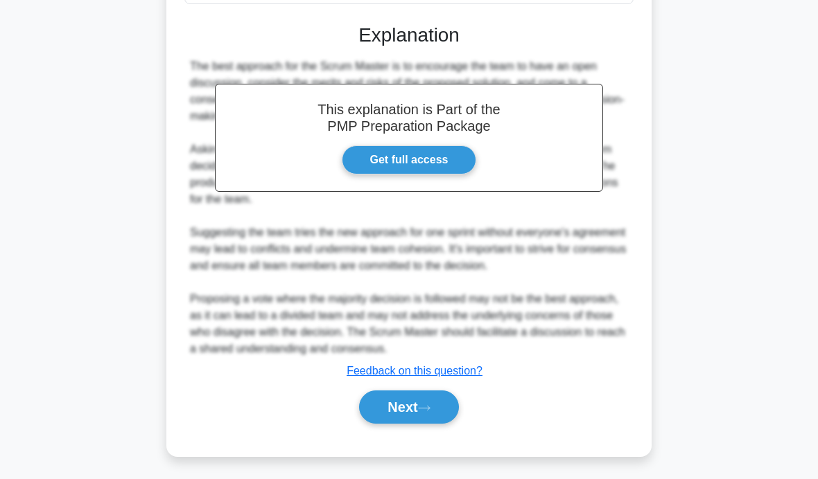
scroll to position [442, 0]
click at [416, 424] on button "Next" at bounding box center [408, 407] width 99 height 33
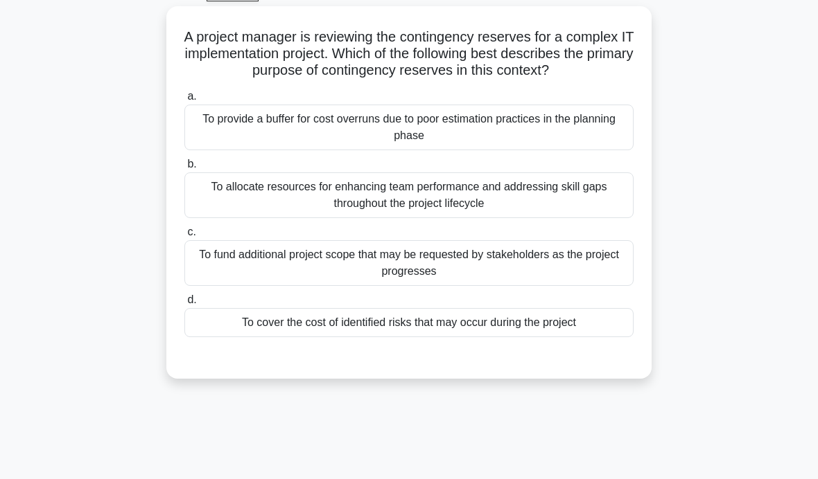
scroll to position [51, 0]
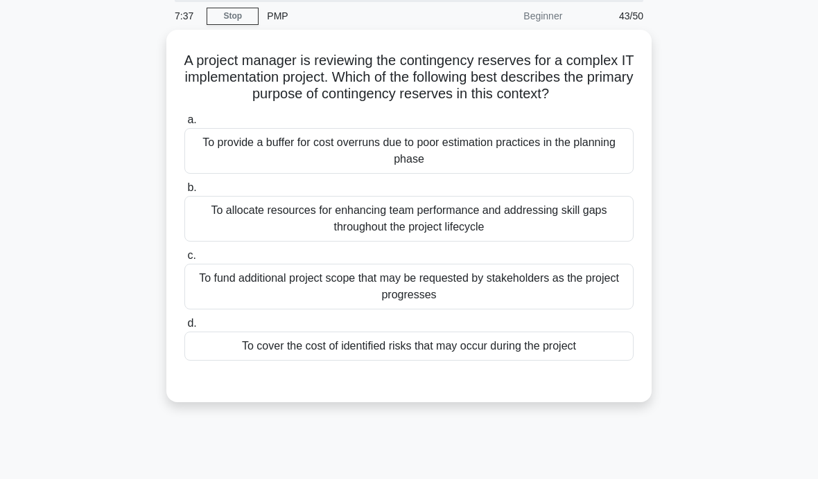
click at [537, 156] on div "To provide a buffer for cost overruns due to poor estimation practices in the p…" at bounding box center [408, 151] width 449 height 46
click at [184, 125] on input "a. To provide a buffer for cost overruns due to poor estimation practices in th…" at bounding box center [184, 120] width 0 height 9
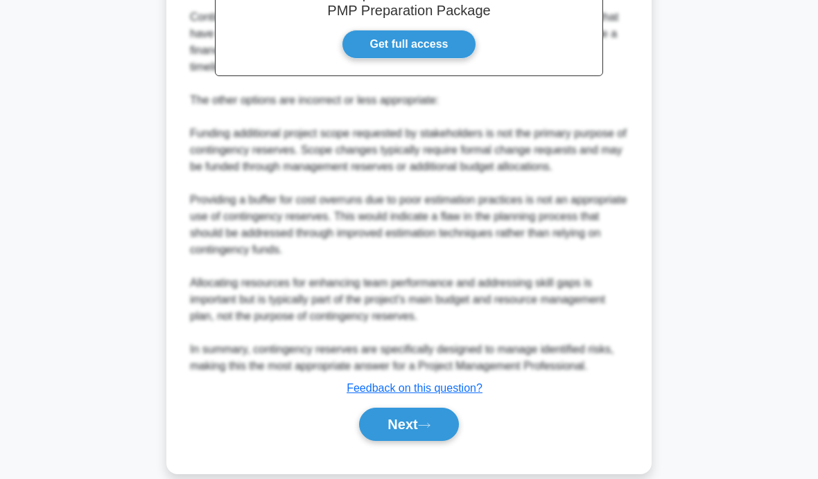
click at [412, 441] on button "Next" at bounding box center [408, 424] width 99 height 33
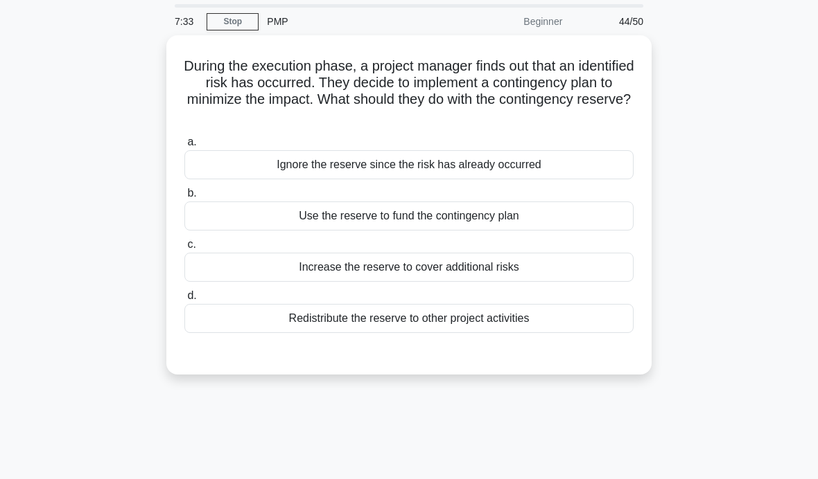
scroll to position [39, 0]
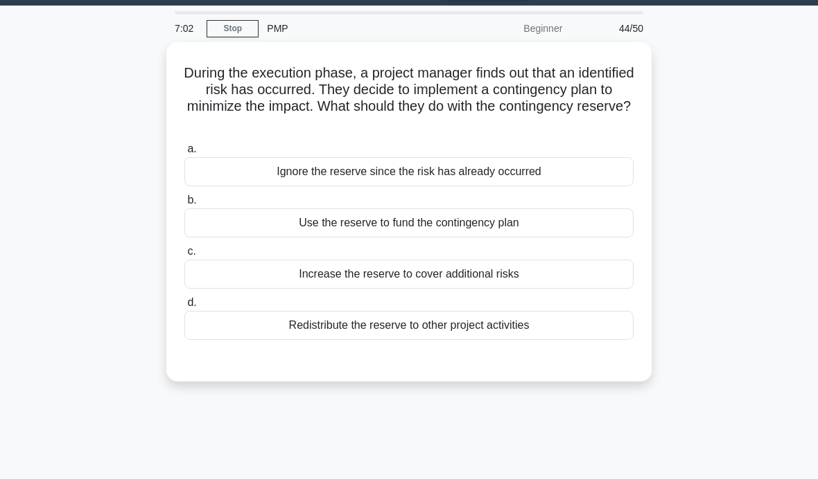
click at [520, 229] on div "Use the reserve to fund the contingency plan" at bounding box center [408, 223] width 449 height 29
click at [184, 205] on input "b. Use the reserve to fund the contingency plan" at bounding box center [184, 200] width 0 height 9
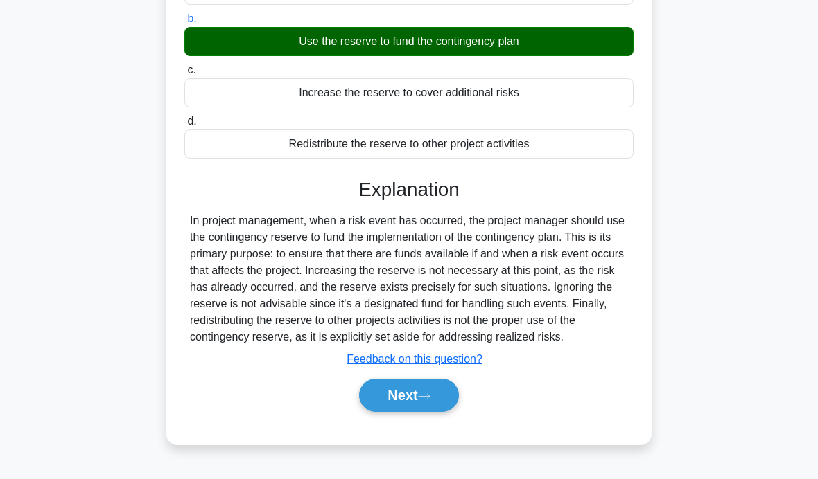
scroll to position [220, 0]
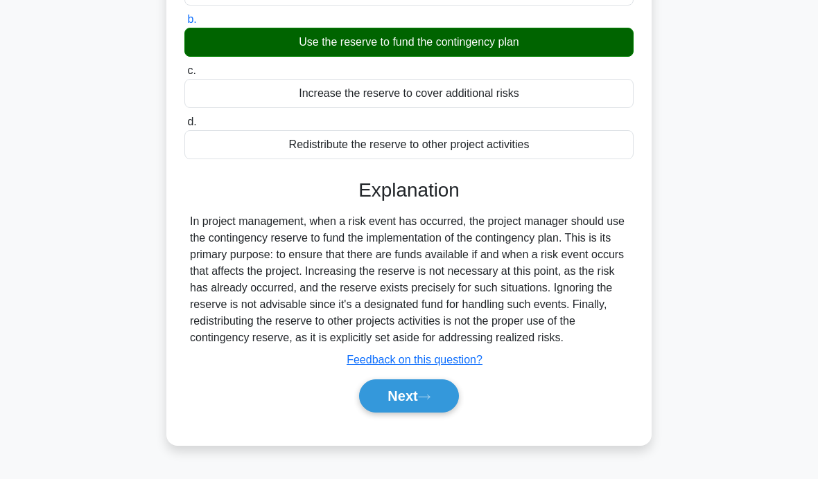
click at [423, 413] on button "Next" at bounding box center [408, 396] width 99 height 33
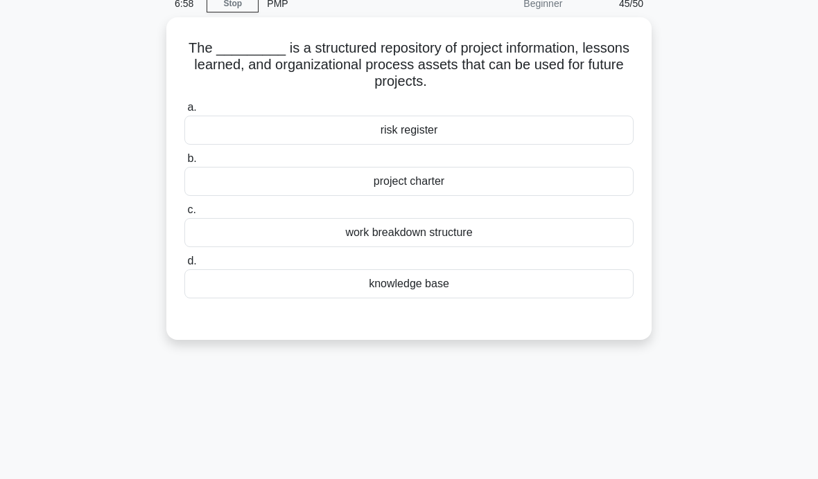
scroll to position [64, 0]
click at [495, 278] on div "knowledge base" at bounding box center [408, 283] width 449 height 29
click at [184, 265] on input "d. knowledge base" at bounding box center [184, 260] width 0 height 9
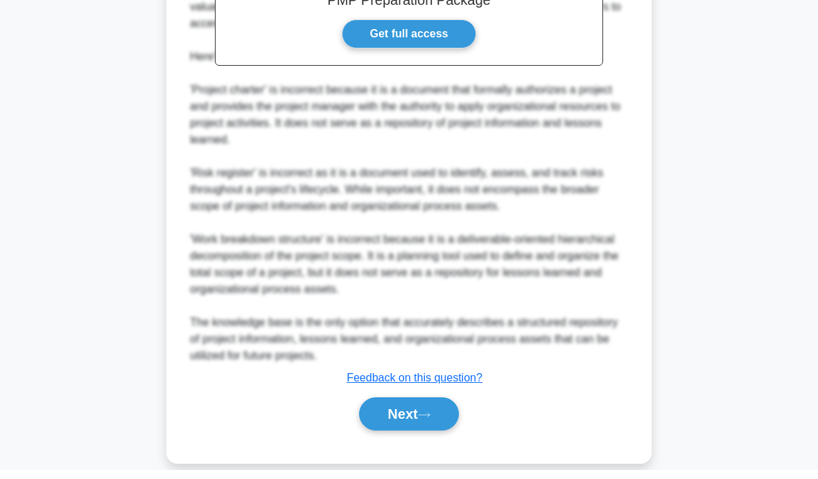
scroll to position [475, 0]
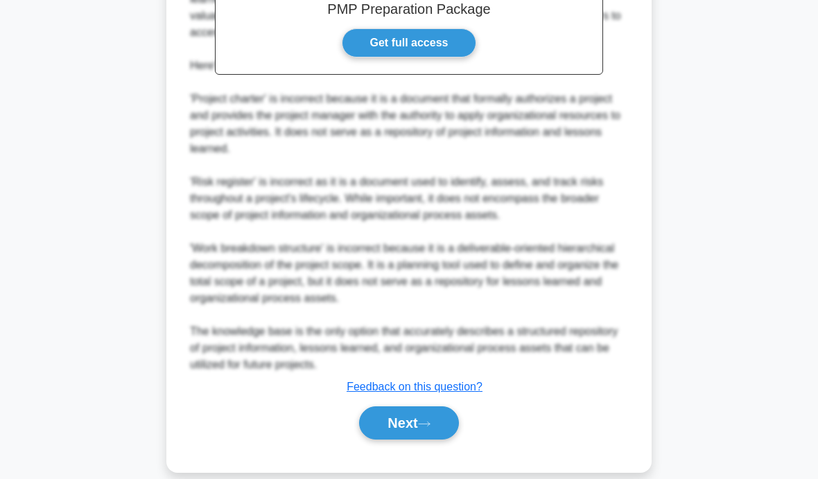
click at [444, 440] on button "Next" at bounding box center [408, 423] width 99 height 33
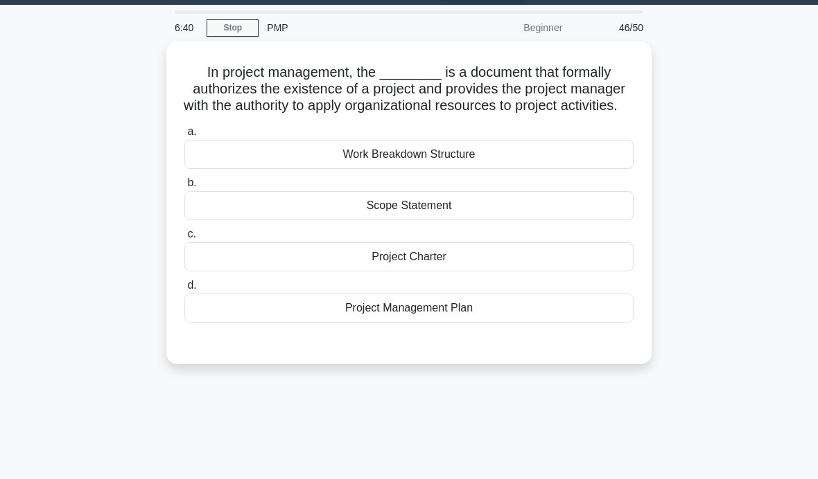
scroll to position [38, 0]
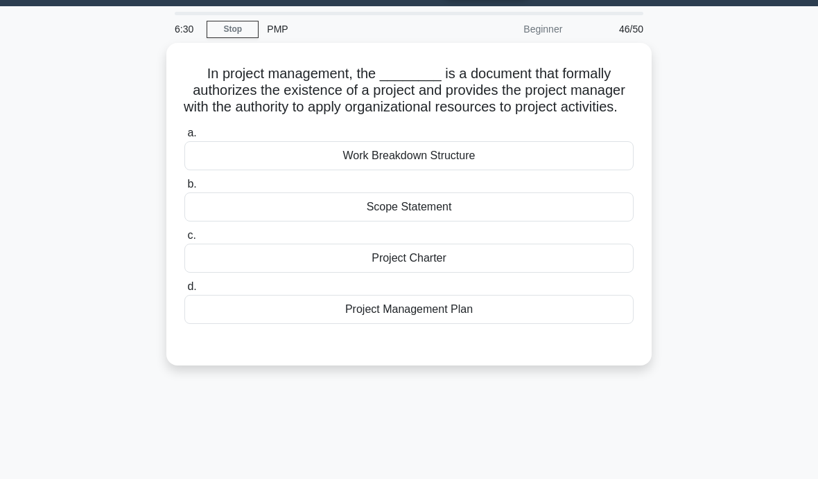
click at [516, 273] on div "Project Charter" at bounding box center [408, 258] width 449 height 29
click at [184, 240] on input "c. Project Charter" at bounding box center [184, 235] width 0 height 9
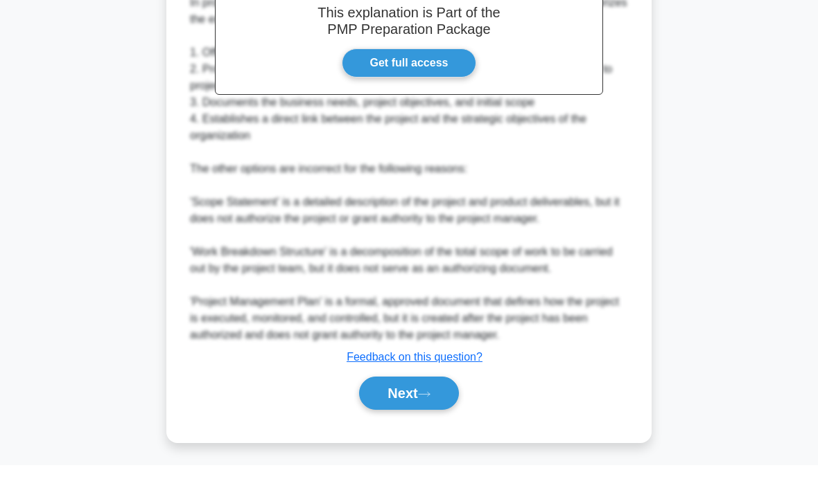
scroll to position [459, 0]
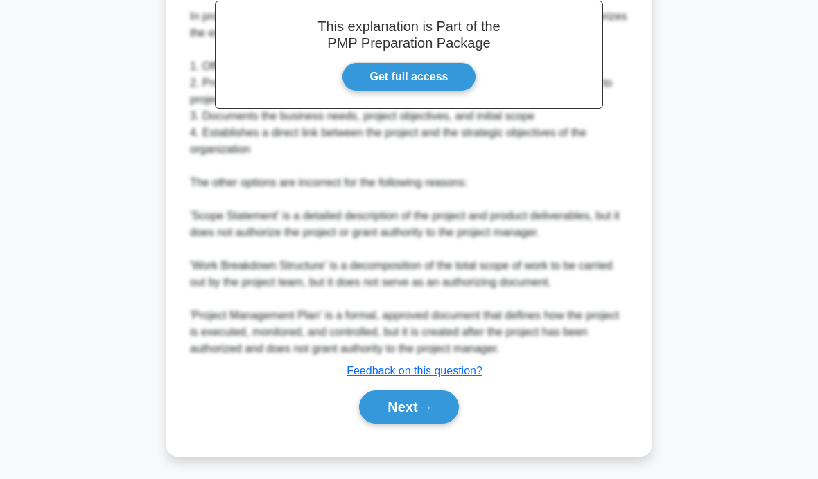
click at [437, 424] on button "Next" at bounding box center [408, 407] width 99 height 33
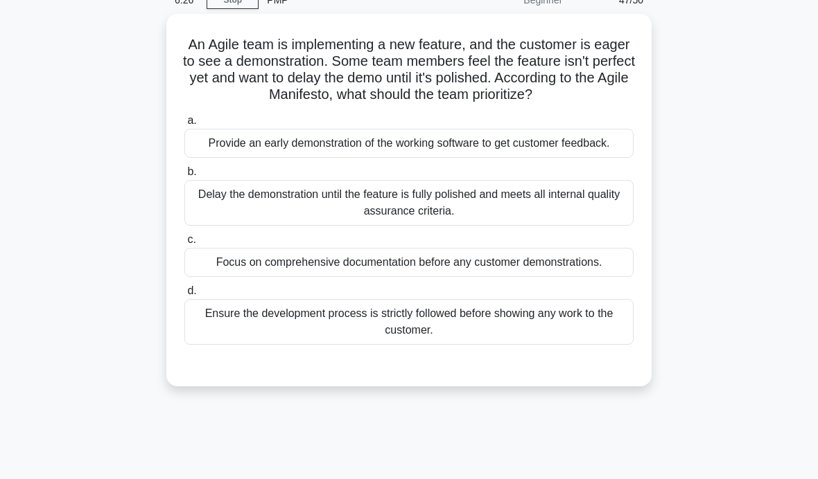
scroll to position [64, 0]
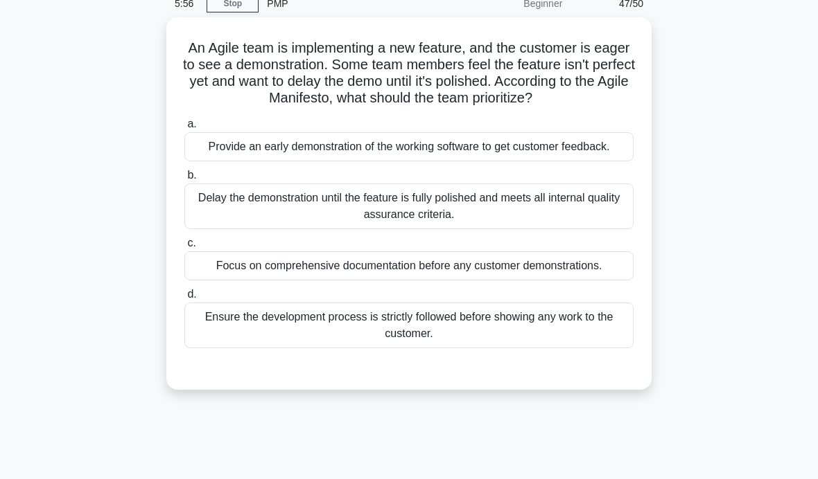
click at [529, 349] on div "Ensure the development process is strictly followed before showing any work to …" at bounding box center [408, 326] width 449 height 46
click at [184, 299] on input "d. Ensure the development process is strictly followed before showing any work …" at bounding box center [184, 294] width 0 height 9
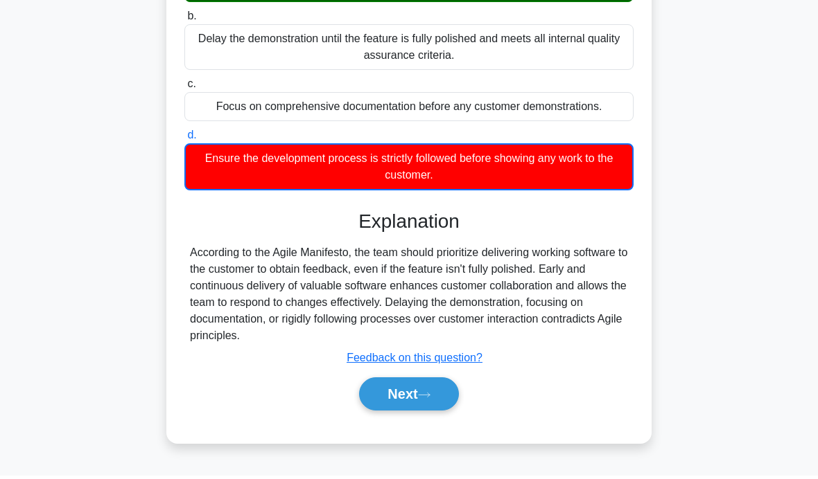
scroll to position [220, 0]
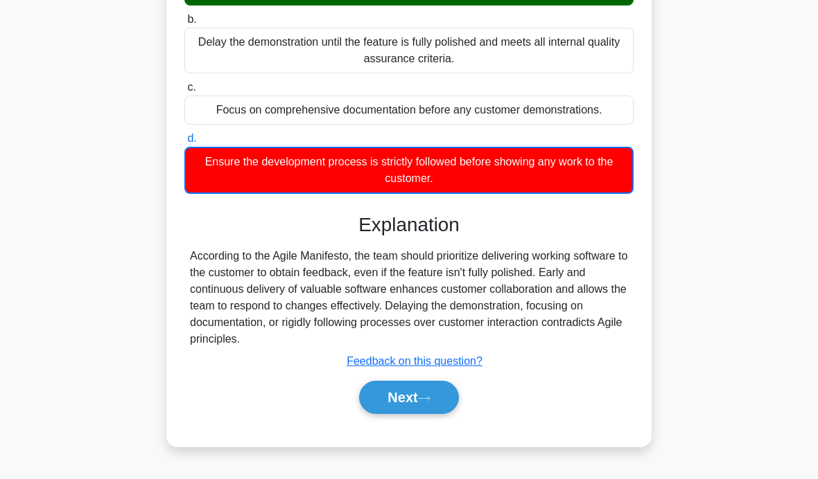
click at [421, 414] on button "Next" at bounding box center [408, 397] width 99 height 33
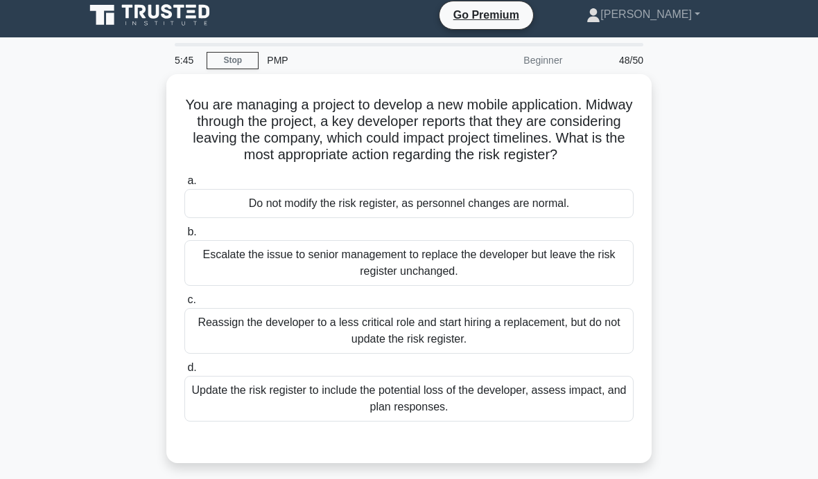
scroll to position [21, 0]
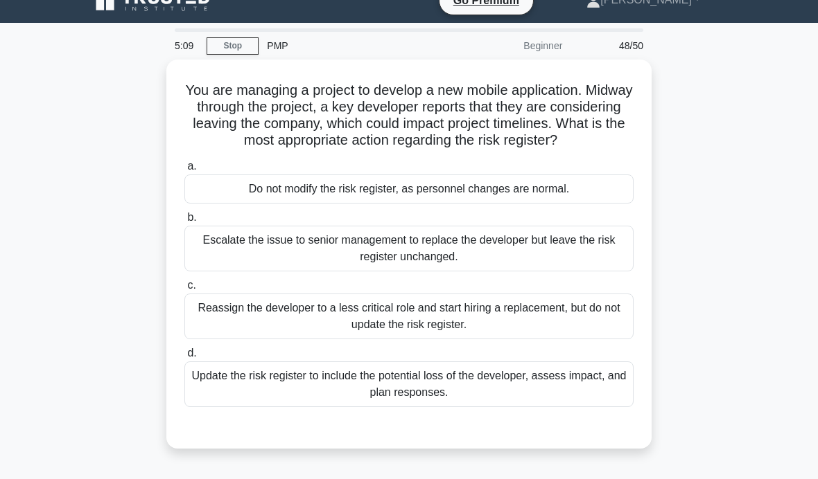
click at [285, 407] on div "Update the risk register to include the potential loss of the developer, assess…" at bounding box center [408, 385] width 449 height 46
click at [184, 358] on input "d. Update the risk register to include the potential loss of the developer, ass…" at bounding box center [184, 353] width 0 height 9
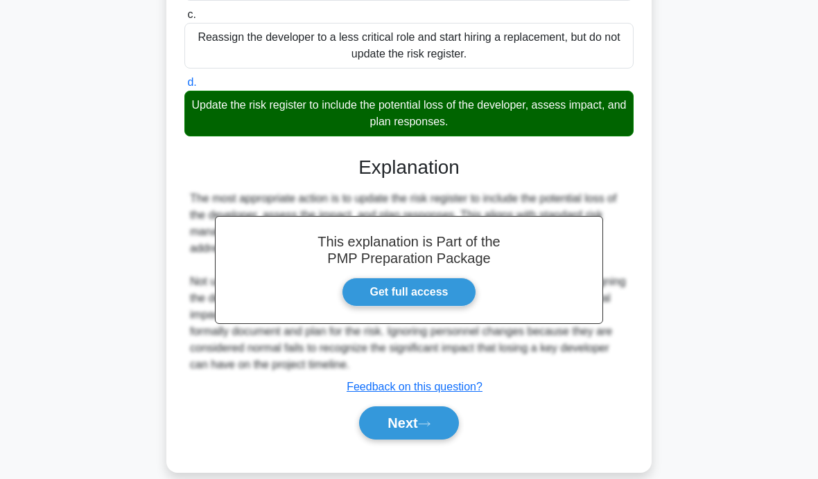
click at [430, 428] on icon at bounding box center [424, 425] width 12 height 8
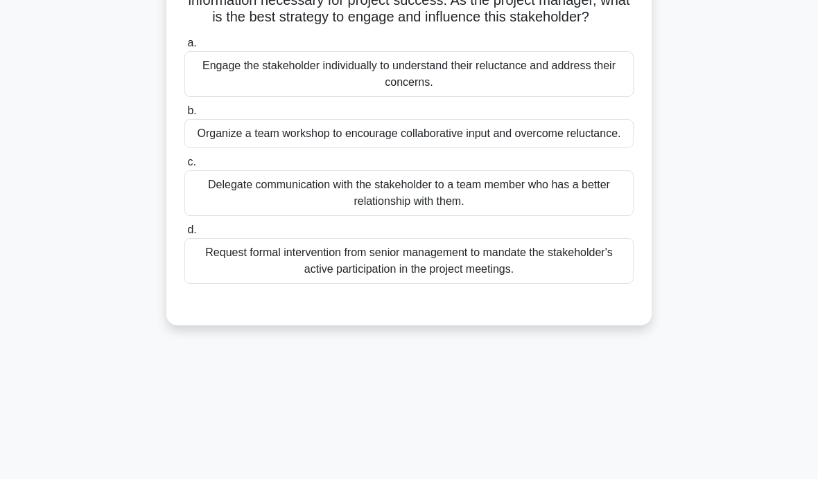
scroll to position [79, 0]
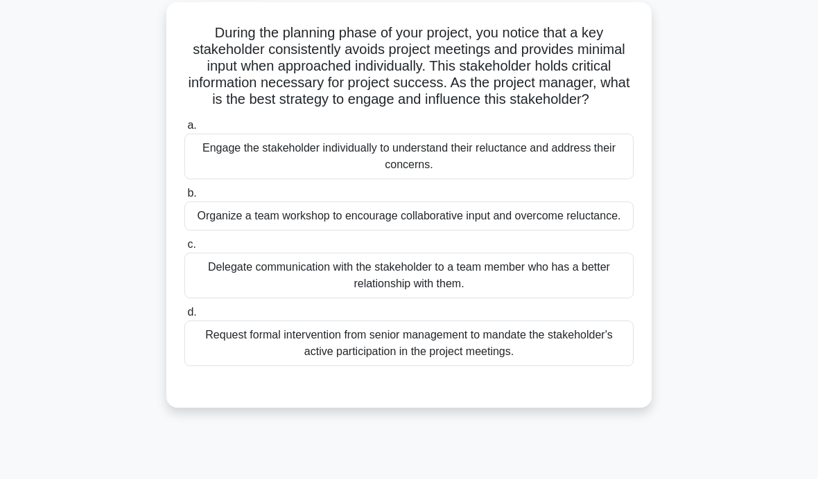
click at [525, 179] on div "Engage the stakeholder individually to understand their reluctance and address …" at bounding box center [408, 157] width 449 height 46
click at [184, 130] on input "a. Engage the stakeholder individually to understand their reluctance and addre…" at bounding box center [184, 125] width 0 height 9
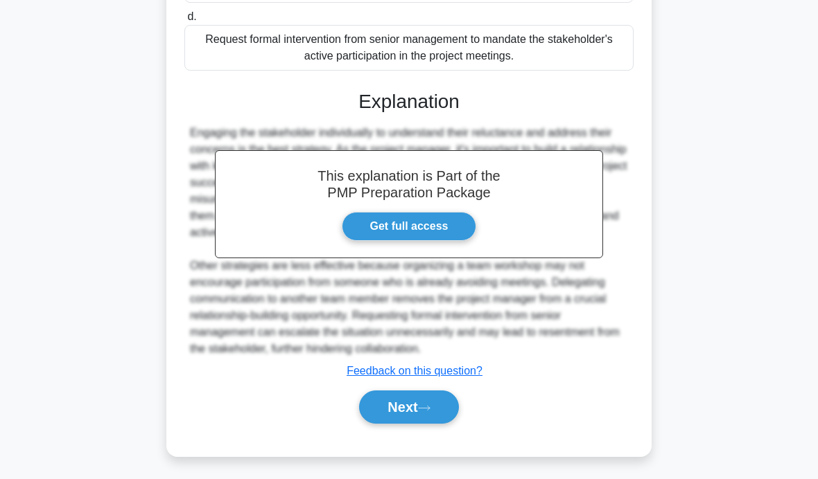
scroll to position [392, 0]
click at [422, 424] on button "Next" at bounding box center [408, 407] width 99 height 33
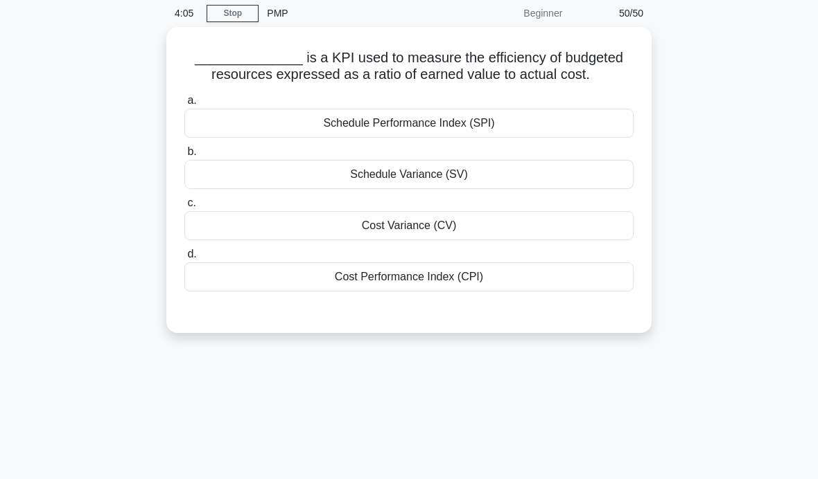
scroll to position [0, 0]
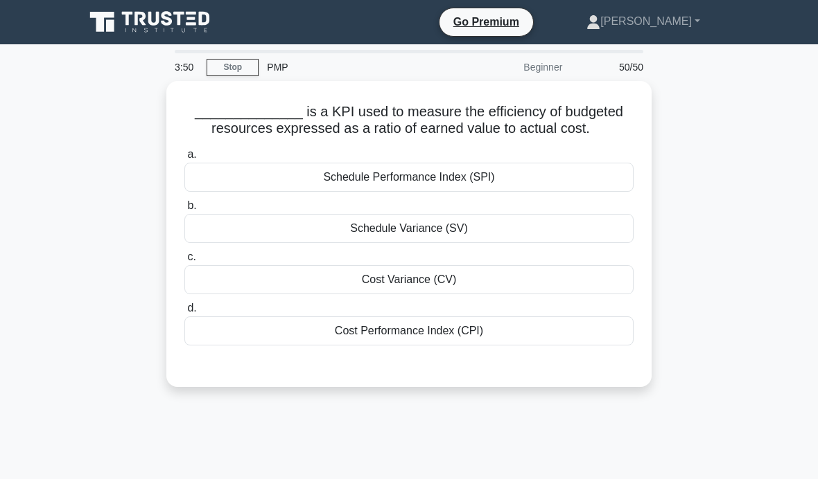
click at [492, 342] on div "Cost Performance Index (CPI)" at bounding box center [408, 331] width 449 height 29
click at [184, 313] on input "d. Cost Performance Index (CPI)" at bounding box center [184, 308] width 0 height 9
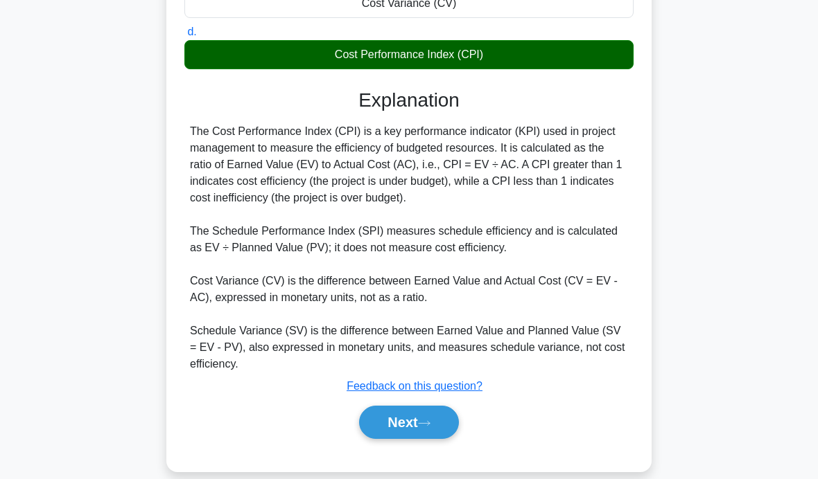
scroll to position [276, 0]
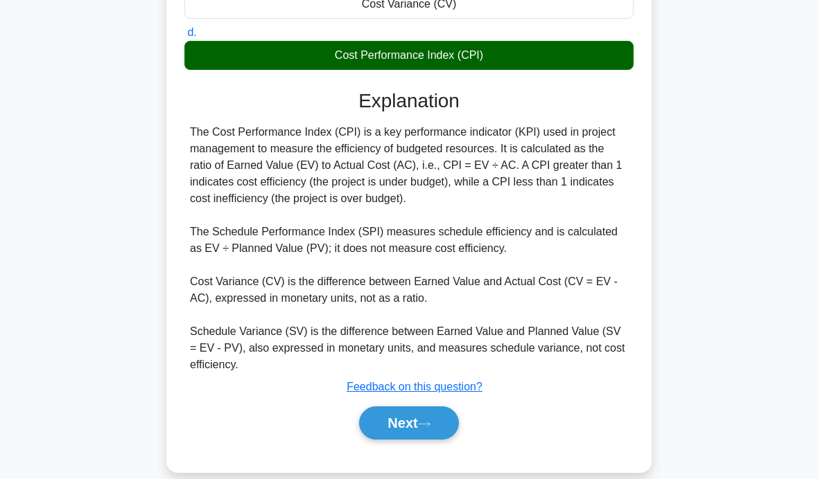
click at [430, 426] on icon at bounding box center [423, 424] width 11 height 4
click at [421, 407] on button "Next" at bounding box center [408, 423] width 99 height 33
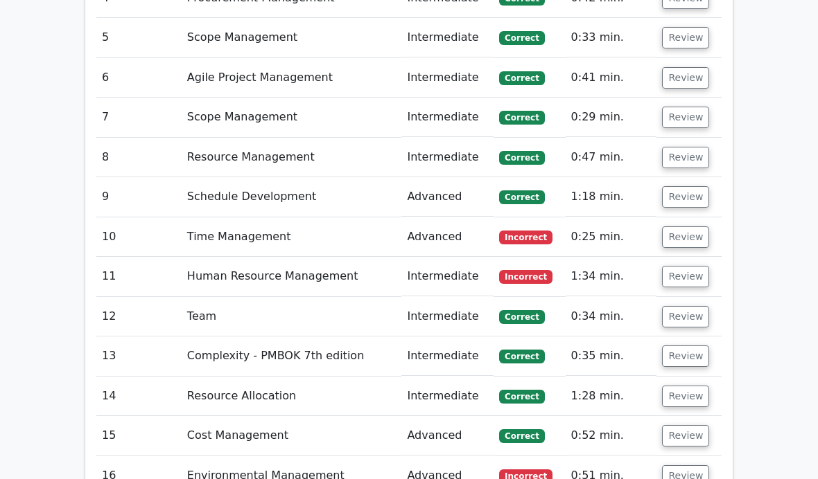
scroll to position [2697, 0]
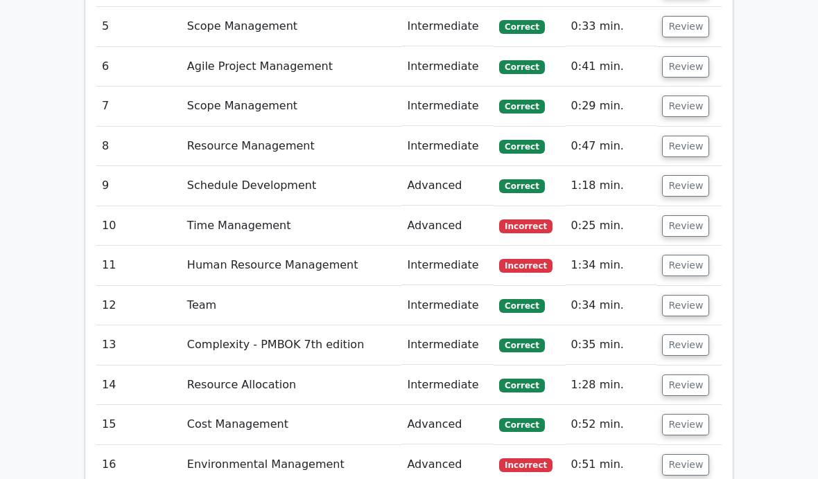
click at [682, 215] on button "Review" at bounding box center [685, 225] width 47 height 21
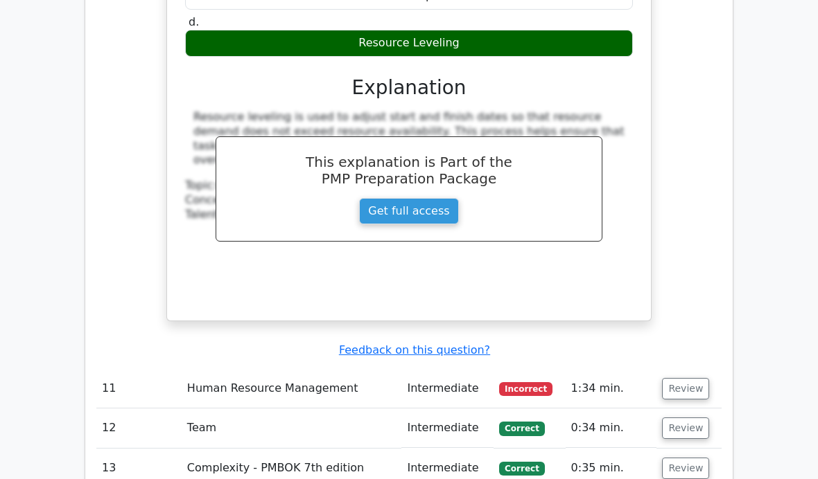
scroll to position [3204, 0]
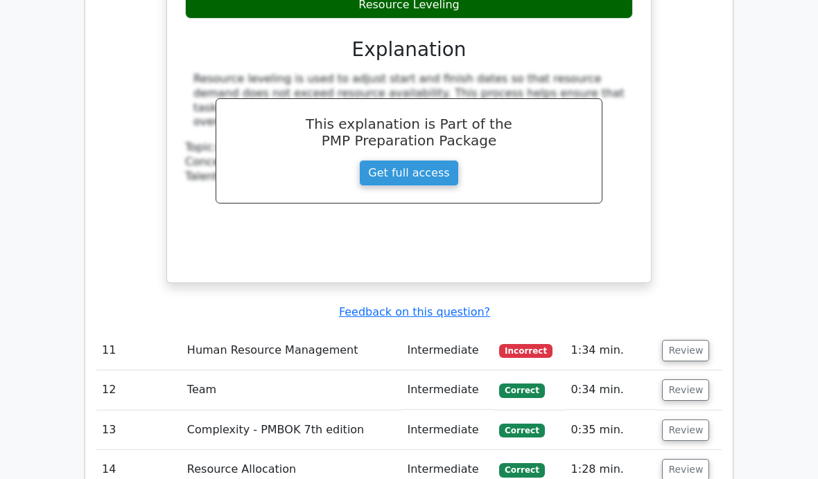
click at [684, 340] on button "Review" at bounding box center [685, 350] width 47 height 21
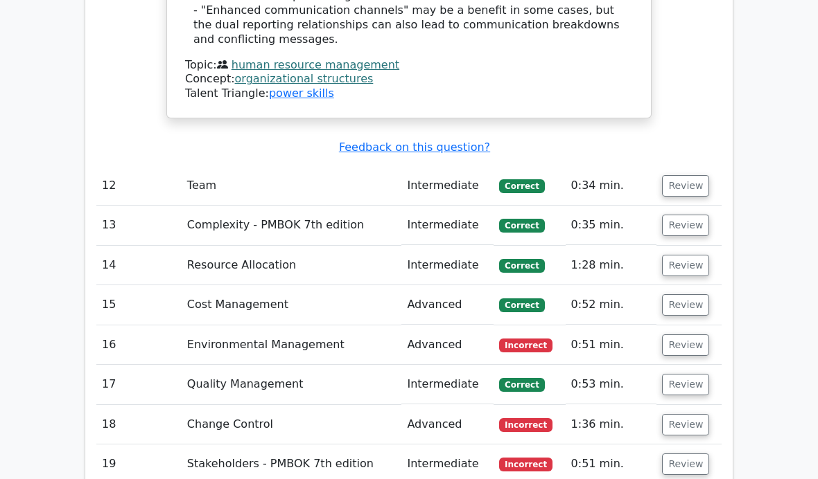
scroll to position [4272, 0]
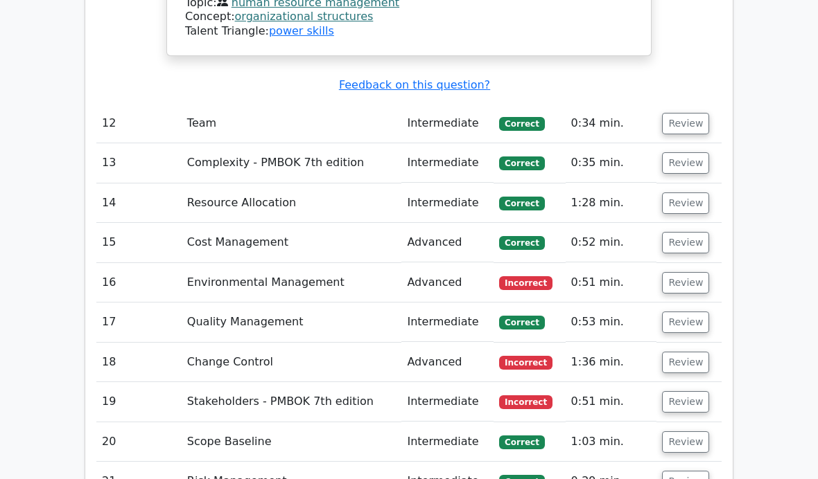
click at [703, 272] on button "Review" at bounding box center [685, 282] width 47 height 21
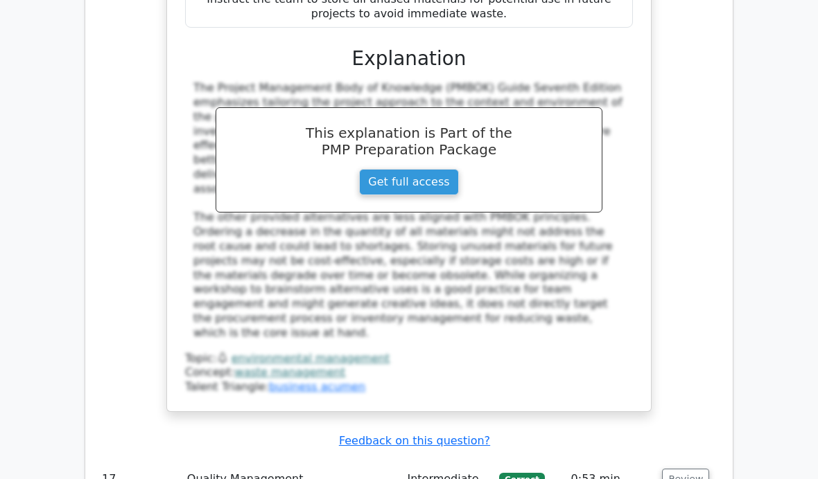
scroll to position [4937, 0]
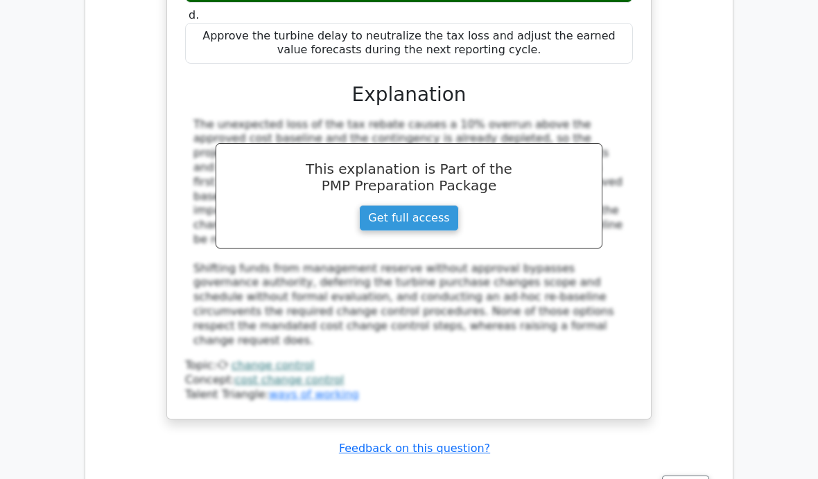
scroll to position [5830, 0]
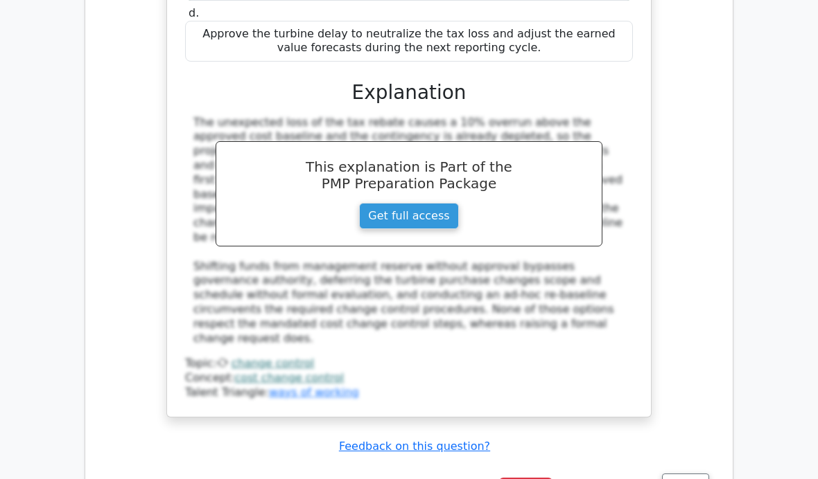
click at [680, 474] on button "Review" at bounding box center [685, 484] width 47 height 21
click at [693, 474] on button "Review" at bounding box center [685, 484] width 47 height 21
click at [694, 474] on button "Review" at bounding box center [685, 484] width 47 height 21
